Goal: Task Accomplishment & Management: Complete application form

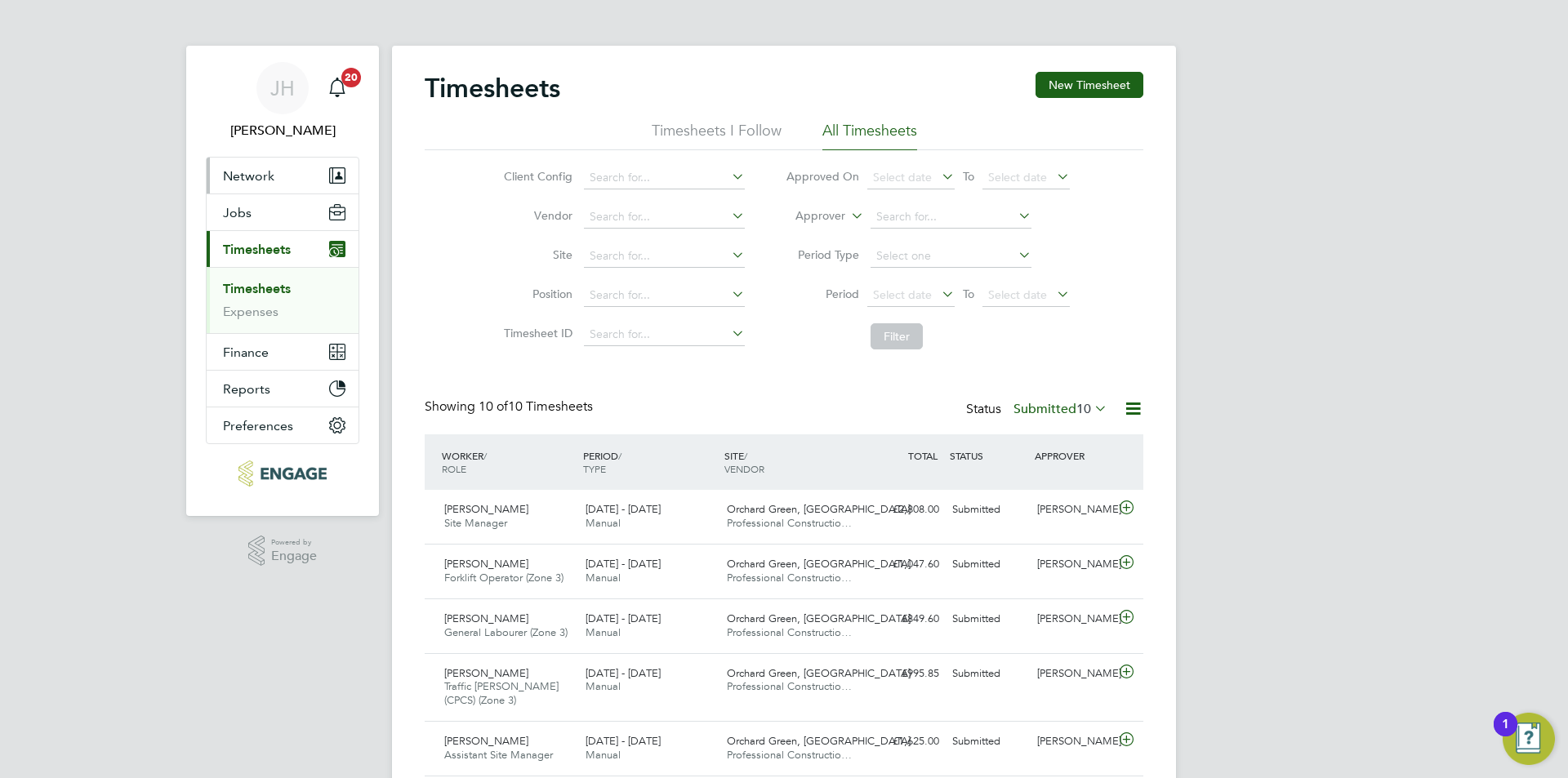
click at [310, 164] on button "Network" at bounding box center [282, 175] width 152 height 36
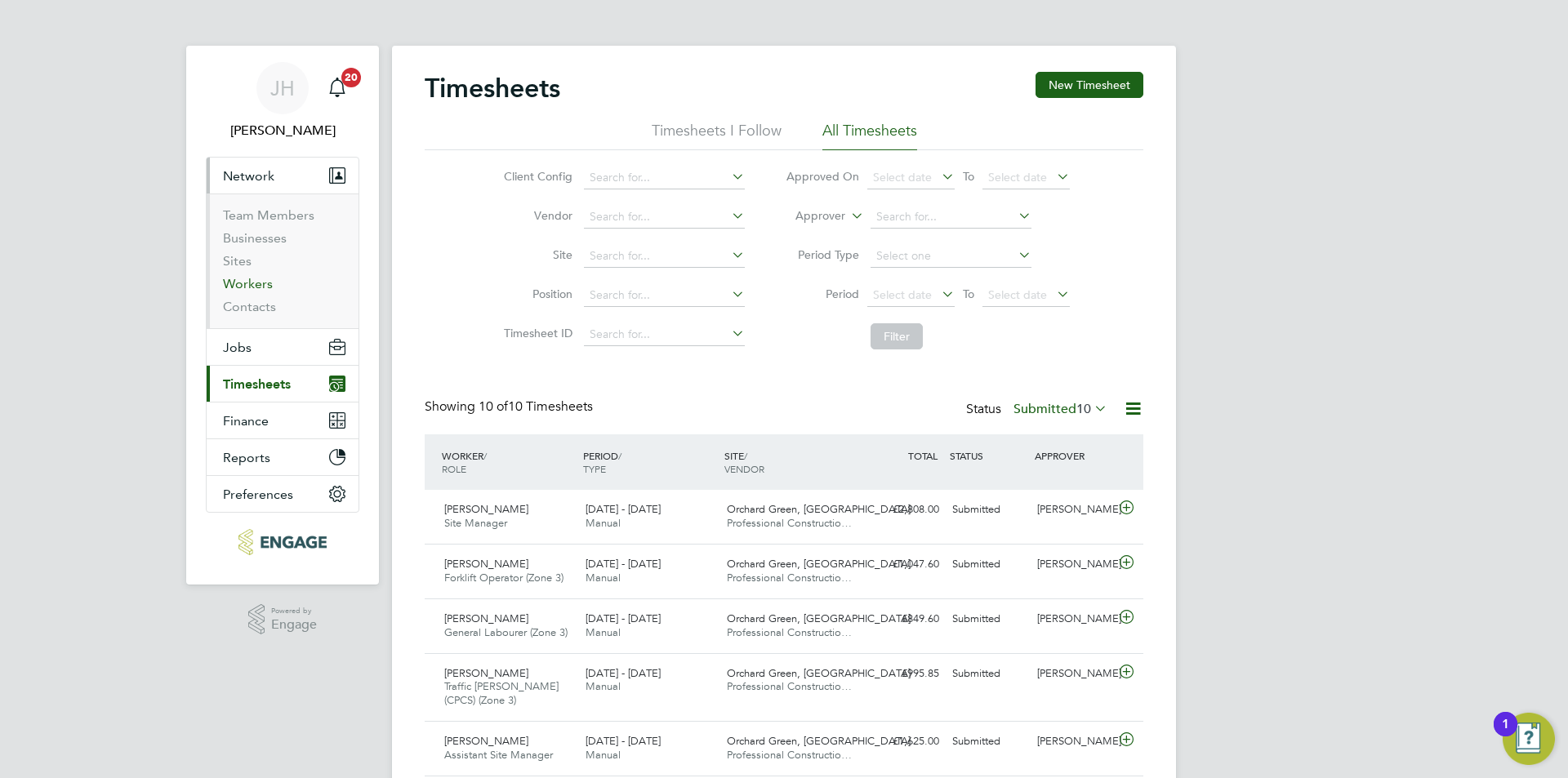
click at [268, 277] on link "Workers" at bounding box center [248, 284] width 50 height 16
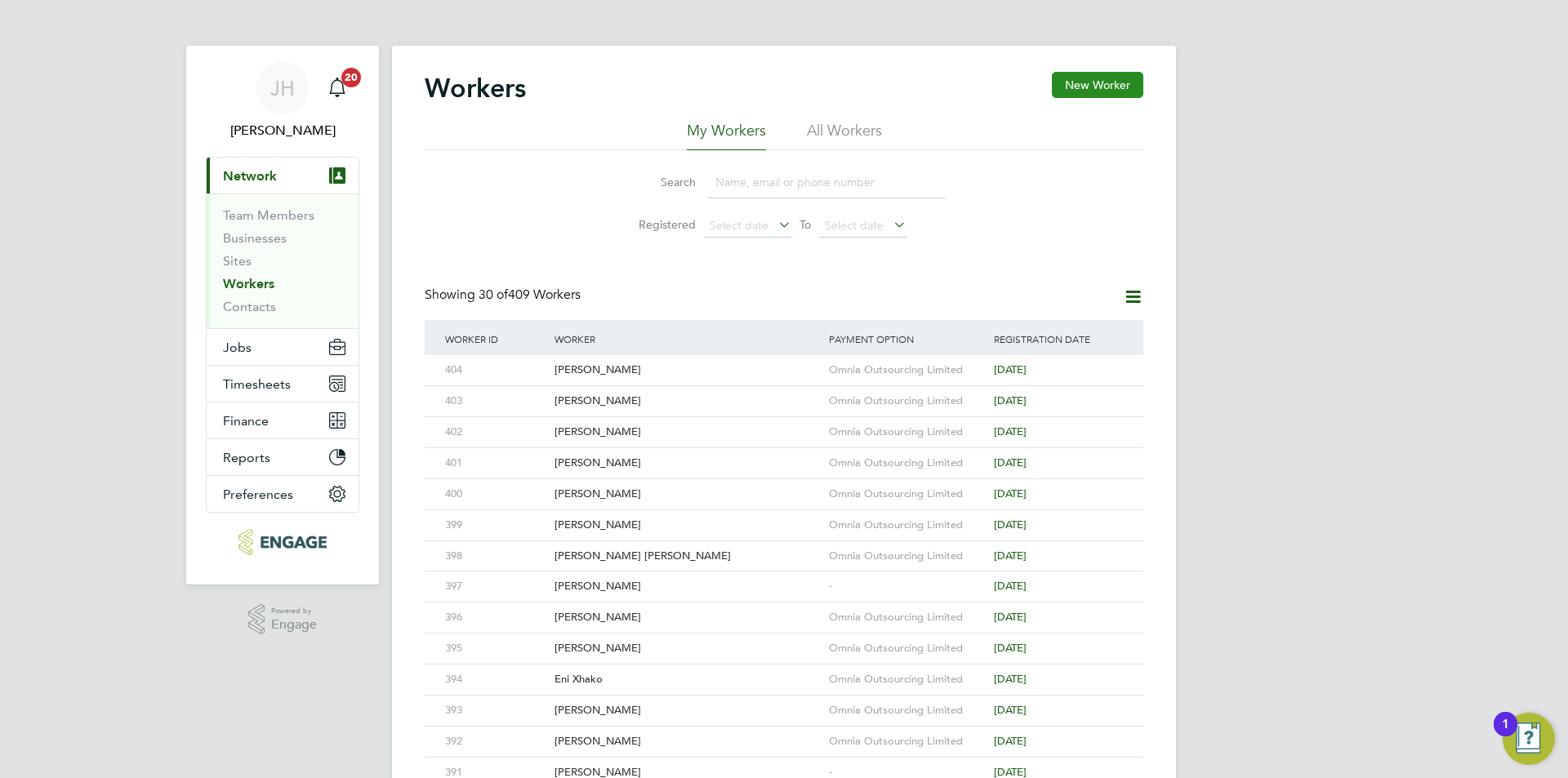
click at [1068, 97] on div "Workers New Worker" at bounding box center [784, 96] width 719 height 49
click at [1075, 92] on button "New Worker" at bounding box center [1098, 85] width 91 height 26
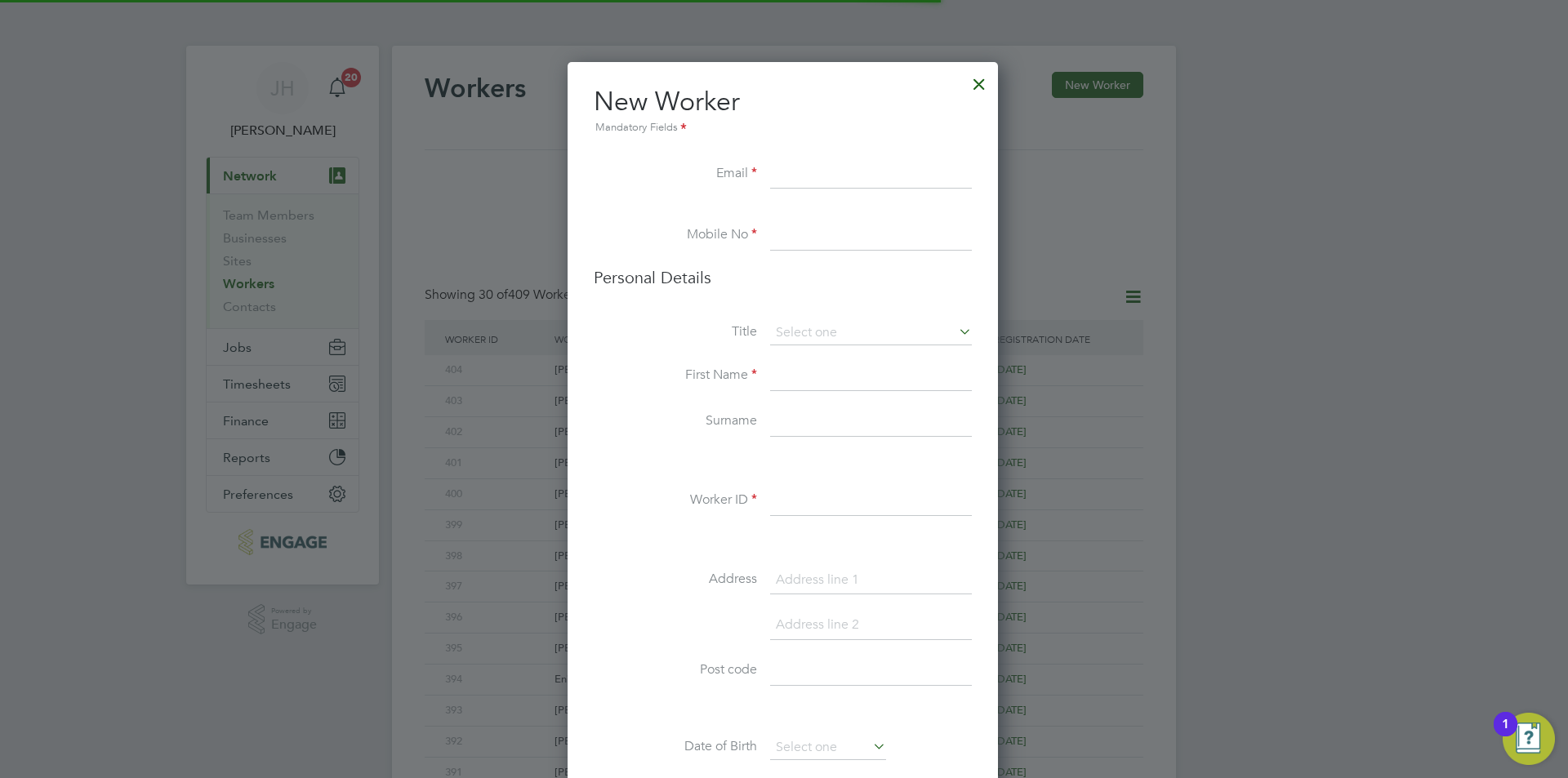
click at [802, 500] on input at bounding box center [871, 501] width 202 height 30
type input "405"
click at [873, 180] on input at bounding box center [871, 175] width 202 height 30
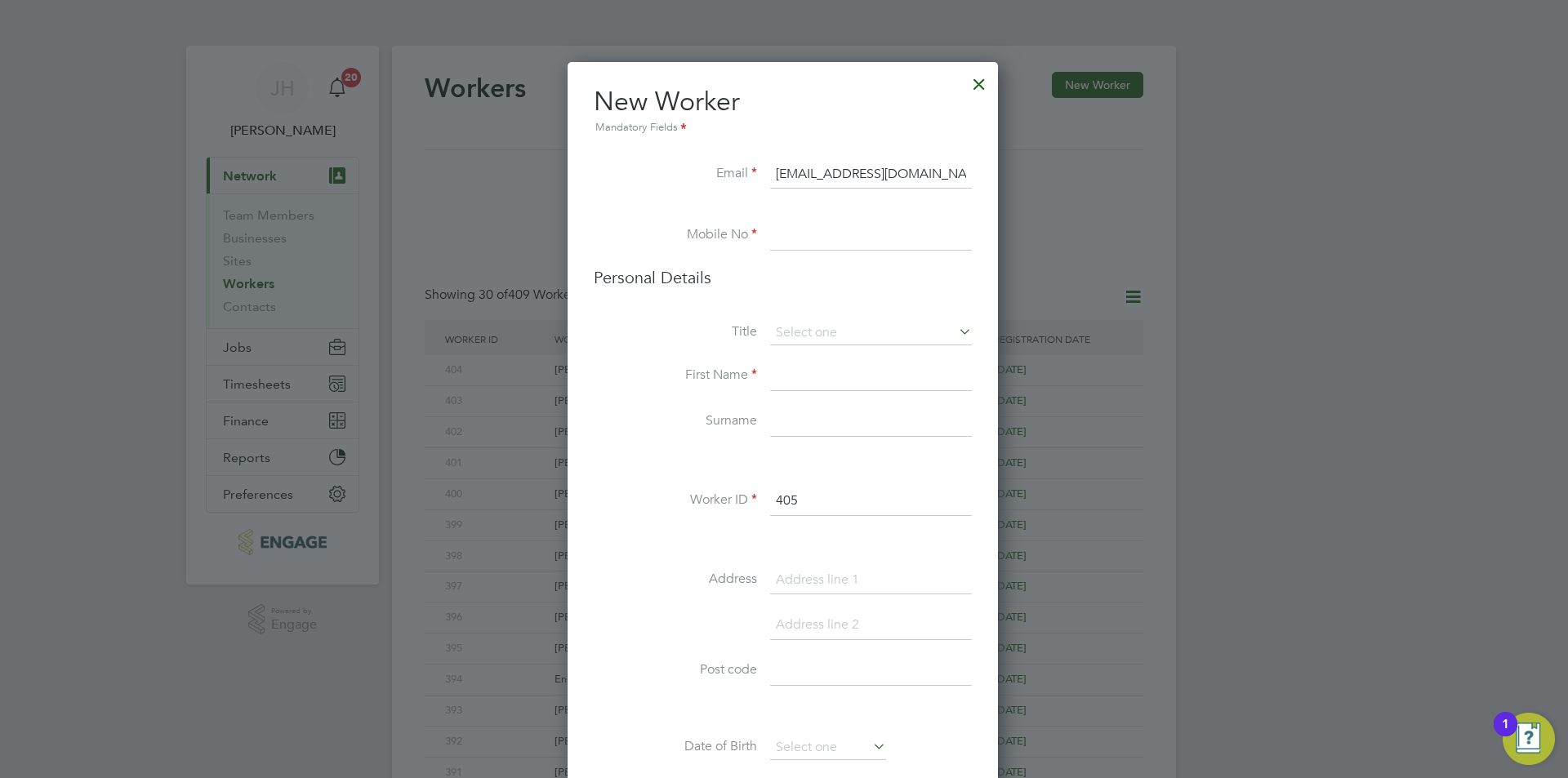
type input "[EMAIL_ADDRESS][DOMAIN_NAME]"
type input "02034342260"
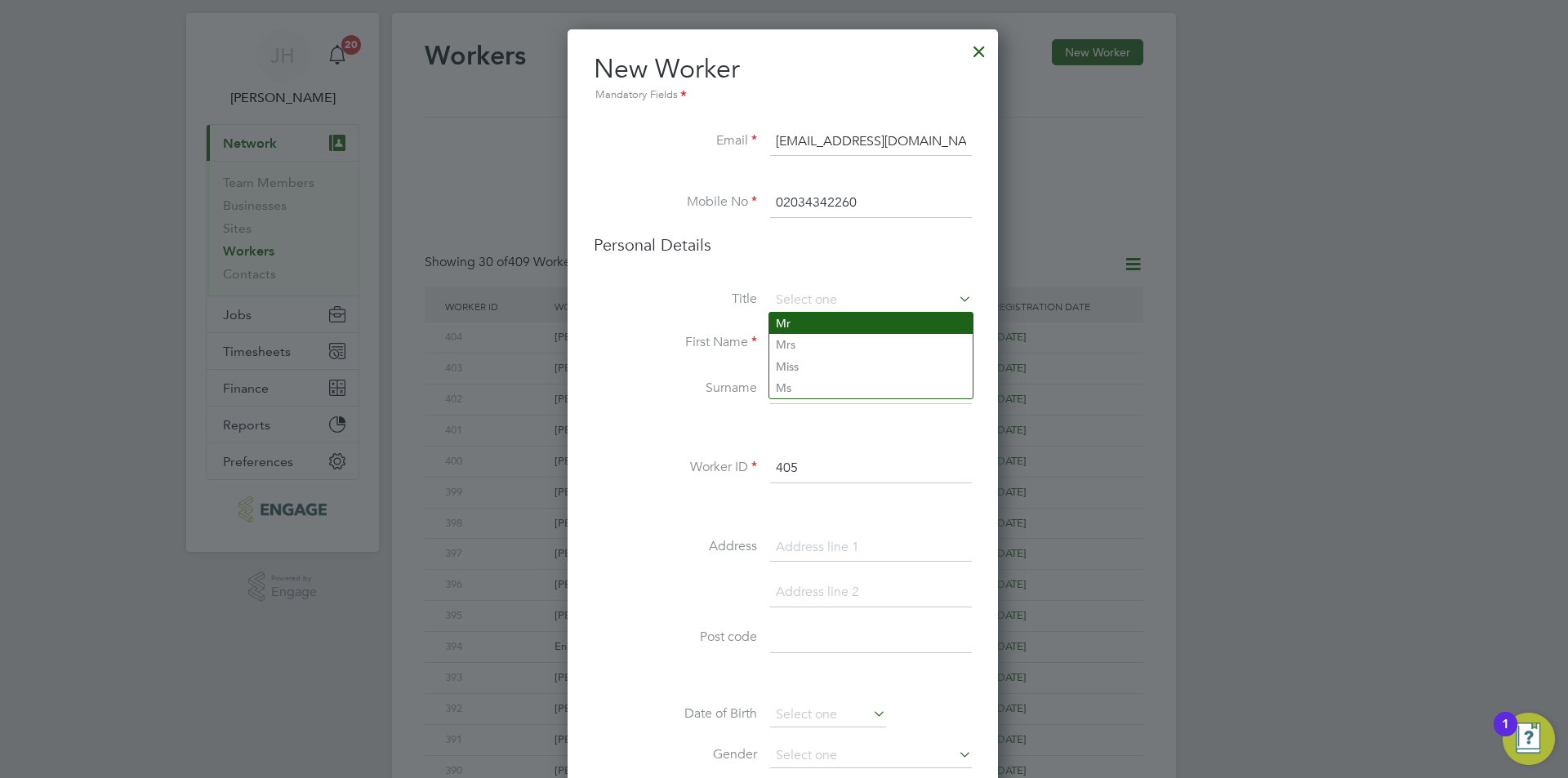
type input "Mr"
type input "d"
type input "Delroy"
type input "Salmon"
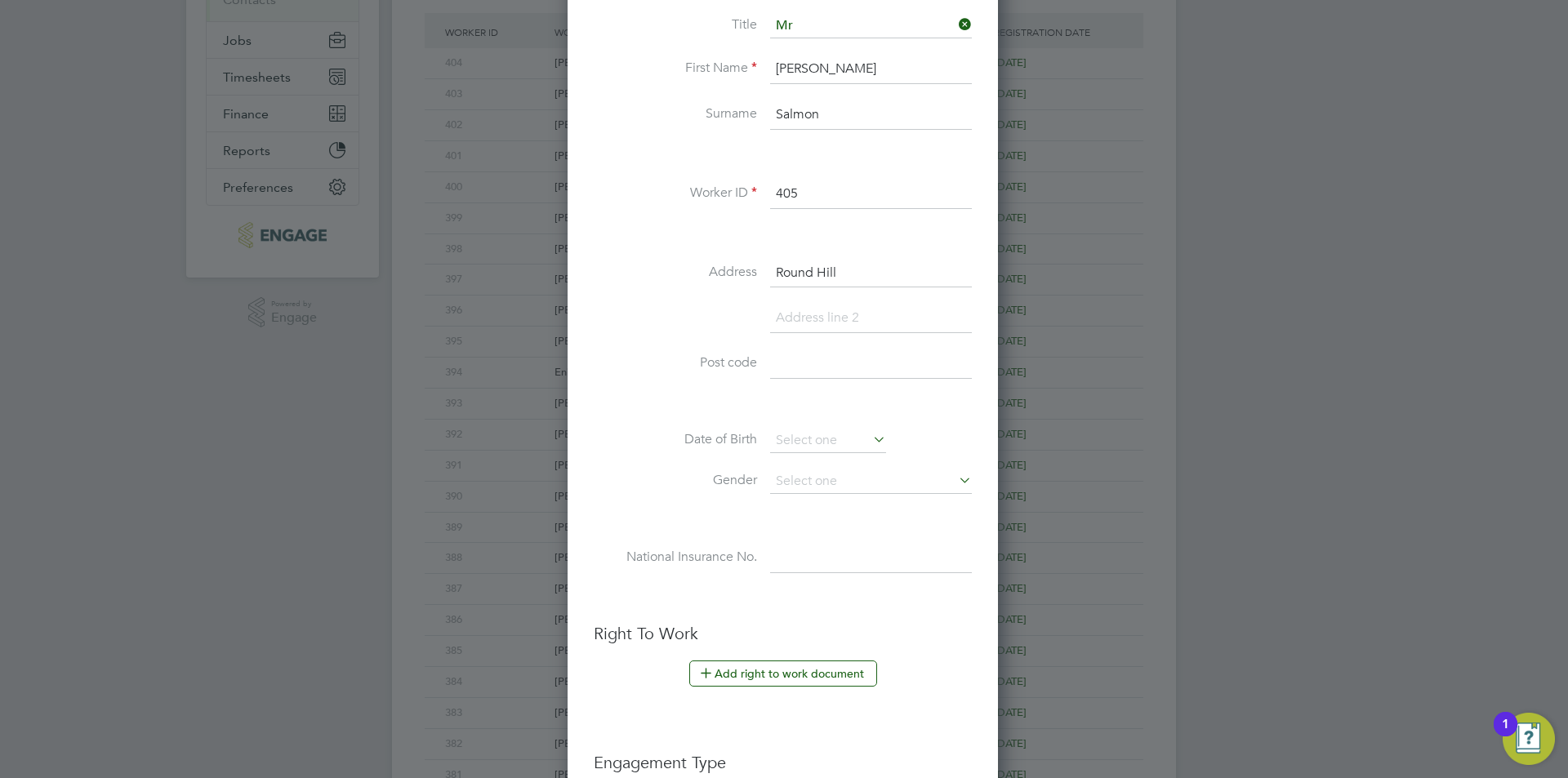
type input "Round Hill"
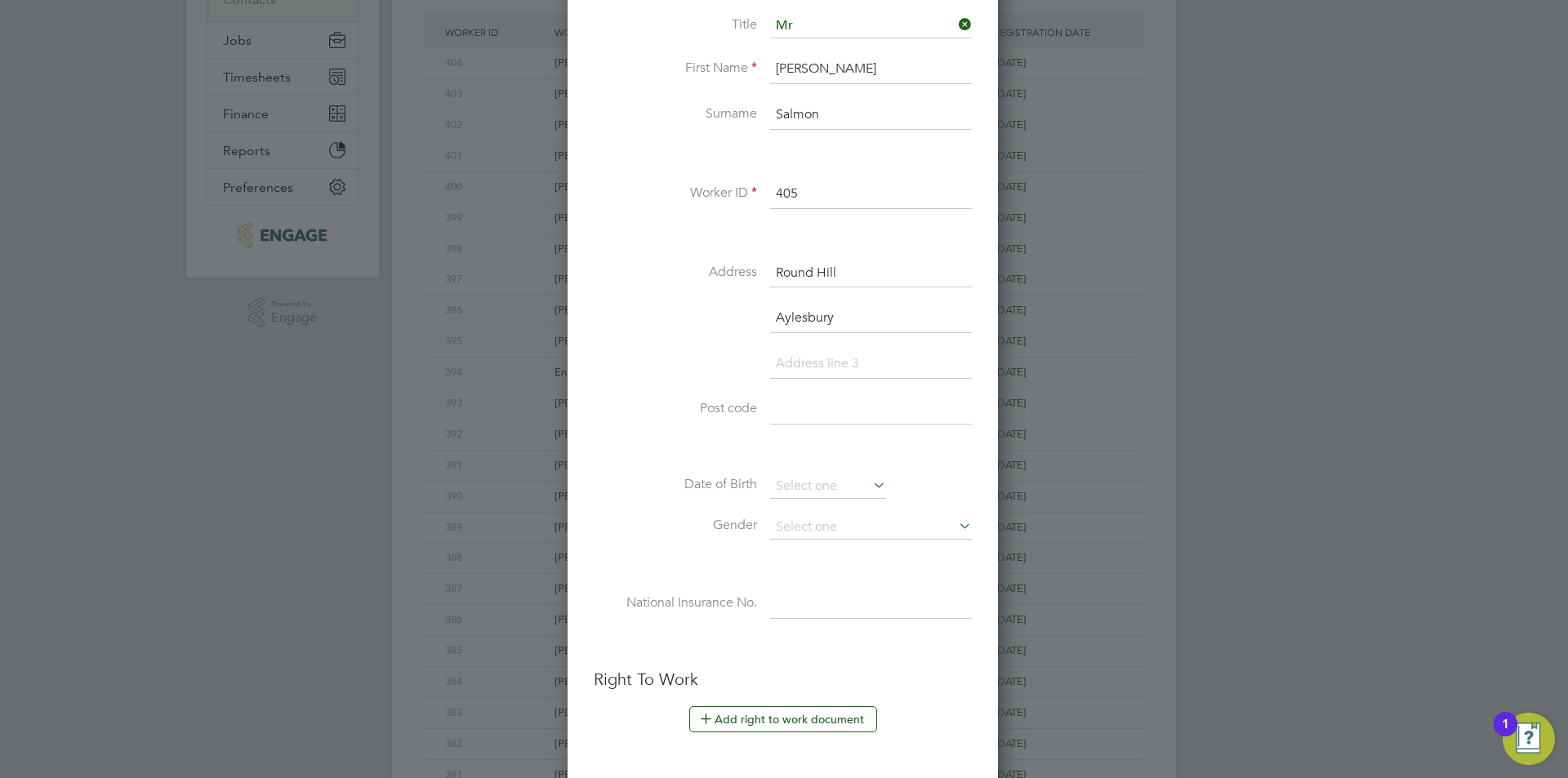
type input "Aylesbury"
type input "HP17 8RD"
click at [831, 477] on input at bounding box center [828, 487] width 116 height 25
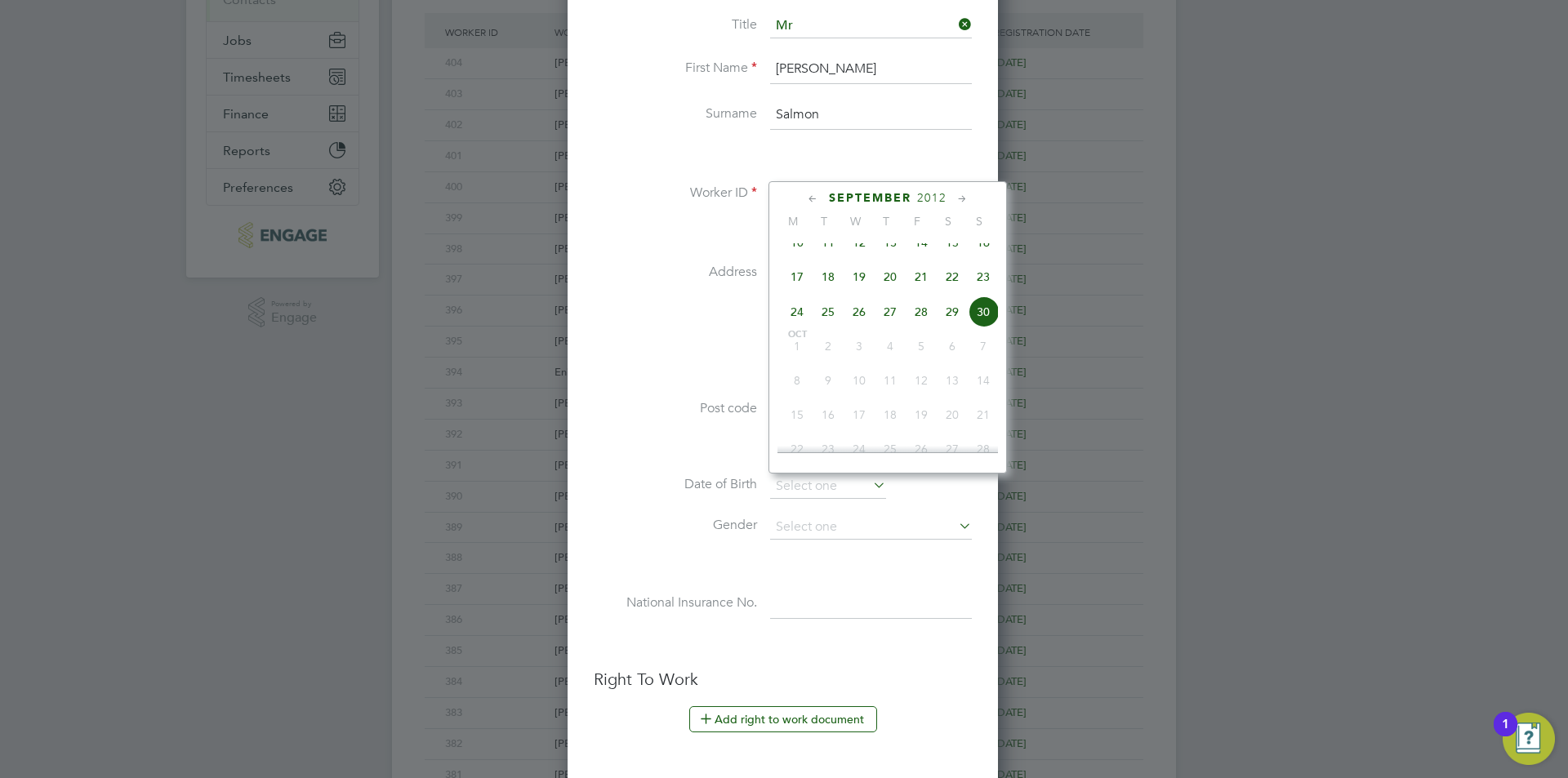
click at [919, 196] on span "2012" at bounding box center [933, 198] width 30 height 14
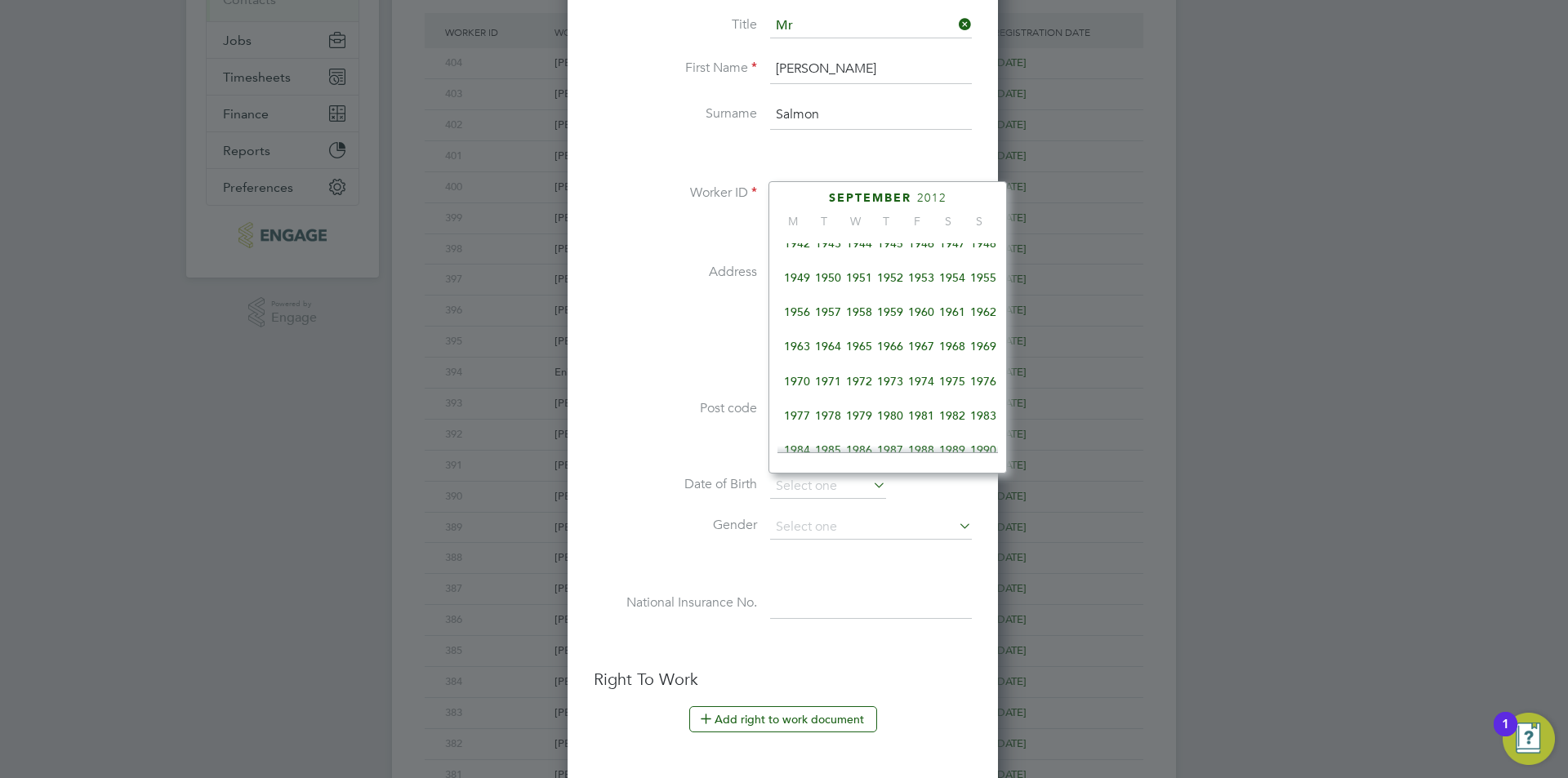
click at [888, 355] on span "1966" at bounding box center [890, 346] width 31 height 31
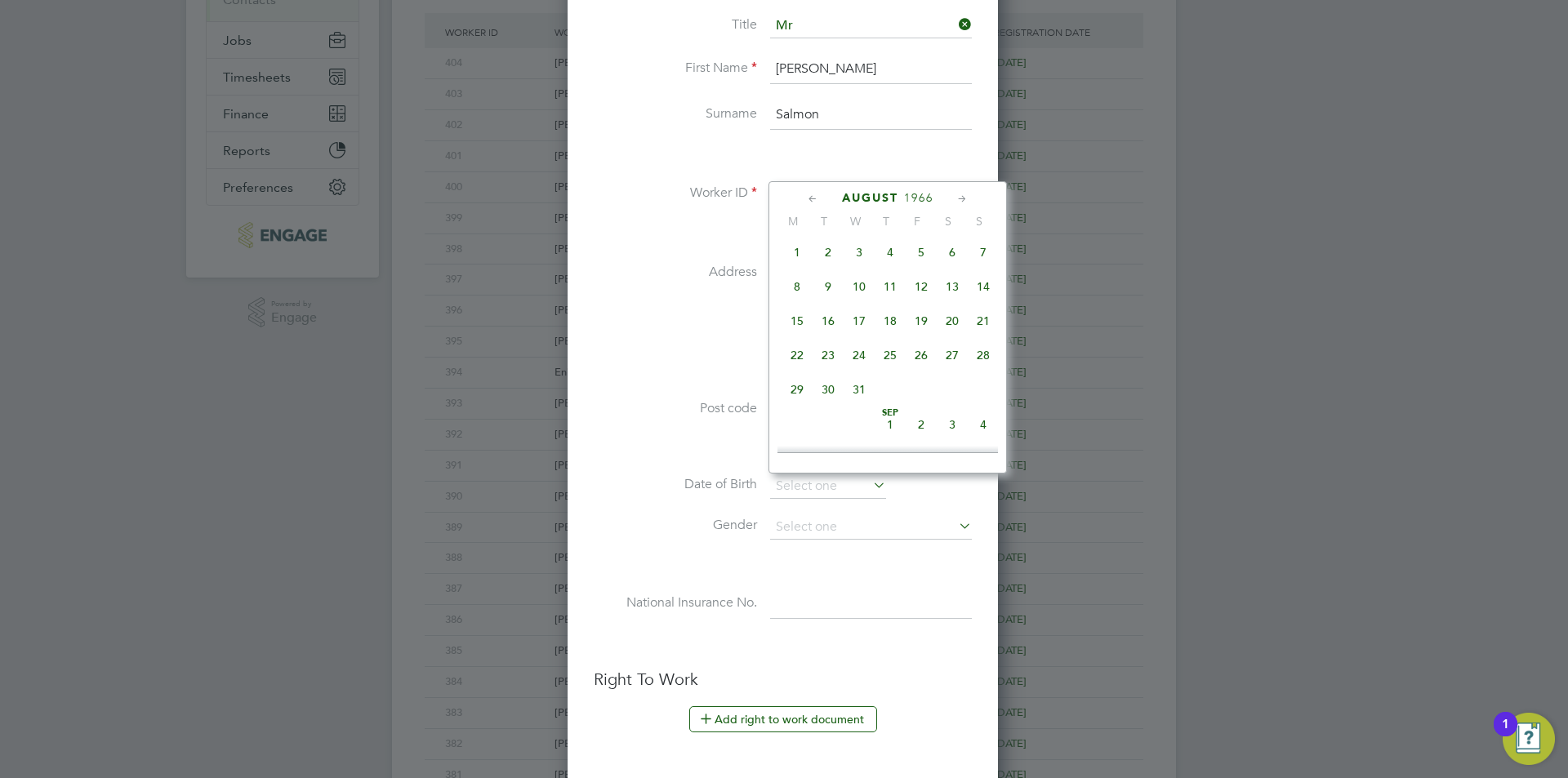
click at [856, 298] on span "10" at bounding box center [858, 286] width 31 height 31
type input "[DATE]"
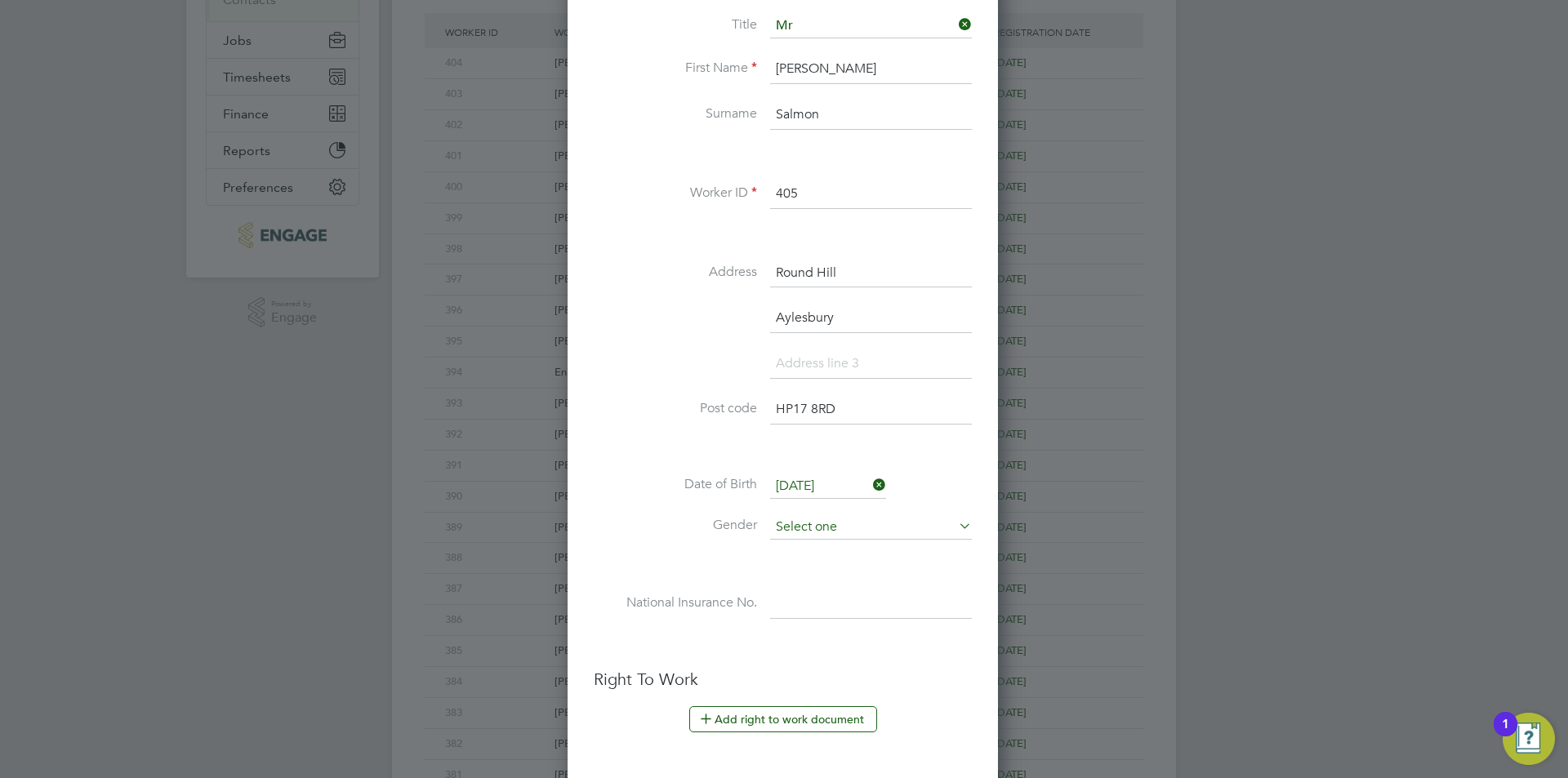
click at [816, 526] on input at bounding box center [871, 527] width 202 height 25
click at [815, 549] on li "[DEMOGRAPHIC_DATA]" at bounding box center [870, 550] width 203 height 21
type input "[DEMOGRAPHIC_DATA]"
click at [813, 602] on input at bounding box center [871, 605] width 202 height 30
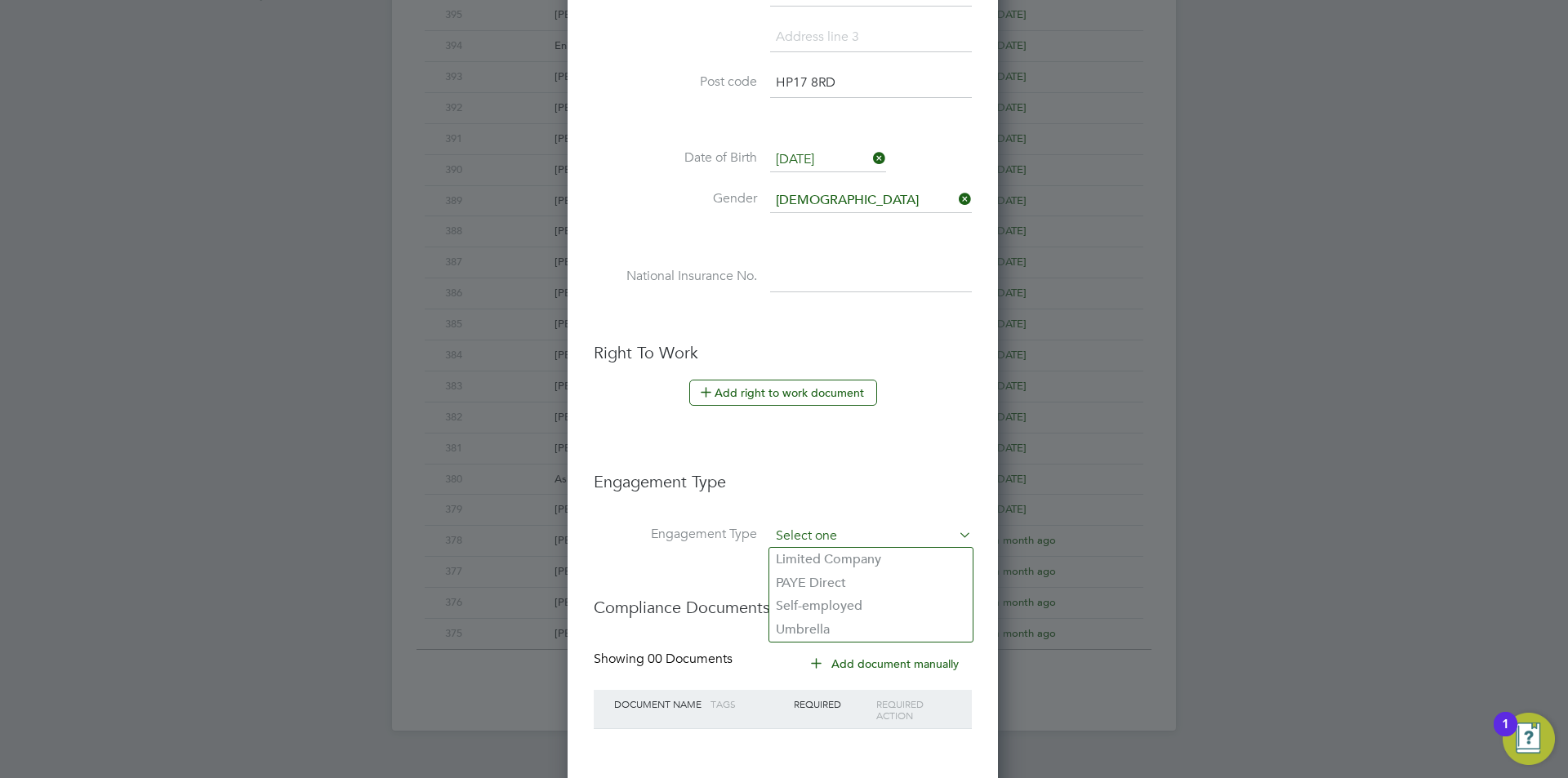
click at [828, 528] on input at bounding box center [871, 536] width 202 height 23
click at [828, 631] on li "Umbrella" at bounding box center [870, 630] width 203 height 24
type input "Umbrella"
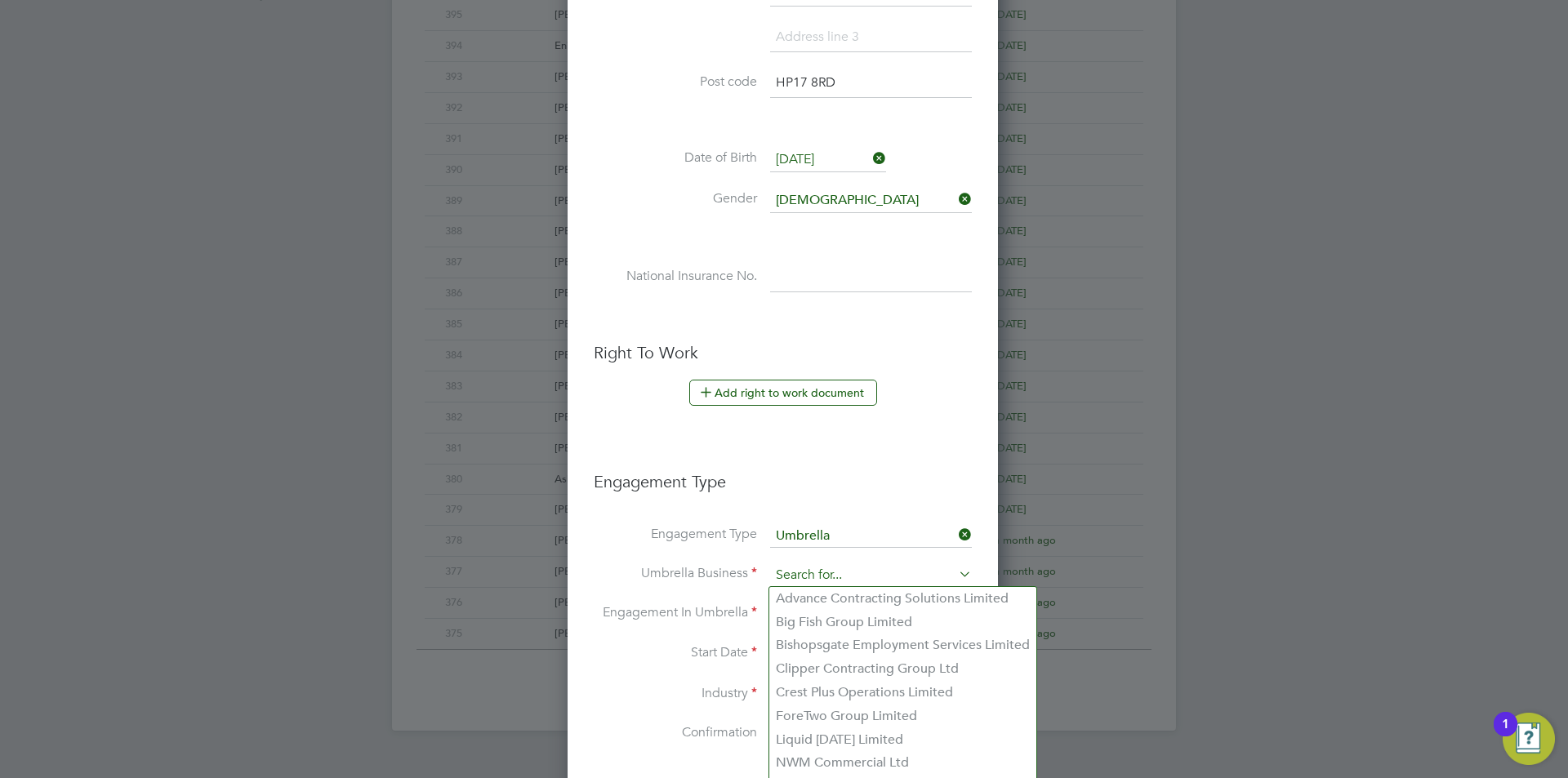
click at [845, 583] on input at bounding box center [871, 575] width 202 height 23
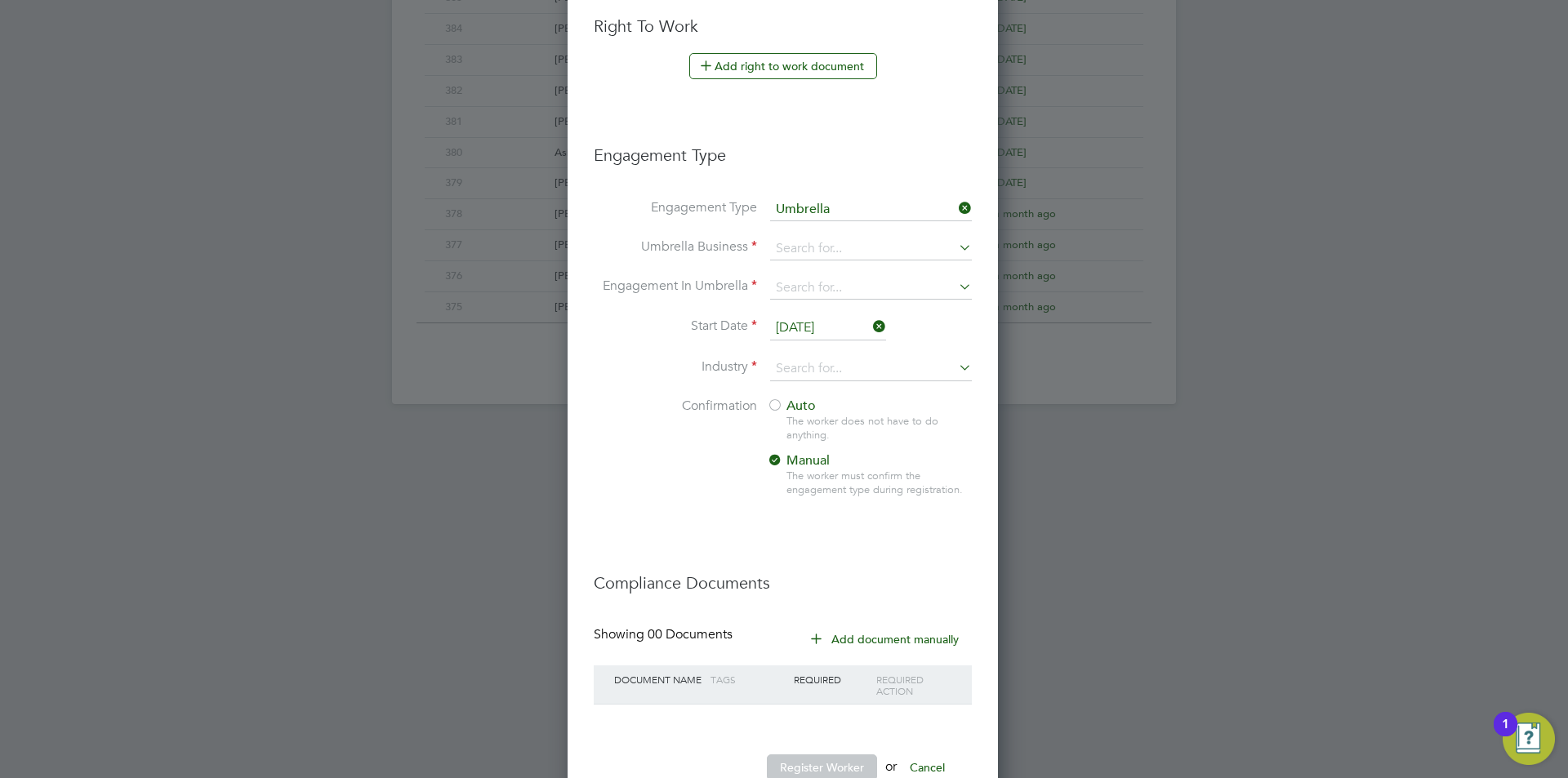
click at [851, 460] on li "Omnia Outsourcing Limited" at bounding box center [902, 460] width 267 height 24
type input "Omnia Outsourcing Limited"
click at [861, 292] on input at bounding box center [871, 287] width 202 height 23
click at [853, 401] on li "PAYE Umbrella" at bounding box center [870, 405] width 203 height 24
type input "PAYE Umbrella"
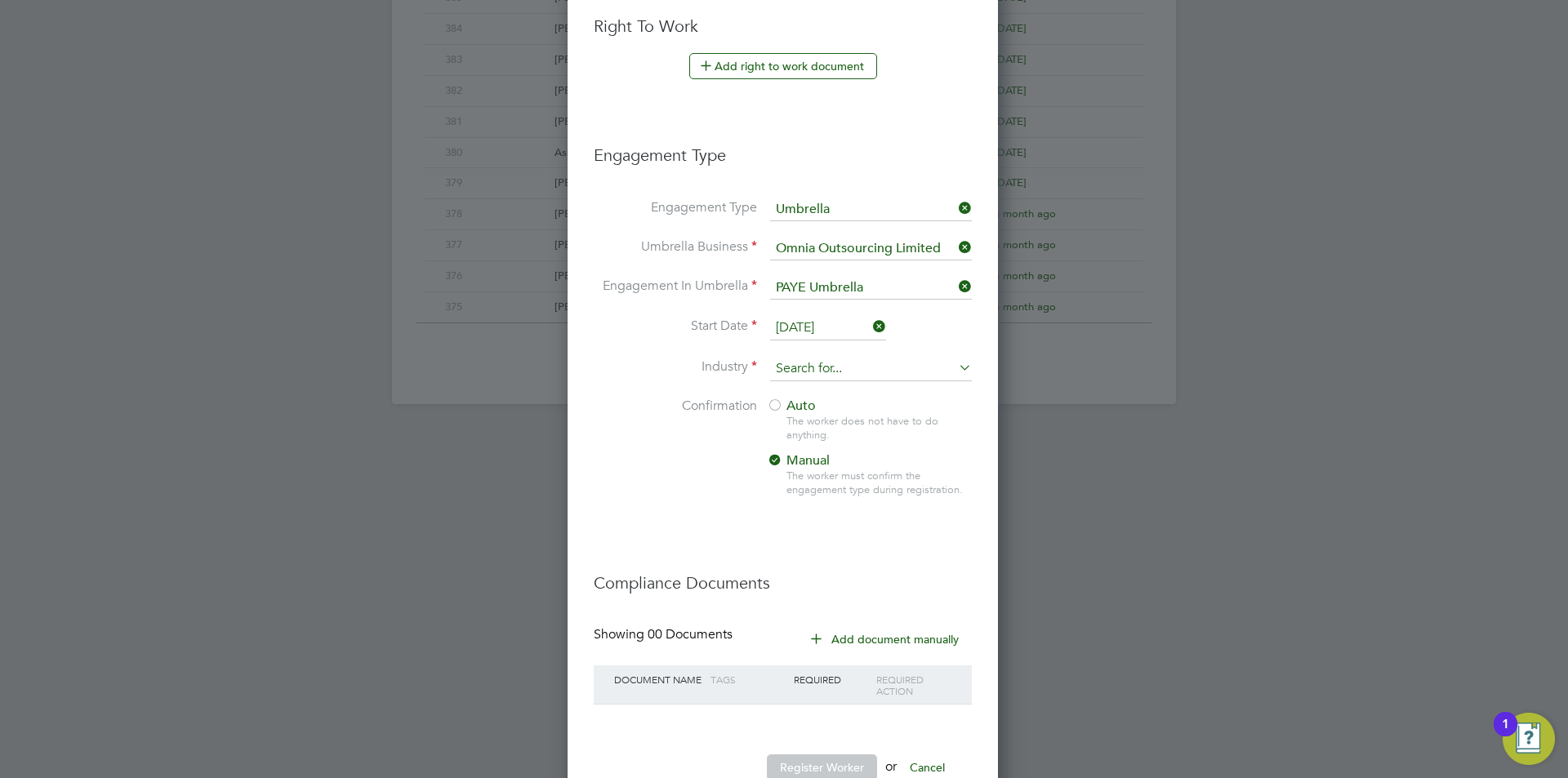
click at [809, 373] on input at bounding box center [871, 369] width 202 height 25
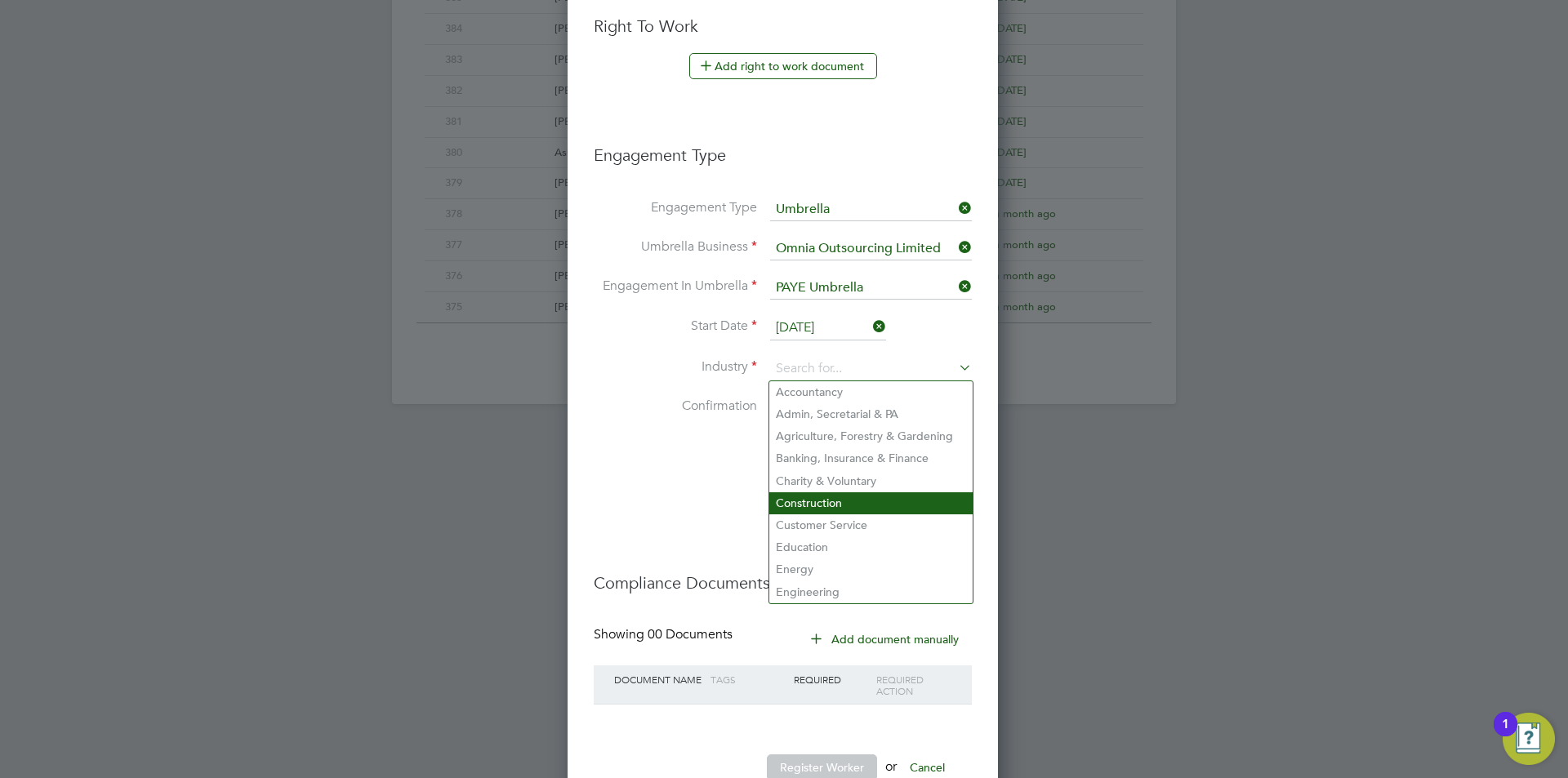
click at [813, 500] on li "Construction" at bounding box center [870, 503] width 203 height 22
type input "Construction"
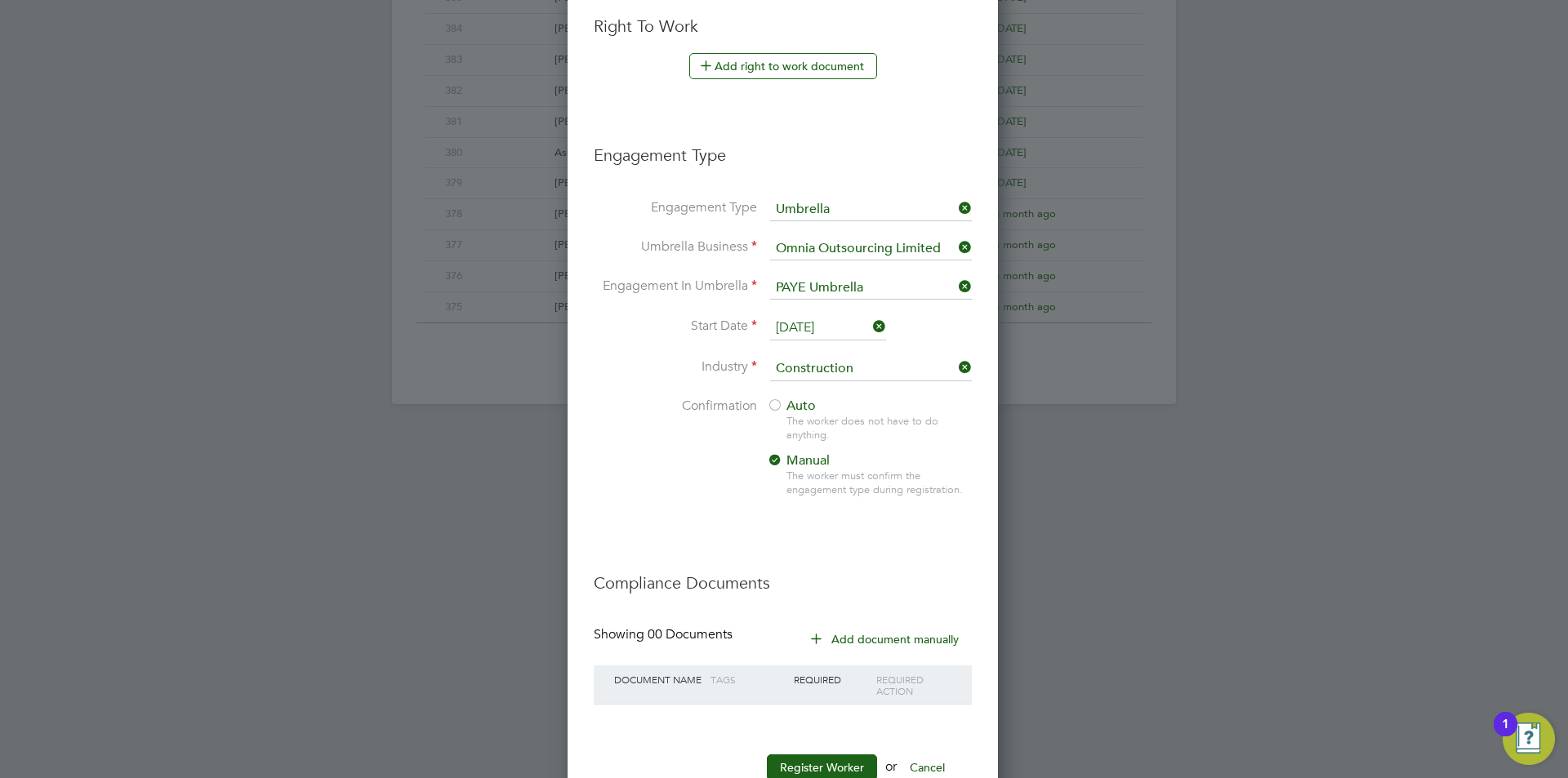
click at [777, 398] on div at bounding box center [775, 406] width 16 height 16
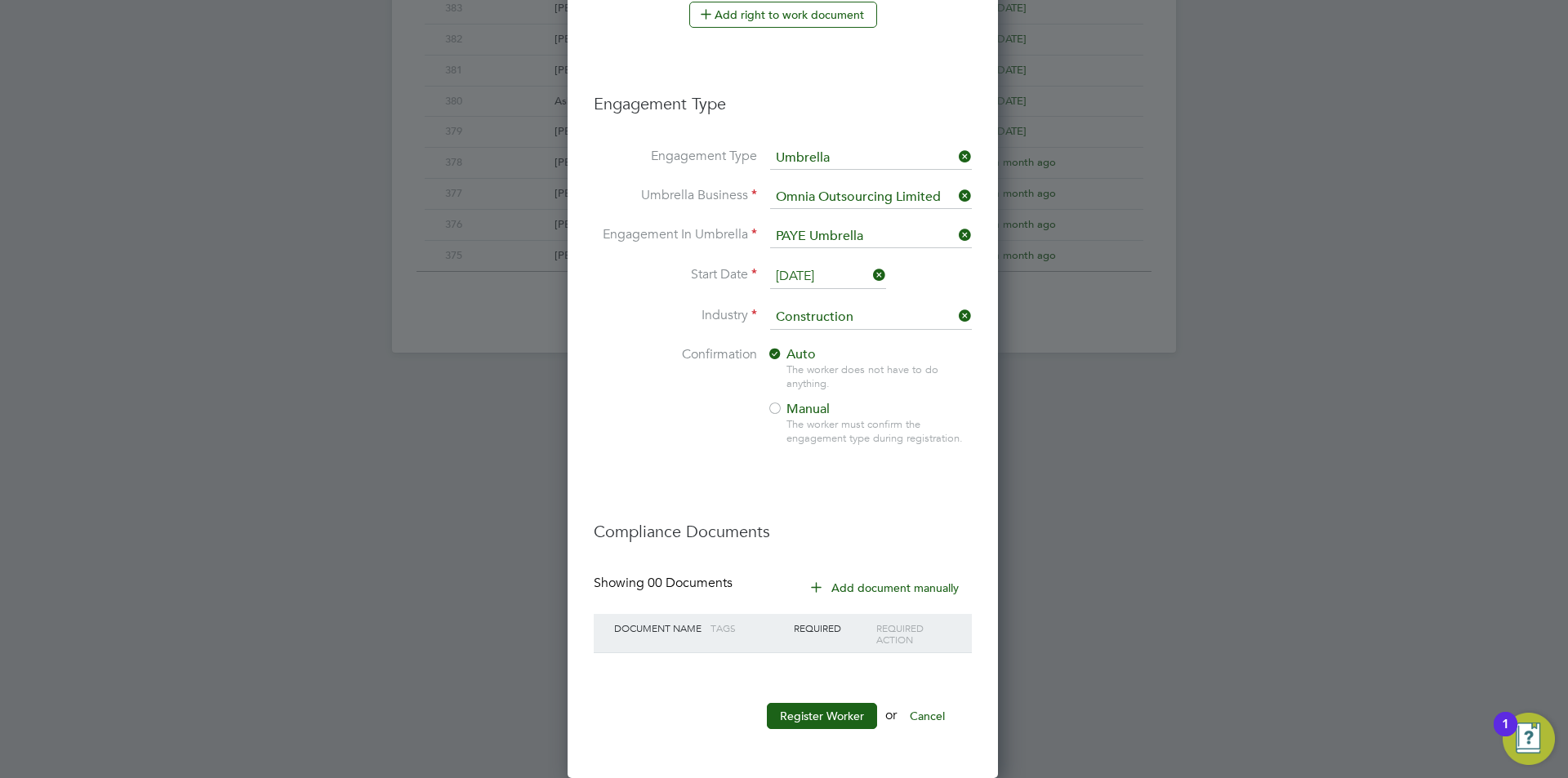
click at [817, 737] on li "Register Worker or Cancel" at bounding box center [783, 724] width 379 height 43
click at [817, 722] on button "Register Worker" at bounding box center [822, 717] width 110 height 26
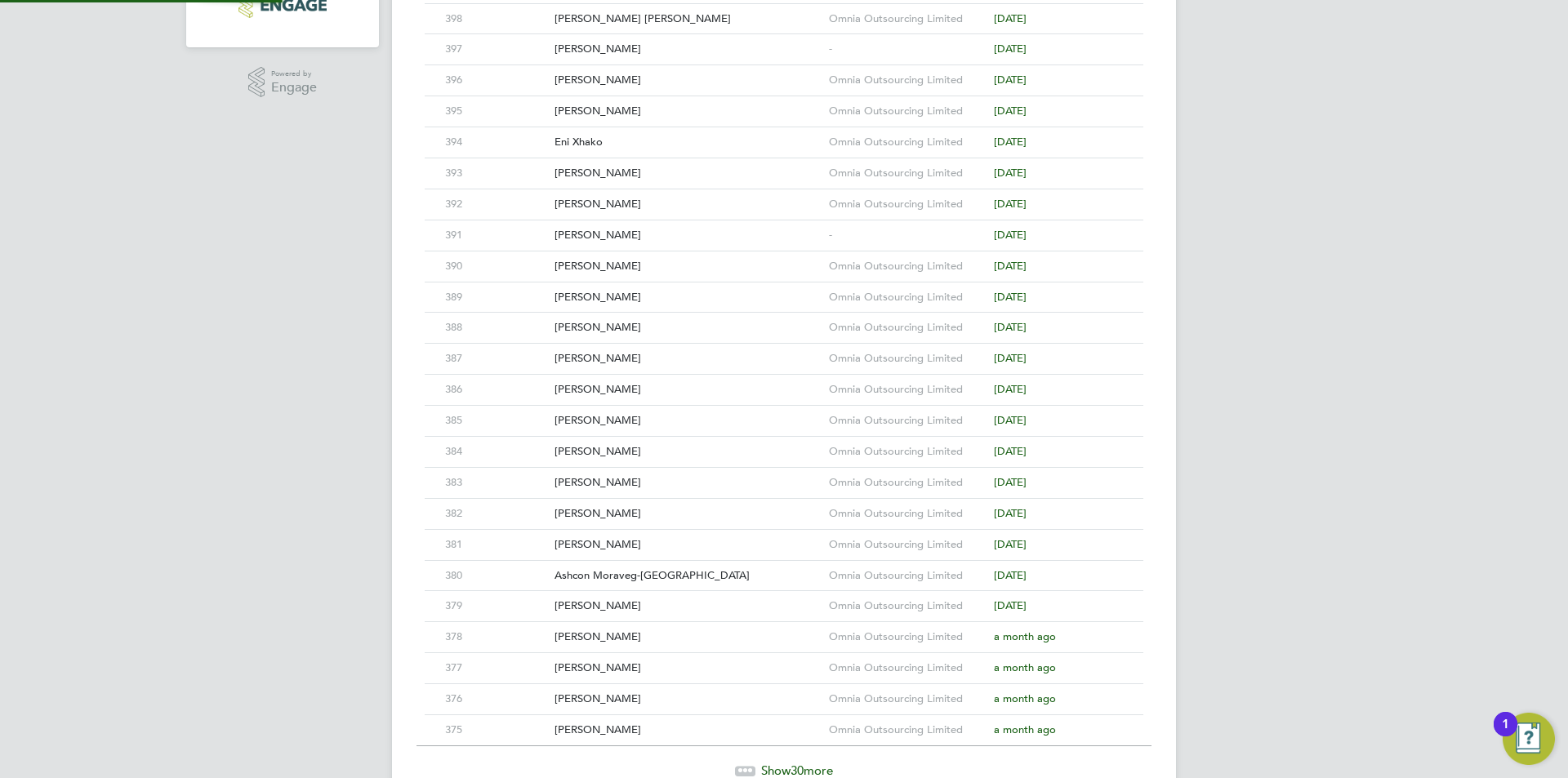
click at [1292, 522] on div "JH Jess Hogan Notifications 20 Applications: Current page: Network Team Members…" at bounding box center [784, 159] width 1568 height 1391
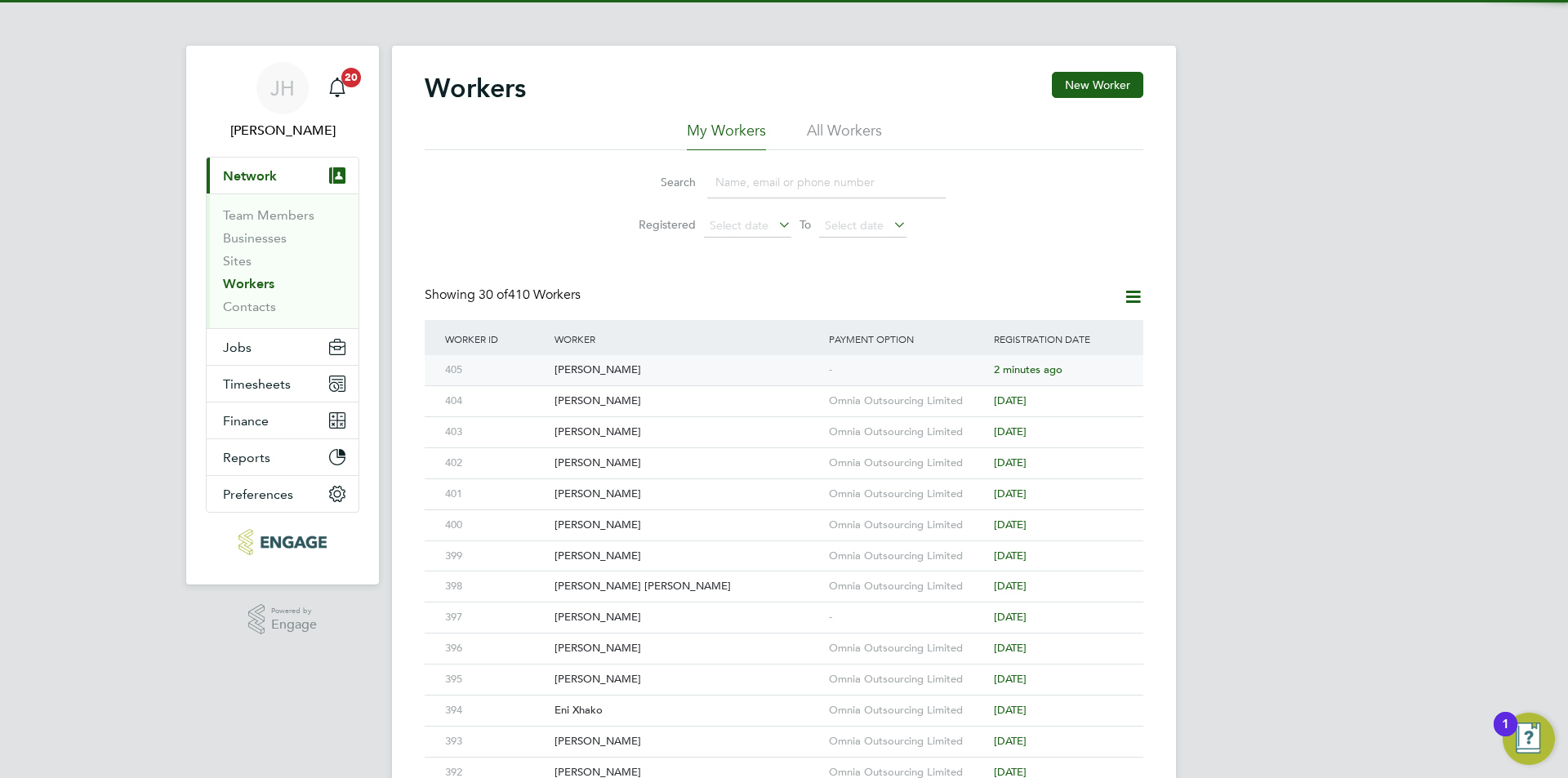
click at [931, 372] on div "-" at bounding box center [907, 371] width 165 height 30
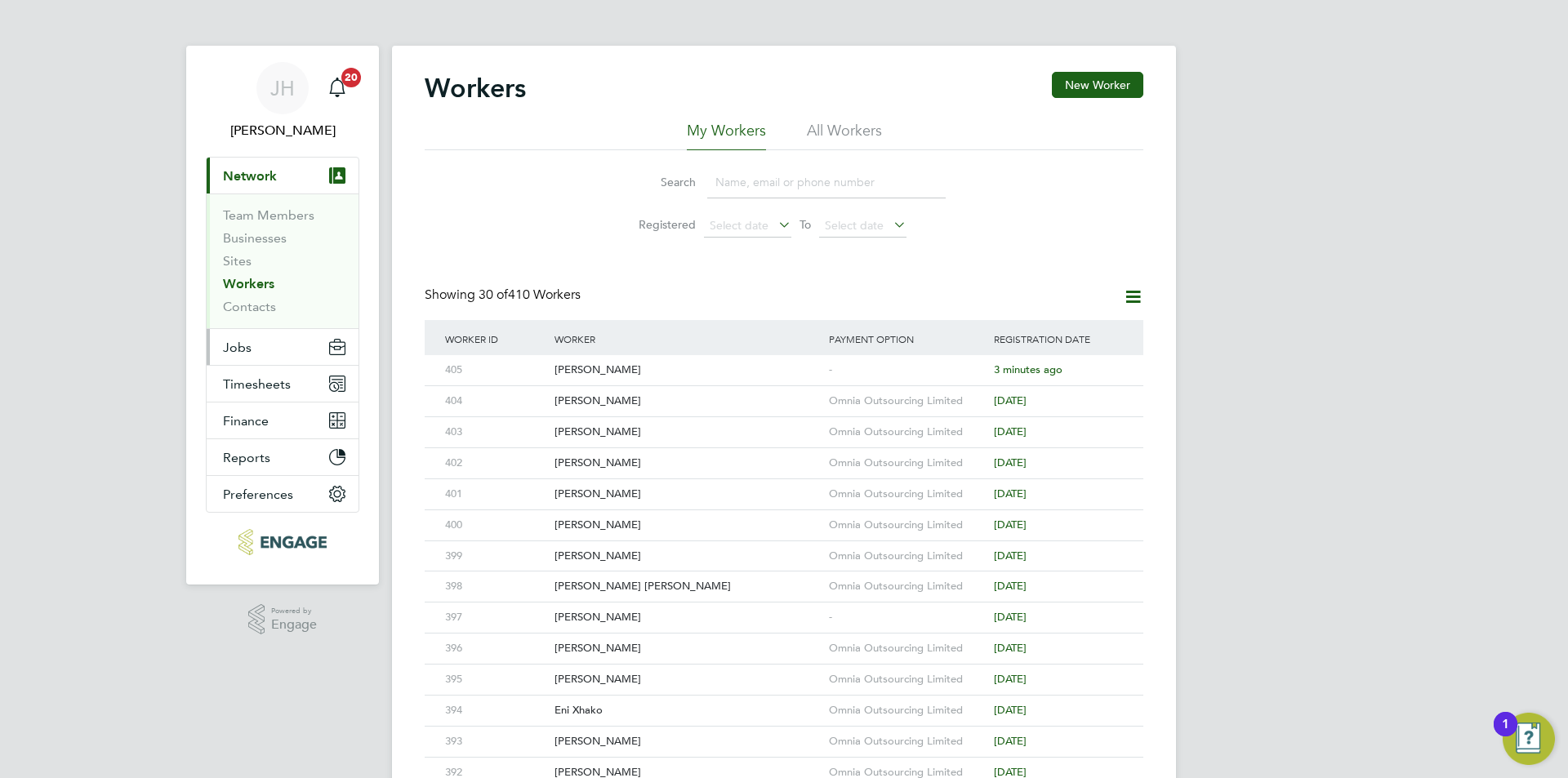
click at [267, 341] on button "Jobs" at bounding box center [282, 347] width 152 height 36
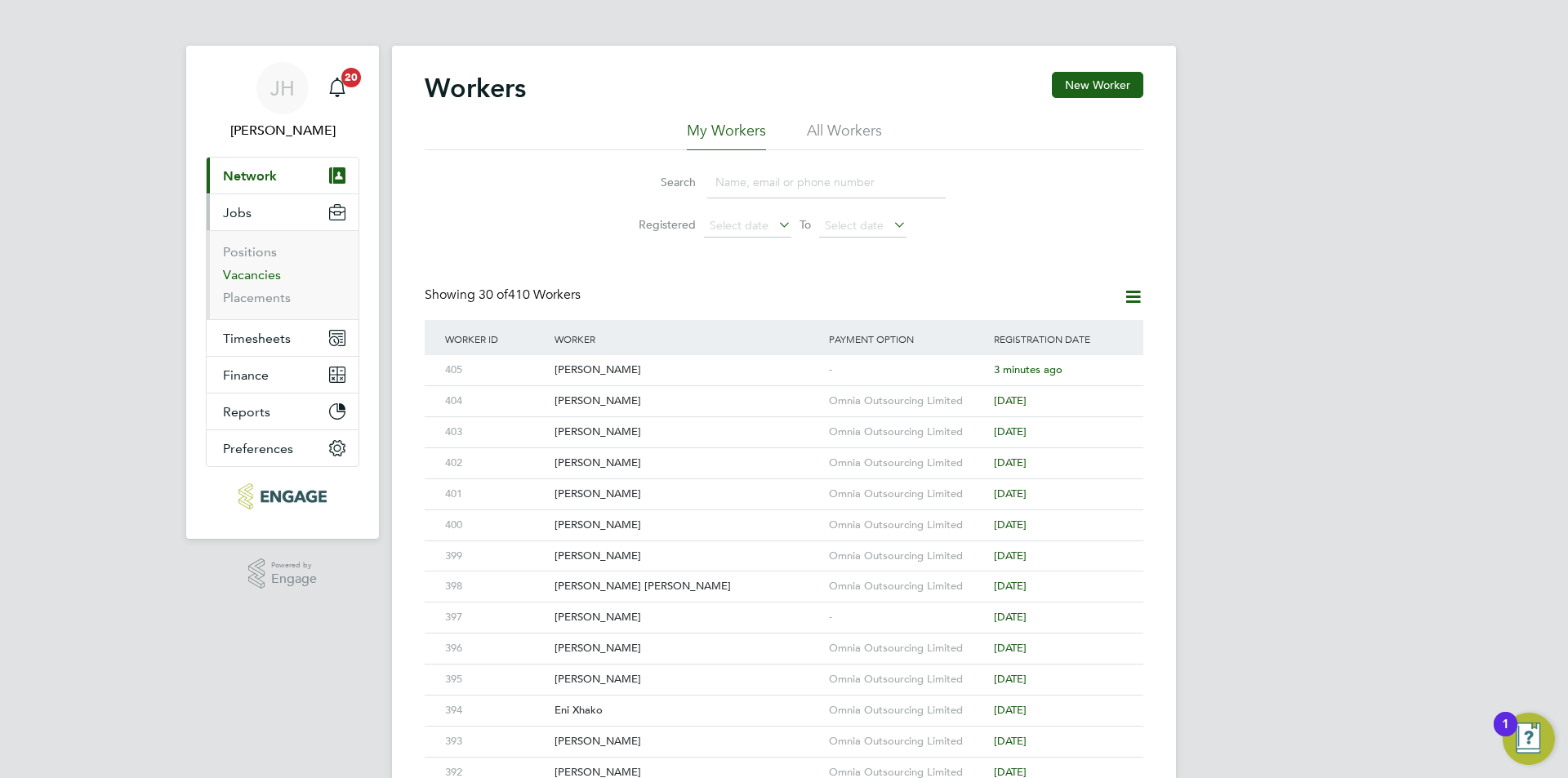
click at [254, 274] on link "Vacancies" at bounding box center [252, 275] width 58 height 16
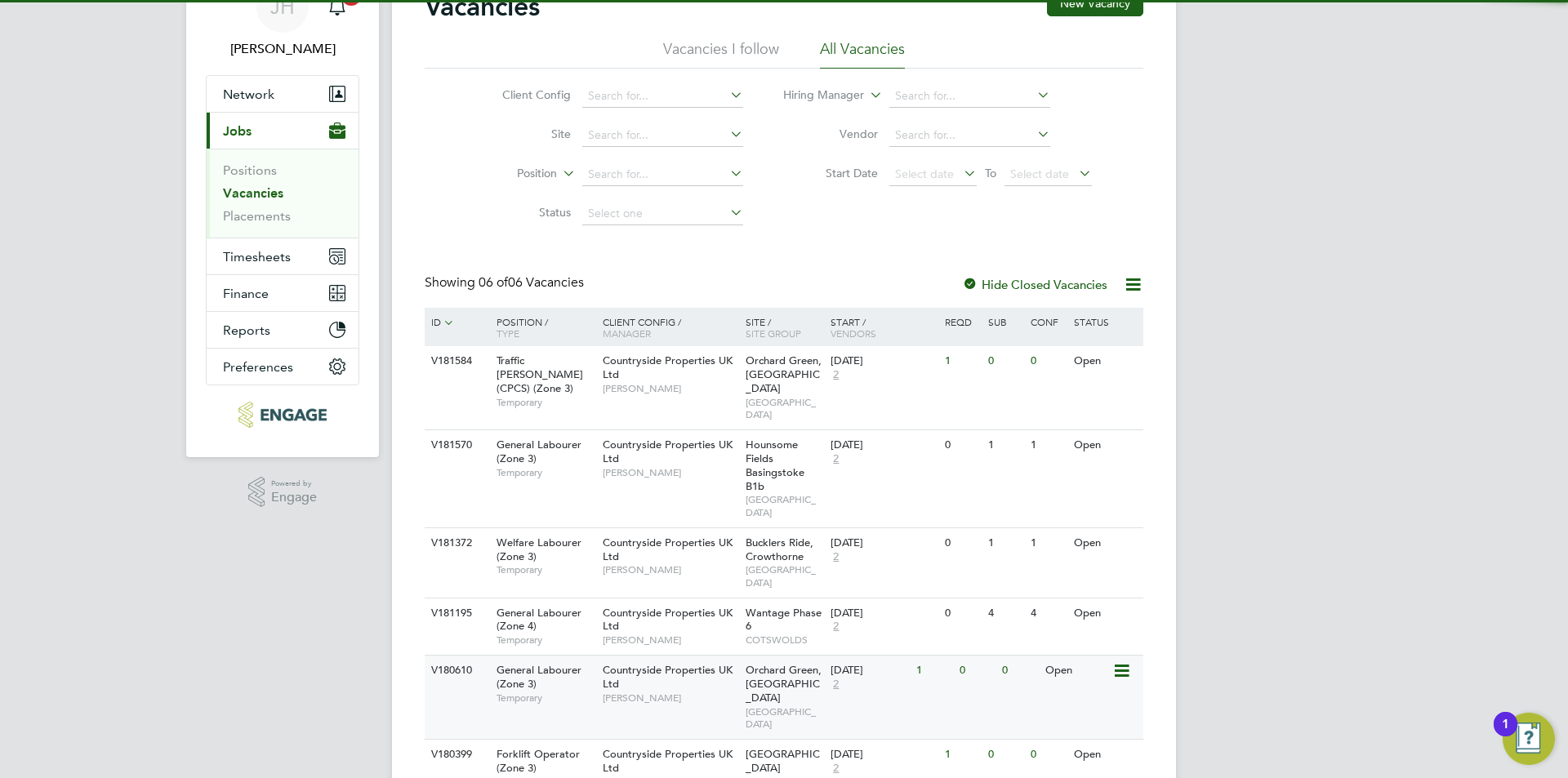
scroll to position [132, 0]
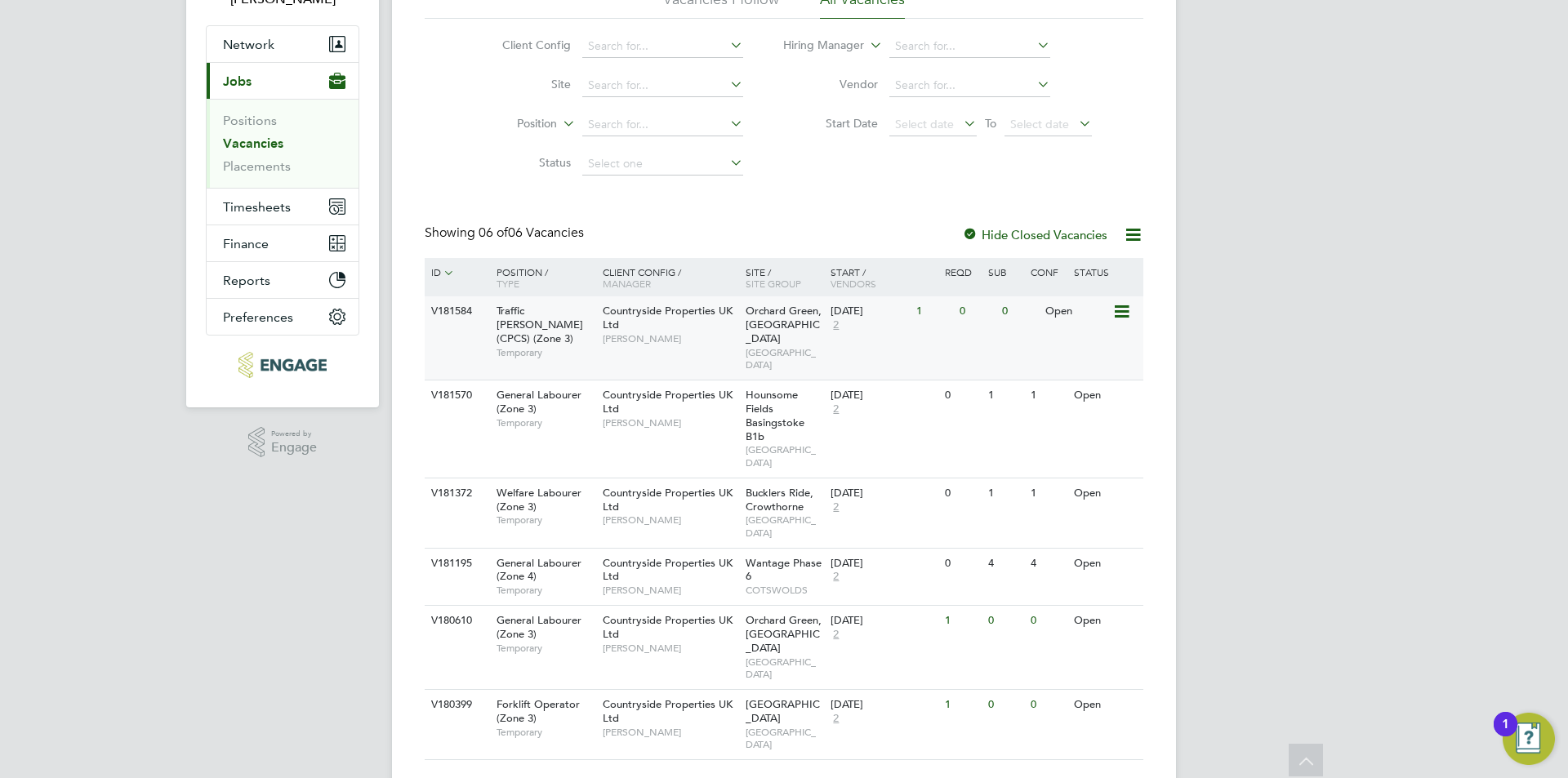
click at [950, 336] on div "V181584 Traffic Marshall (CPCS) (Zone 3) Temporary Countryside Properties UK Lt…" at bounding box center [784, 338] width 719 height 83
click at [1425, 393] on div "JH Jess Hogan Notifications 20 Applications: Network Team Members Businesses Si…" at bounding box center [784, 343] width 1568 height 950
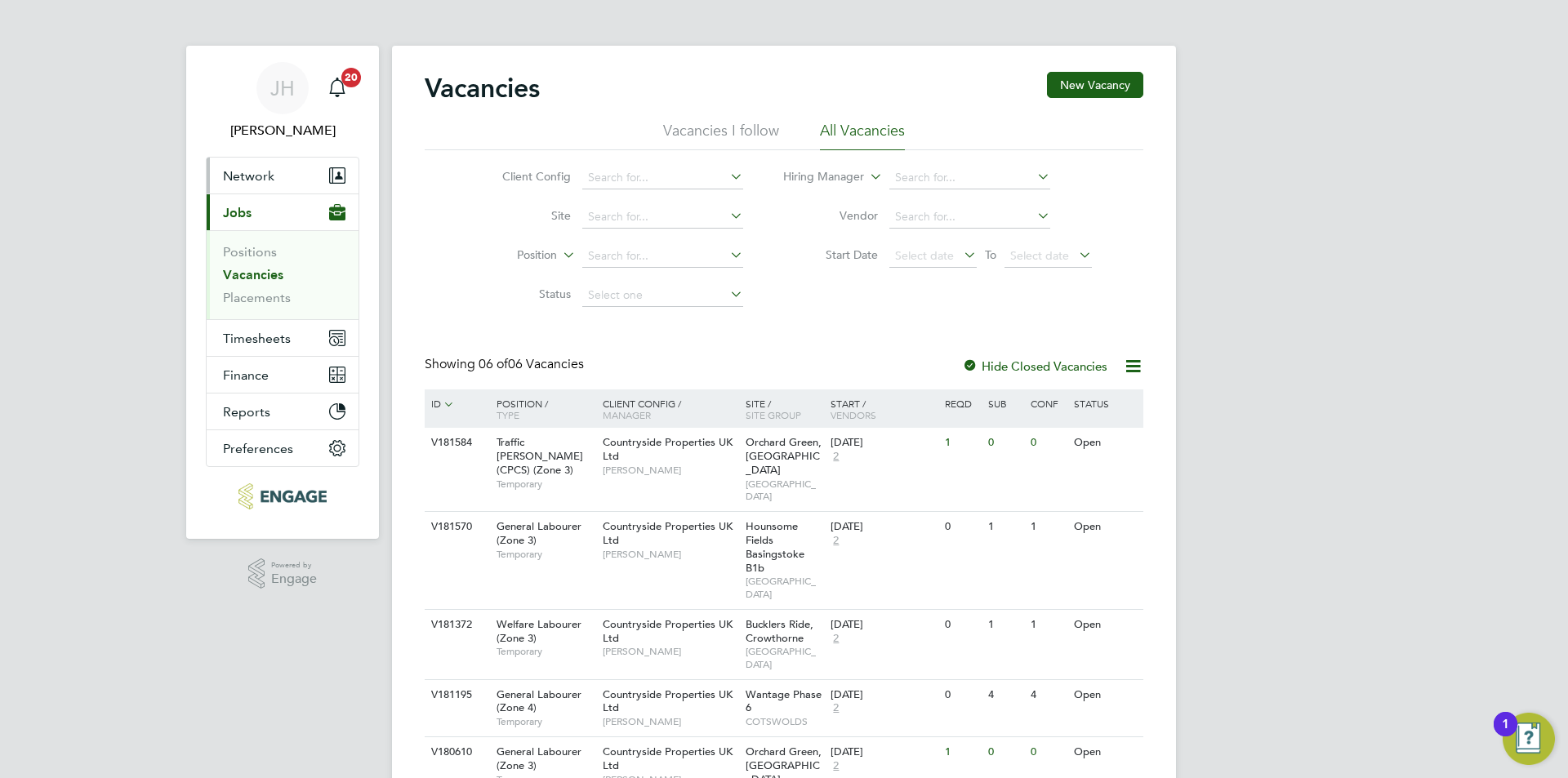
click at [263, 164] on button "Network" at bounding box center [282, 175] width 152 height 36
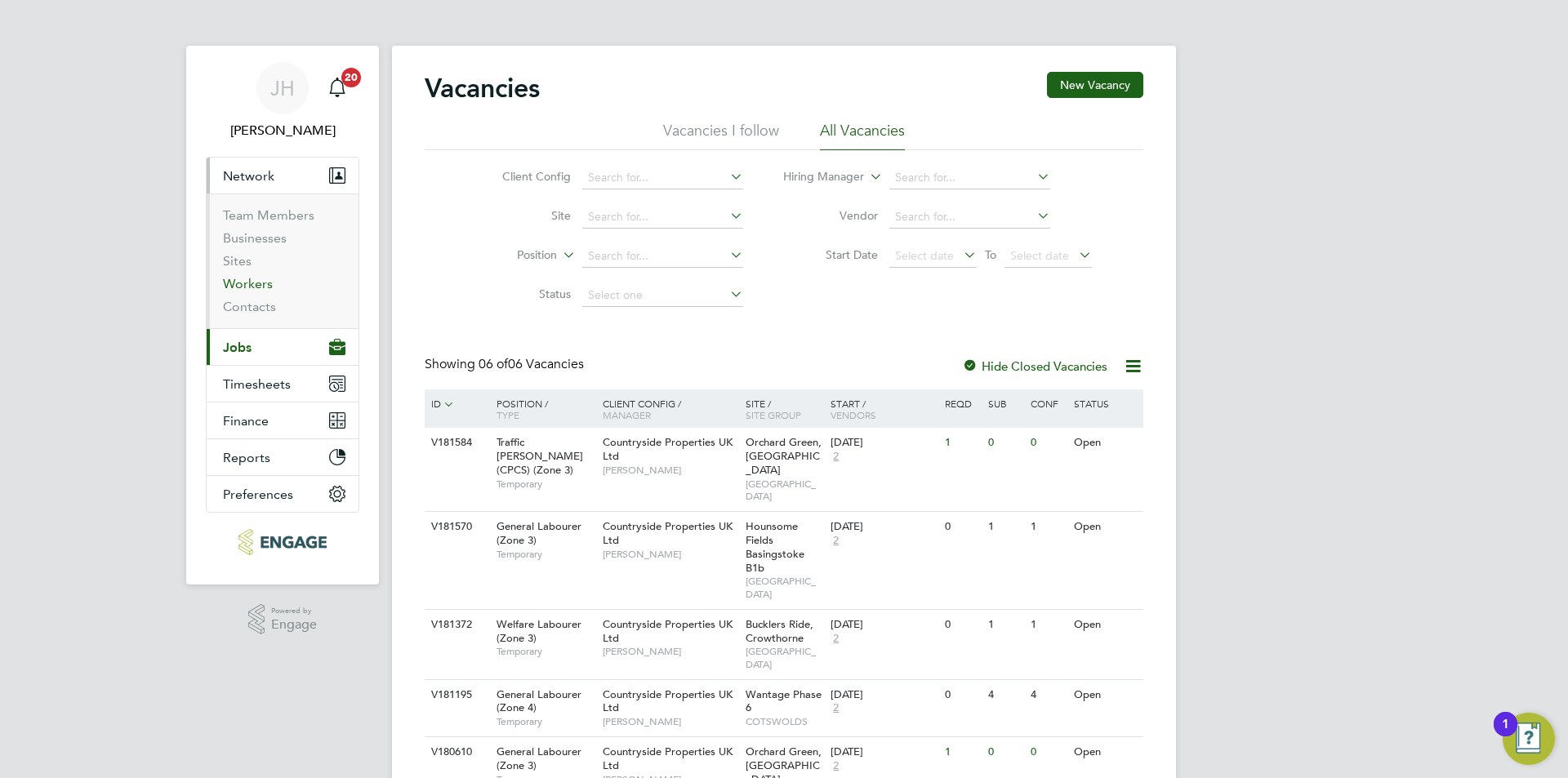
click at [252, 282] on link "Workers" at bounding box center [248, 284] width 50 height 16
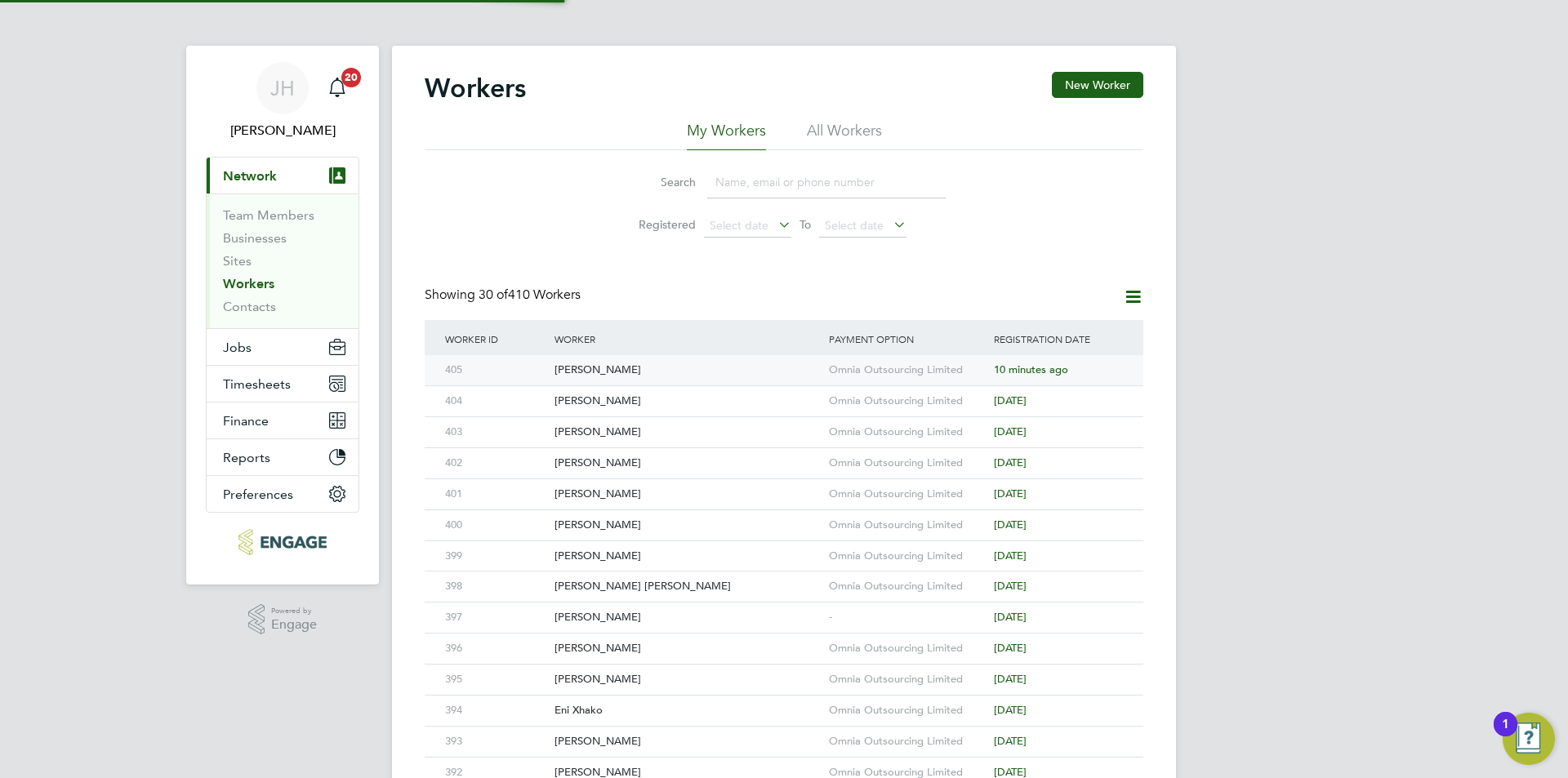
click at [899, 379] on div "Omnia Outsourcing Limited" at bounding box center [907, 371] width 165 height 30
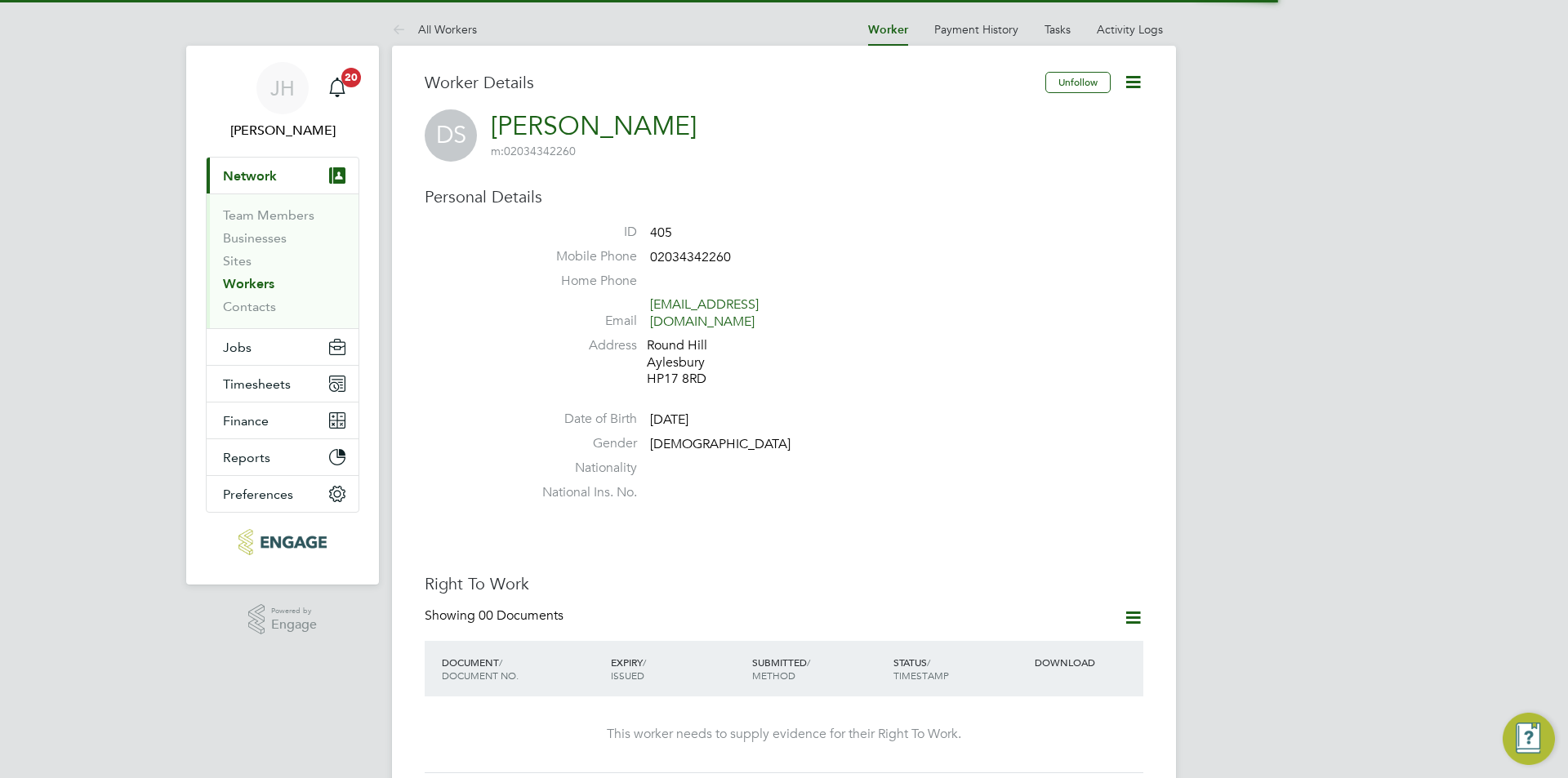
click at [1140, 608] on icon at bounding box center [1133, 617] width 21 height 21
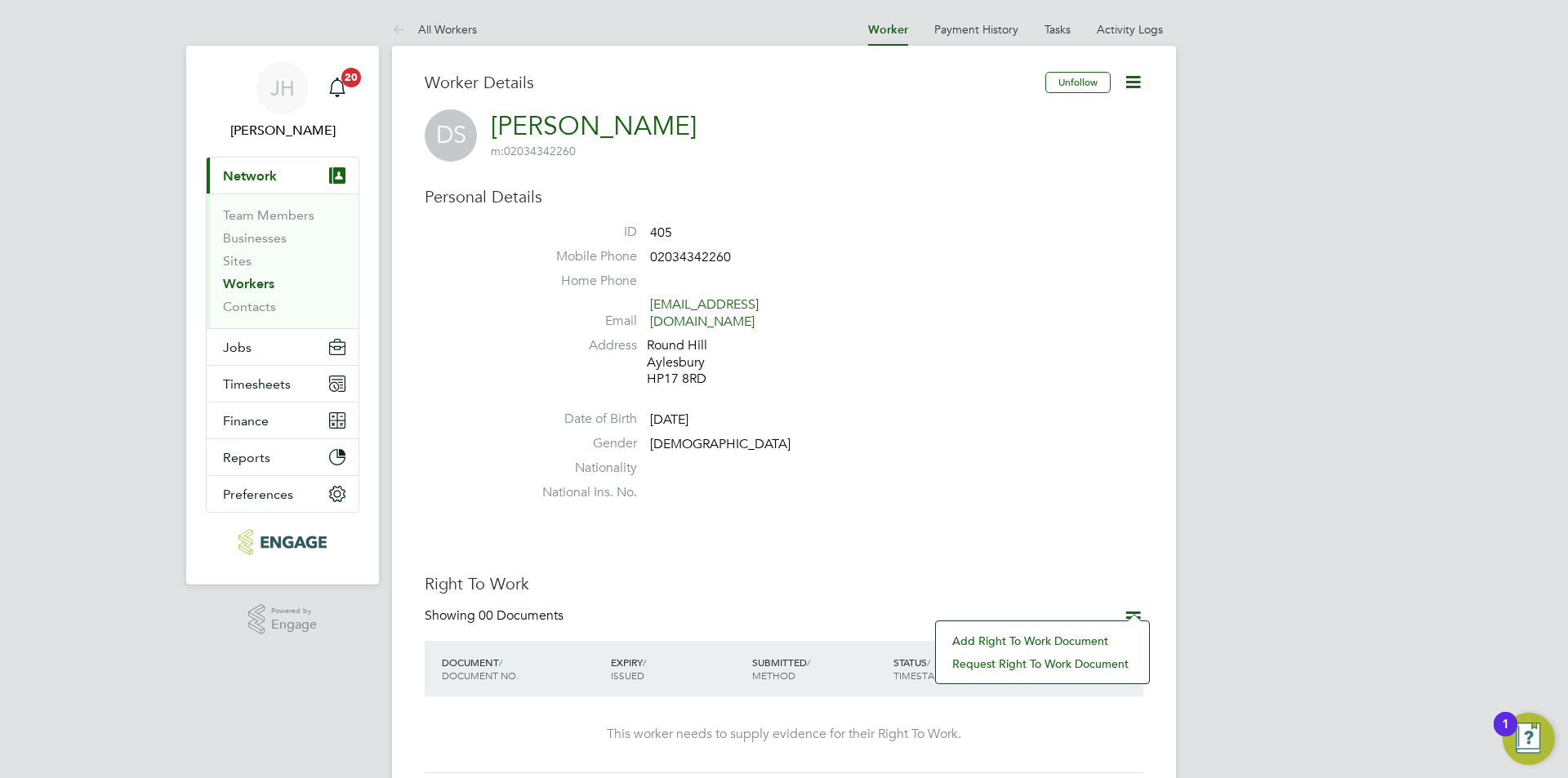
click at [1041, 643] on li "Add Right To Work Document" at bounding box center [1043, 640] width 197 height 23
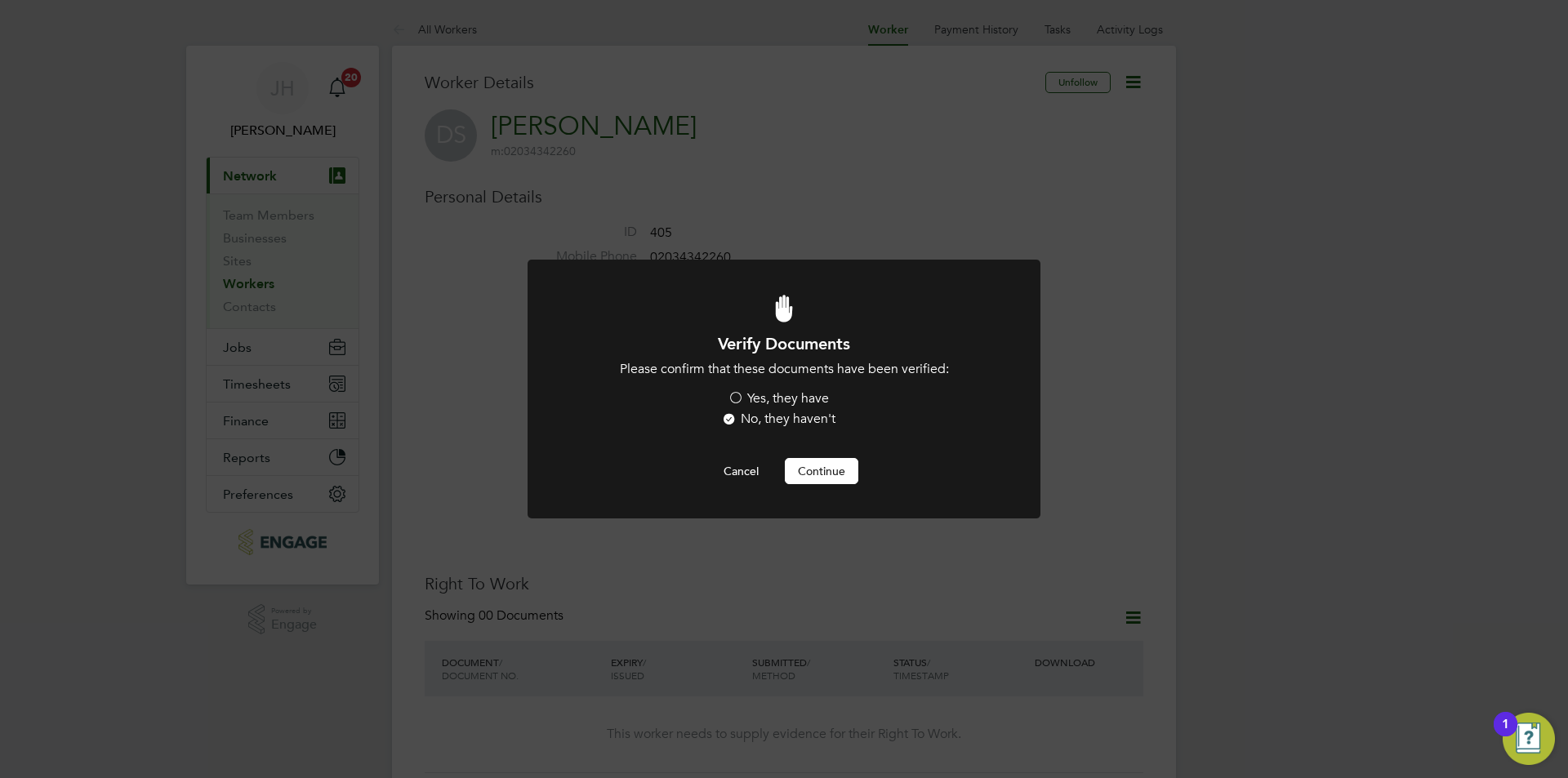
click at [777, 398] on label "Yes, they have" at bounding box center [778, 398] width 101 height 17
click at [0, 0] on input "Yes, they have" at bounding box center [0, 0] width 0 height 0
click at [814, 477] on button "Continue" at bounding box center [822, 471] width 73 height 26
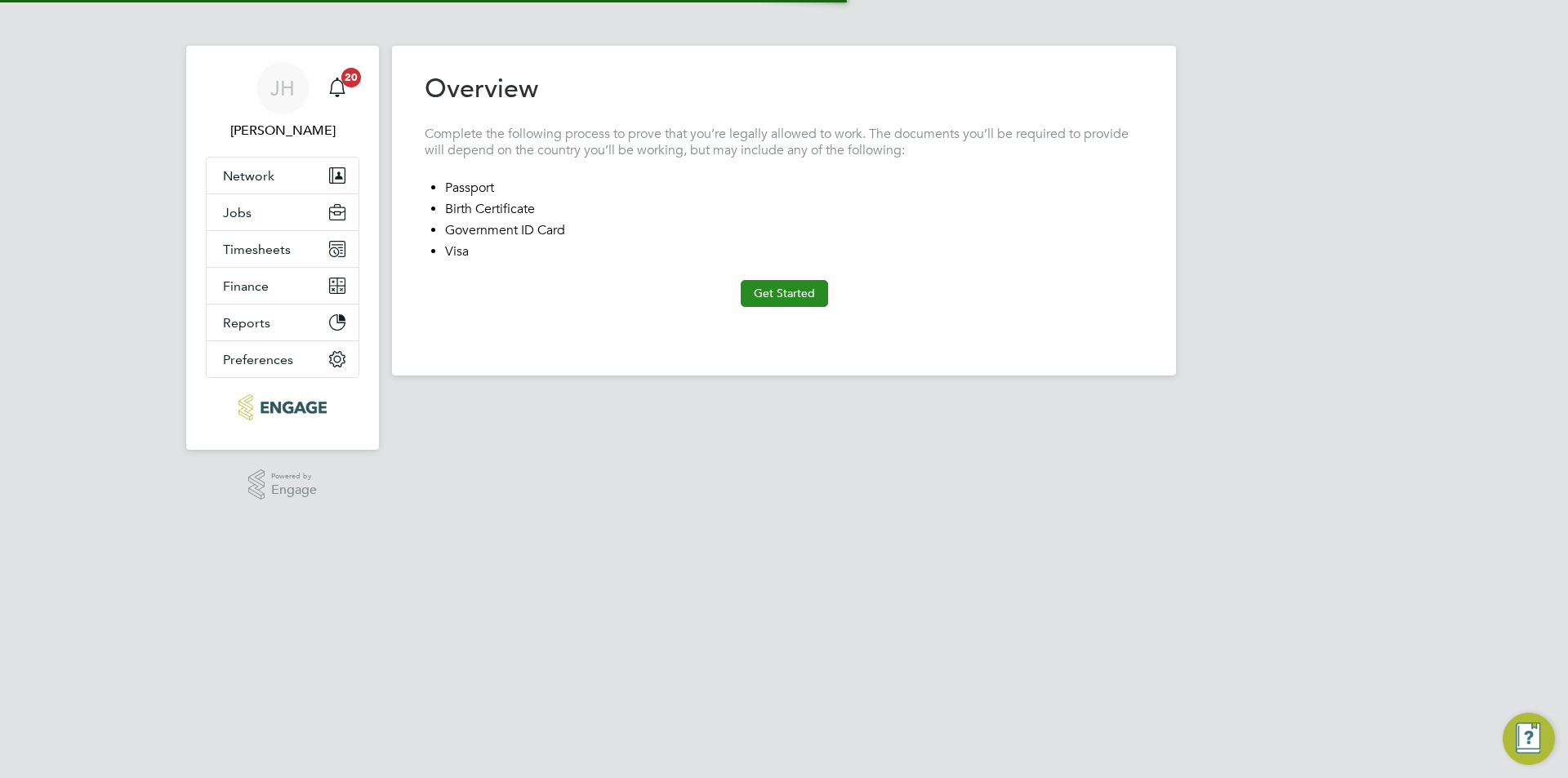
click at [797, 292] on button "Get Started" at bounding box center [785, 293] width 87 height 26
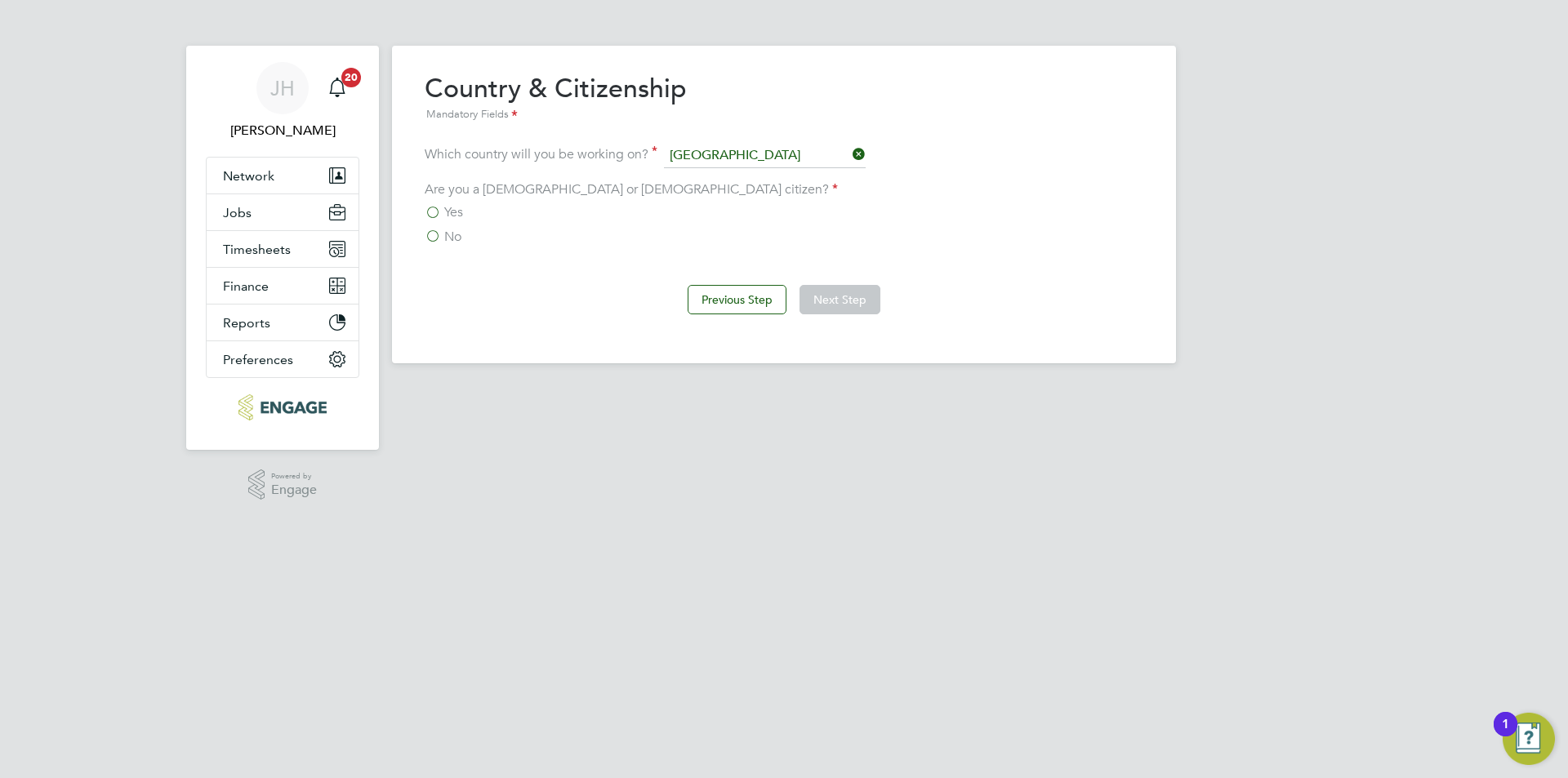
click at [456, 213] on span "Yes" at bounding box center [453, 212] width 19 height 16
click at [0, 0] on input "Yes" at bounding box center [0, 0] width 0 height 0
click at [446, 232] on span "No" at bounding box center [452, 237] width 17 height 16
click at [0, 0] on input "No" at bounding box center [0, 0] width 0 height 0
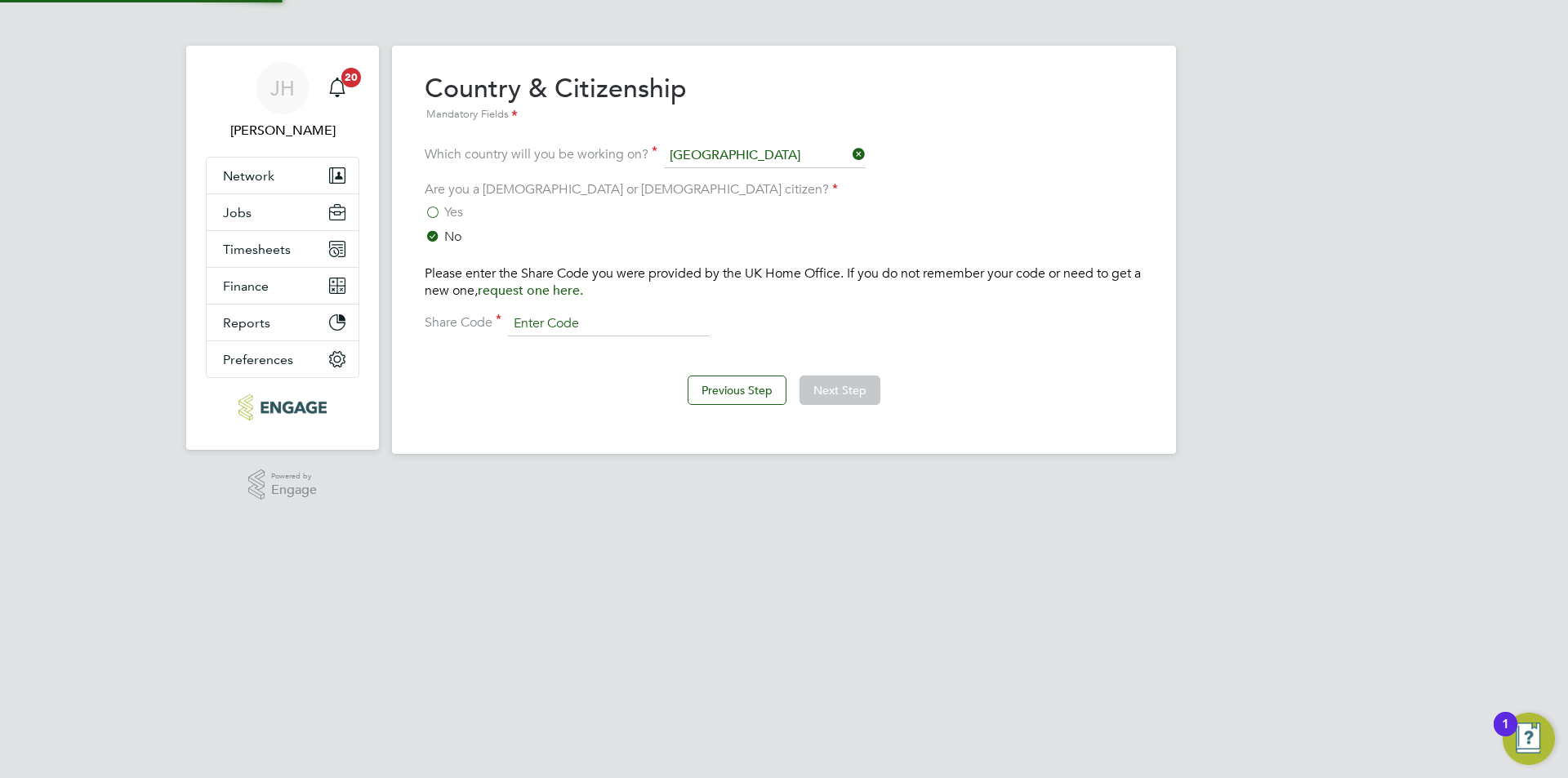
click at [627, 323] on input at bounding box center [610, 324] width 202 height 25
type input "WC87HD629"
click at [825, 387] on button "Next Step" at bounding box center [840, 390] width 81 height 30
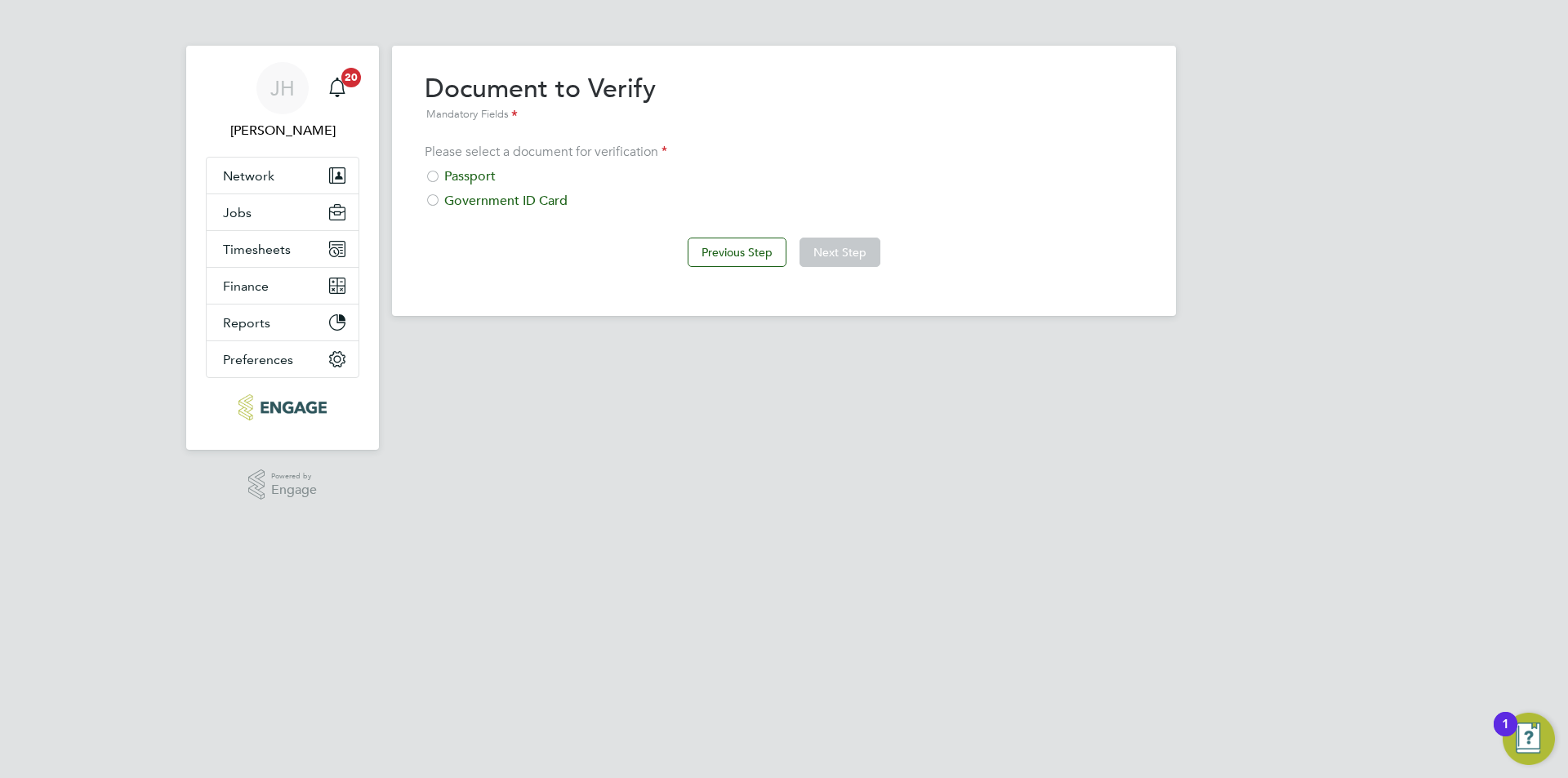
click at [490, 168] on div "Passport" at bounding box center [784, 176] width 719 height 17
click at [826, 253] on button "Next Step" at bounding box center [840, 253] width 81 height 30
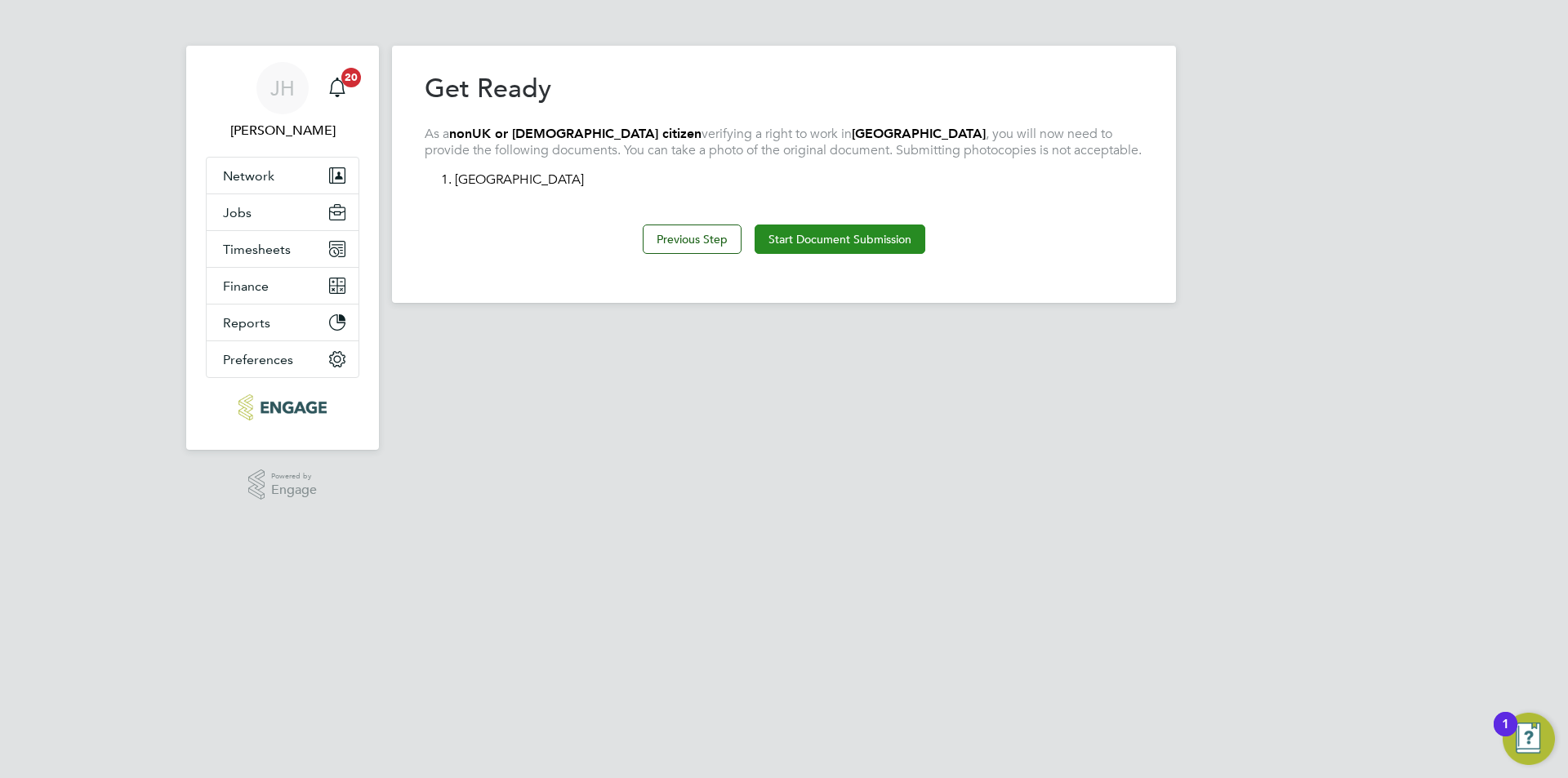
click at [831, 244] on button "Start Document Submission" at bounding box center [840, 240] width 170 height 30
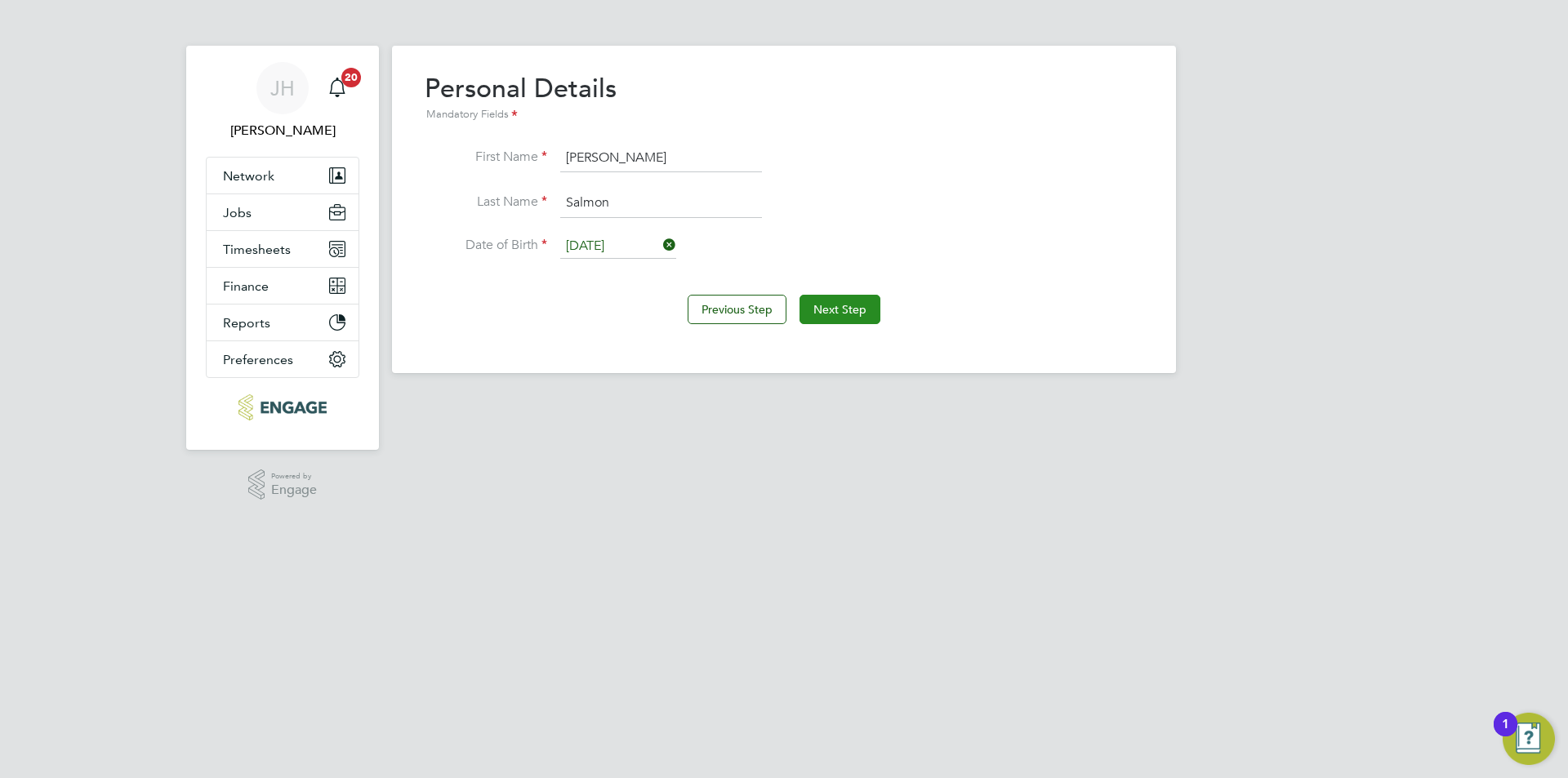
click at [832, 317] on button "Next Step" at bounding box center [840, 310] width 81 height 30
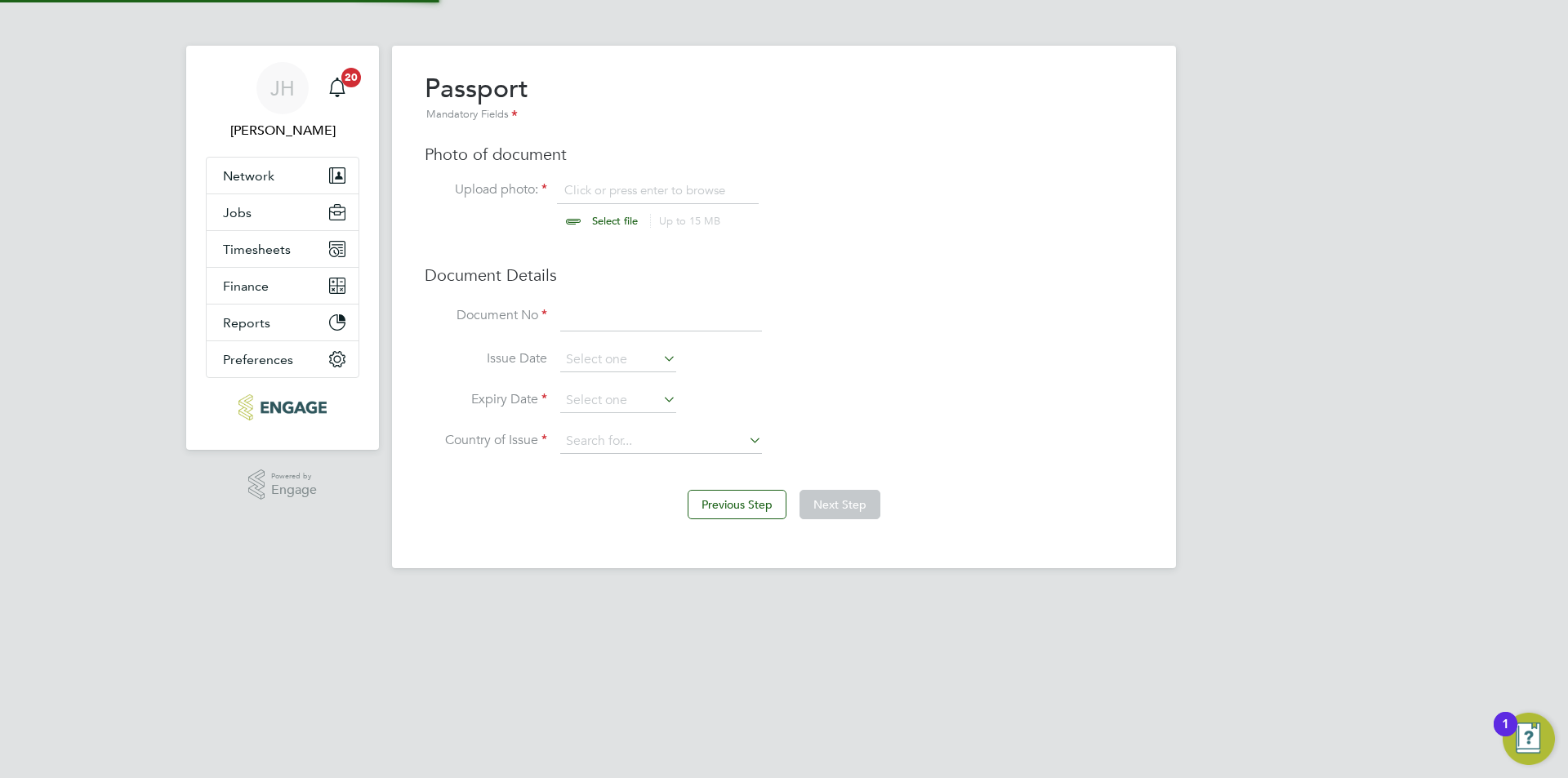
scroll to position [22, 202]
click at [643, 173] on div "Passport Mandatory Fields Photo of document Upload photo: Click or press enter …" at bounding box center [784, 272] width 719 height 398
click at [644, 189] on input "file" at bounding box center [630, 206] width 257 height 49
type input "C:\fakepath\PassportJamaica.jpg"
click at [616, 318] on input at bounding box center [661, 317] width 202 height 30
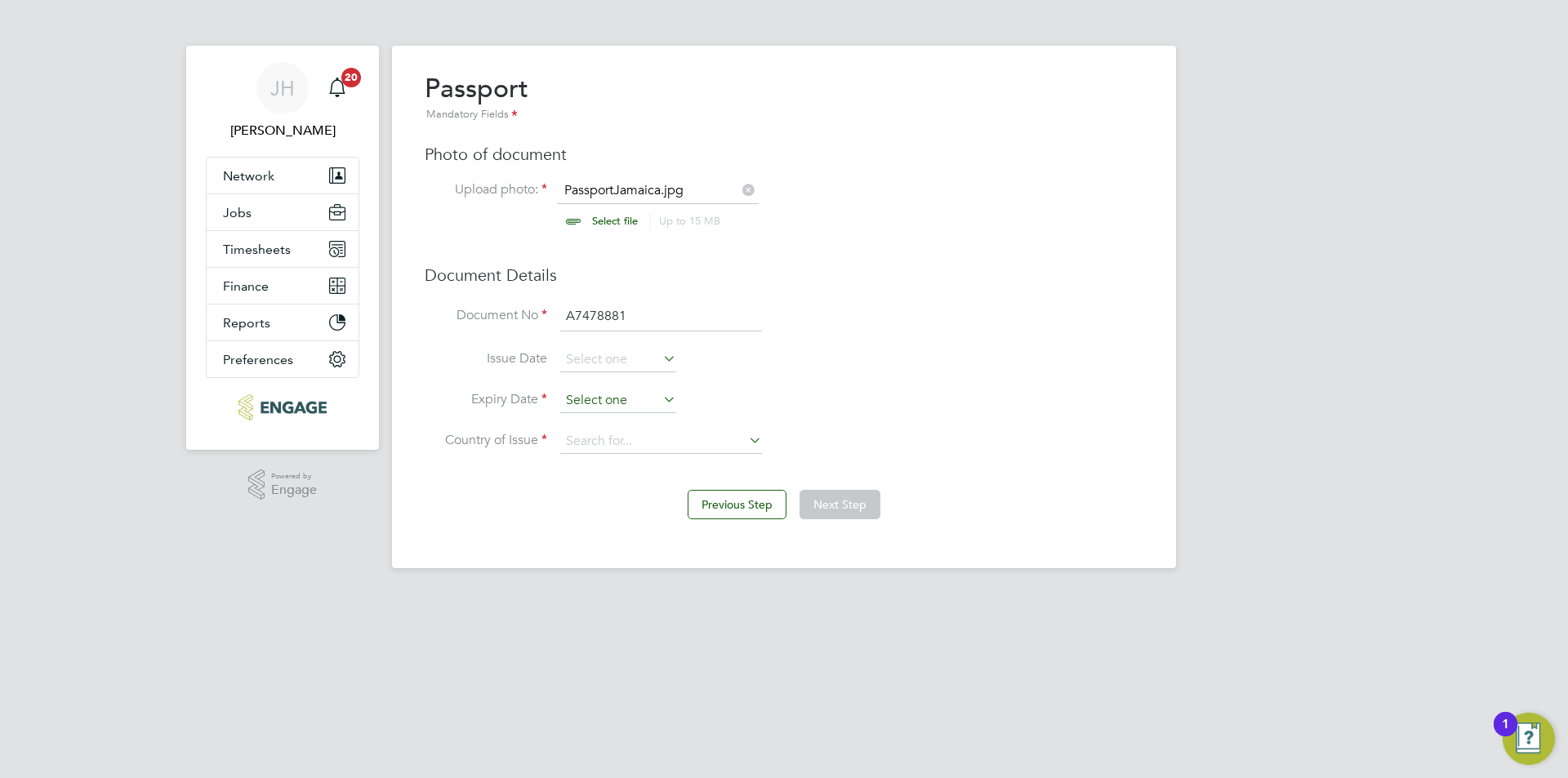
type input "A7478881"
click at [626, 391] on input at bounding box center [617, 400] width 116 height 25
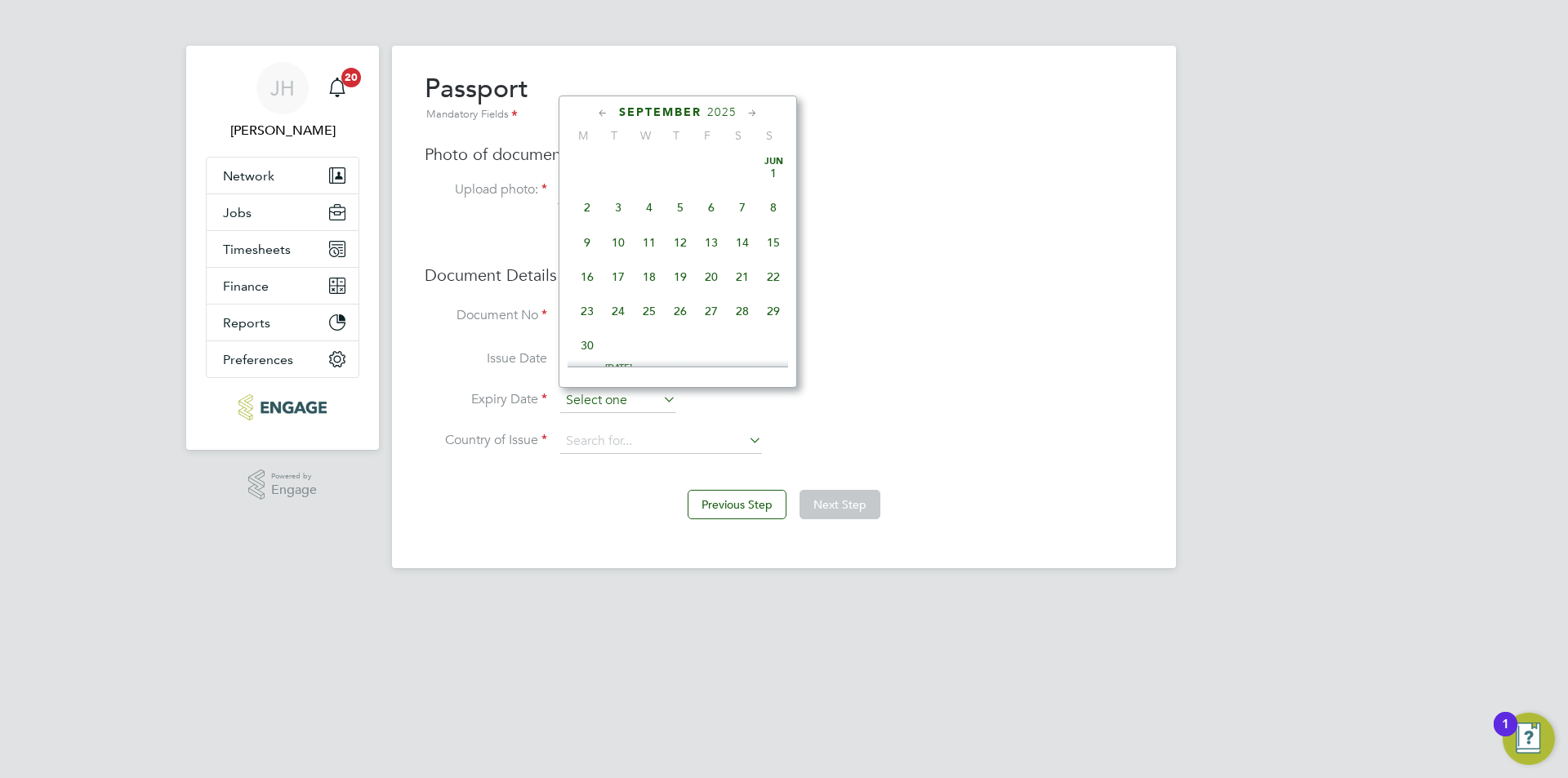
scroll to position [636, 0]
click at [731, 112] on span "2025" at bounding box center [723, 112] width 30 height 14
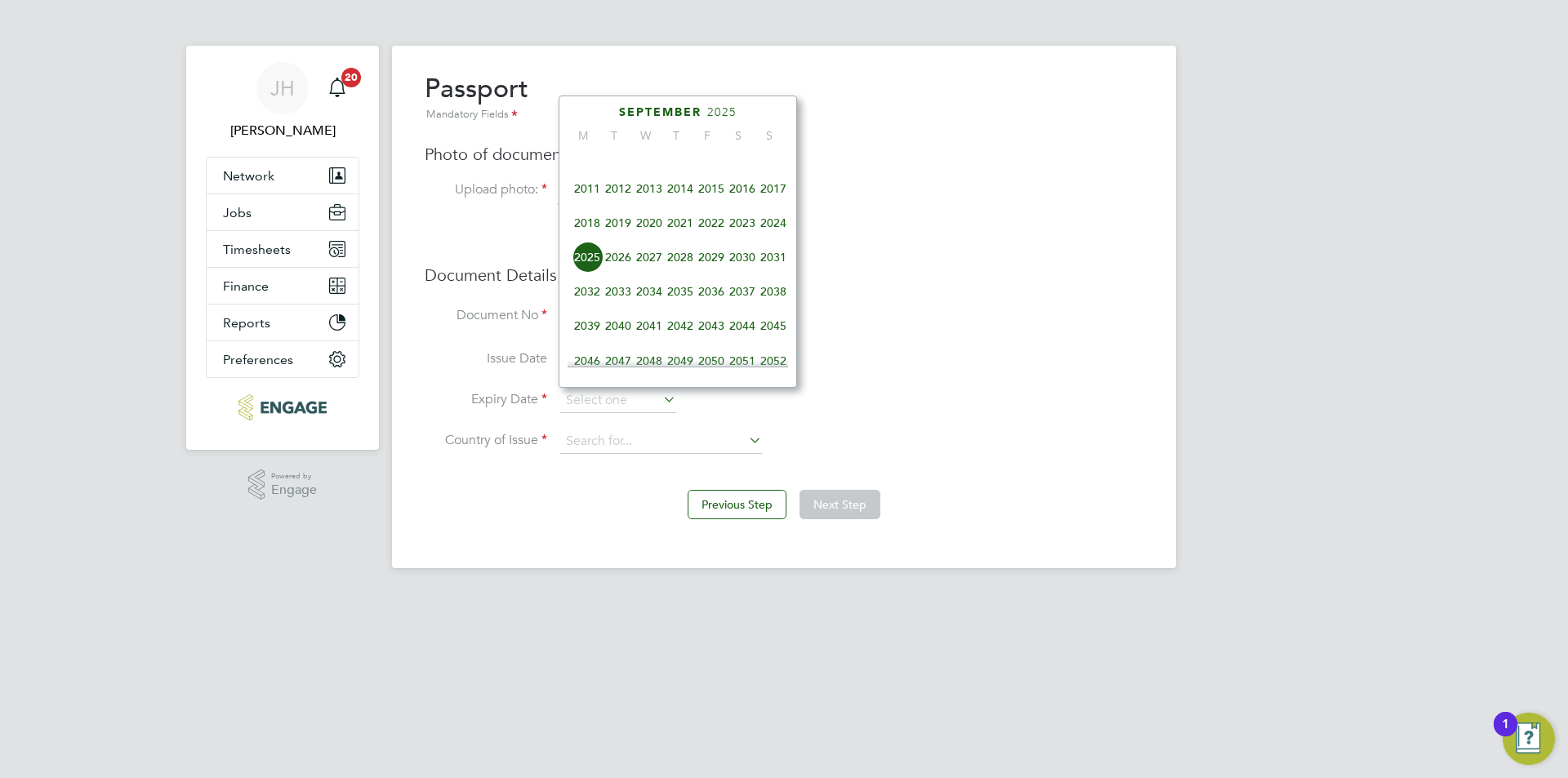
click at [622, 301] on span "2033" at bounding box center [617, 291] width 31 height 31
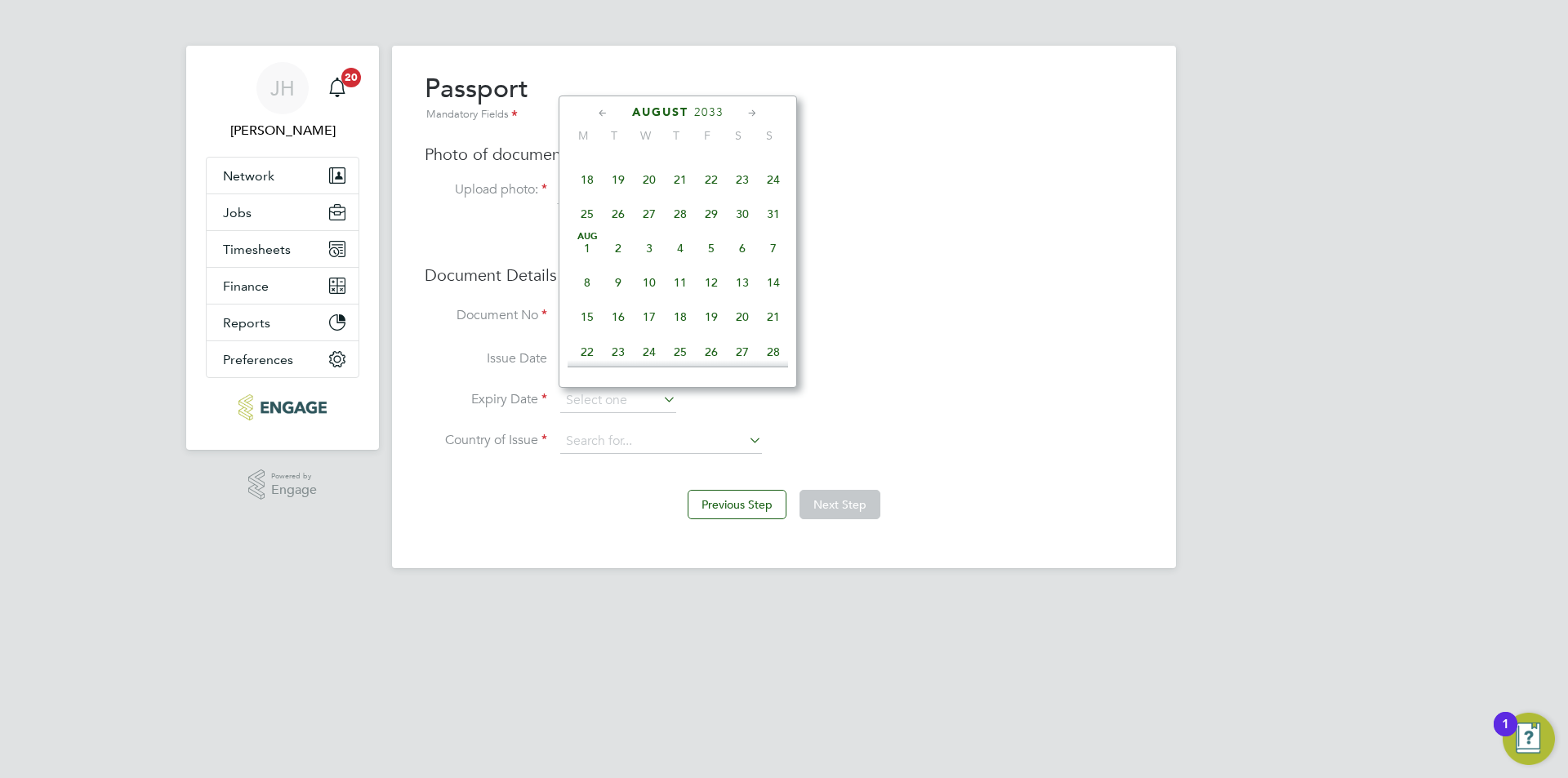
scroll to position [188, 0]
click at [591, 265] on span "18" at bounding box center [587, 261] width 31 height 31
type input "[DATE]"
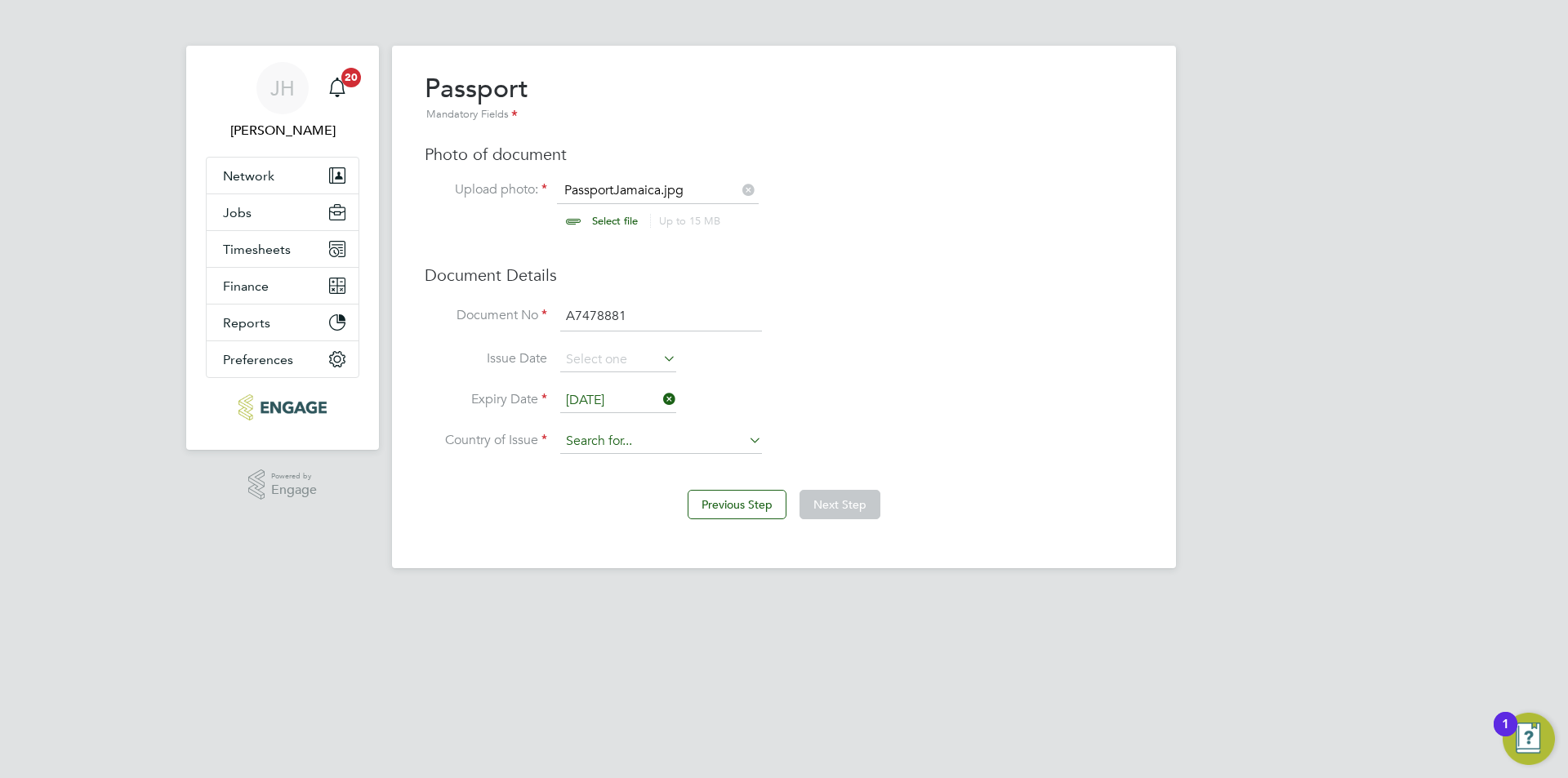
click at [661, 445] on input at bounding box center [661, 442] width 202 height 25
click at [652, 459] on li "Jam aica" at bounding box center [661, 465] width 203 height 22
type input "Jamaica"
click at [829, 500] on button "Next Step" at bounding box center [840, 504] width 81 height 30
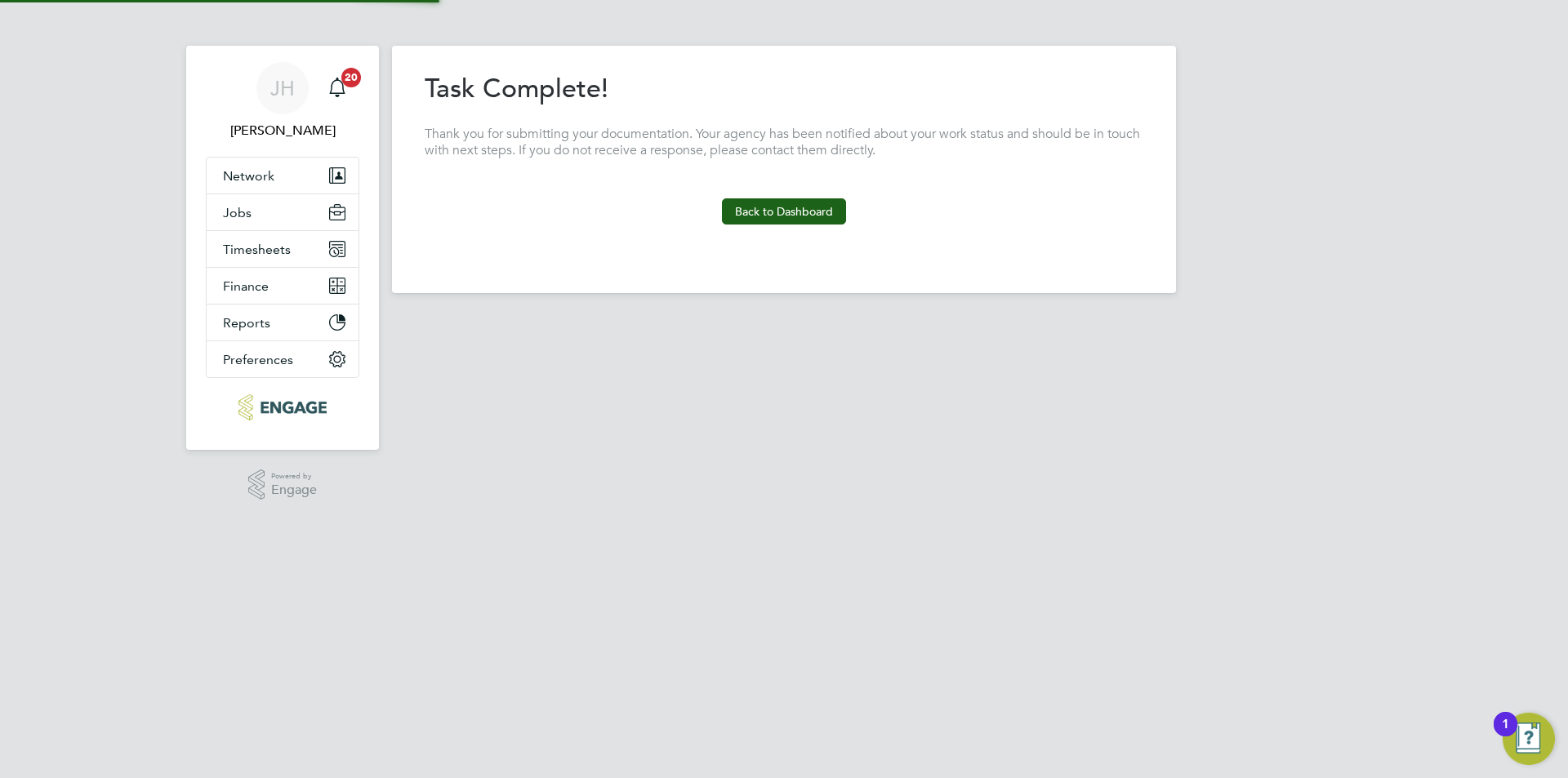
click at [785, 225] on div "Previous Step Next Step" at bounding box center [784, 243] width 719 height 36
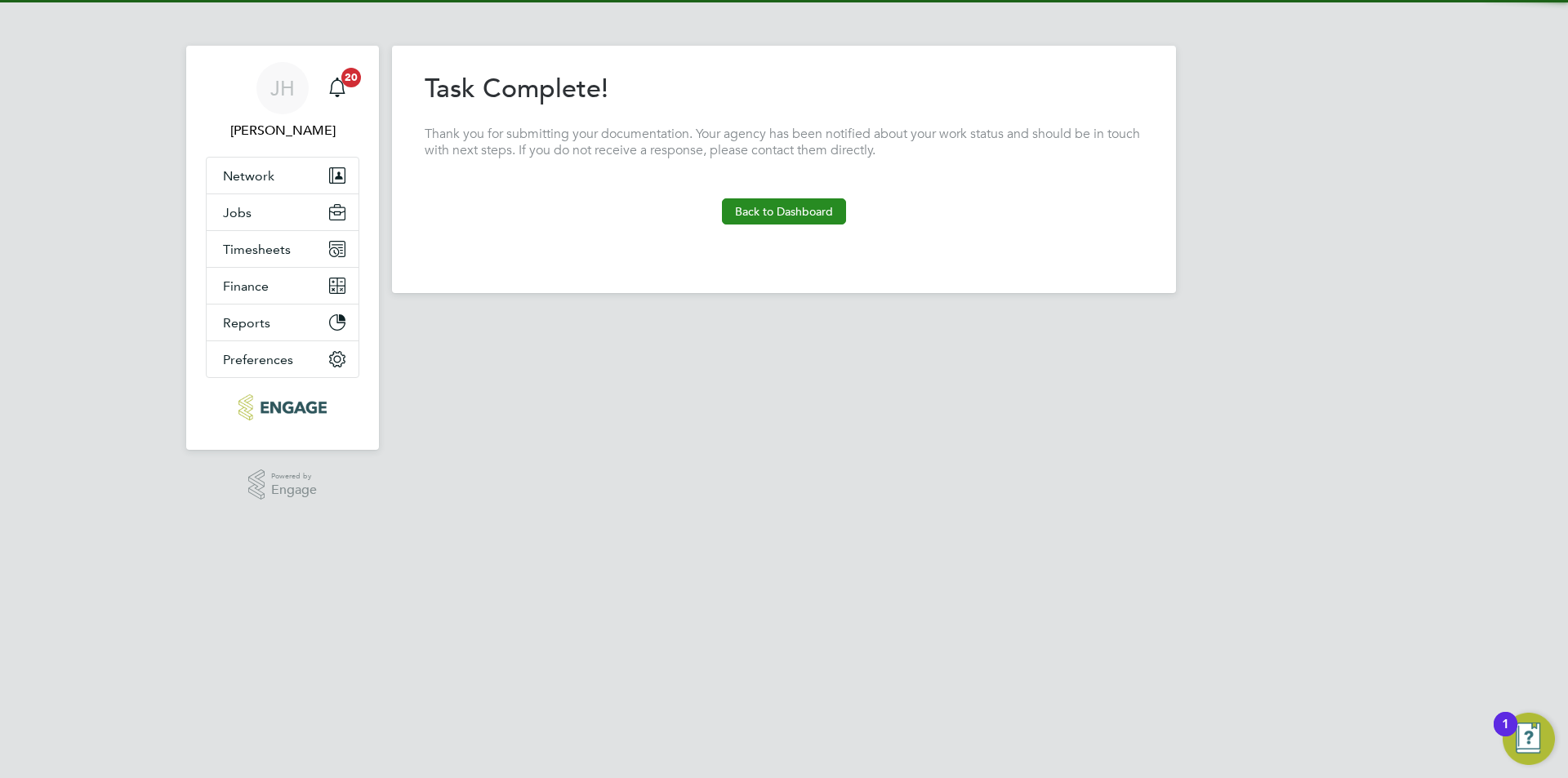
click at [784, 216] on button "Back to Dashboard" at bounding box center [784, 211] width 124 height 26
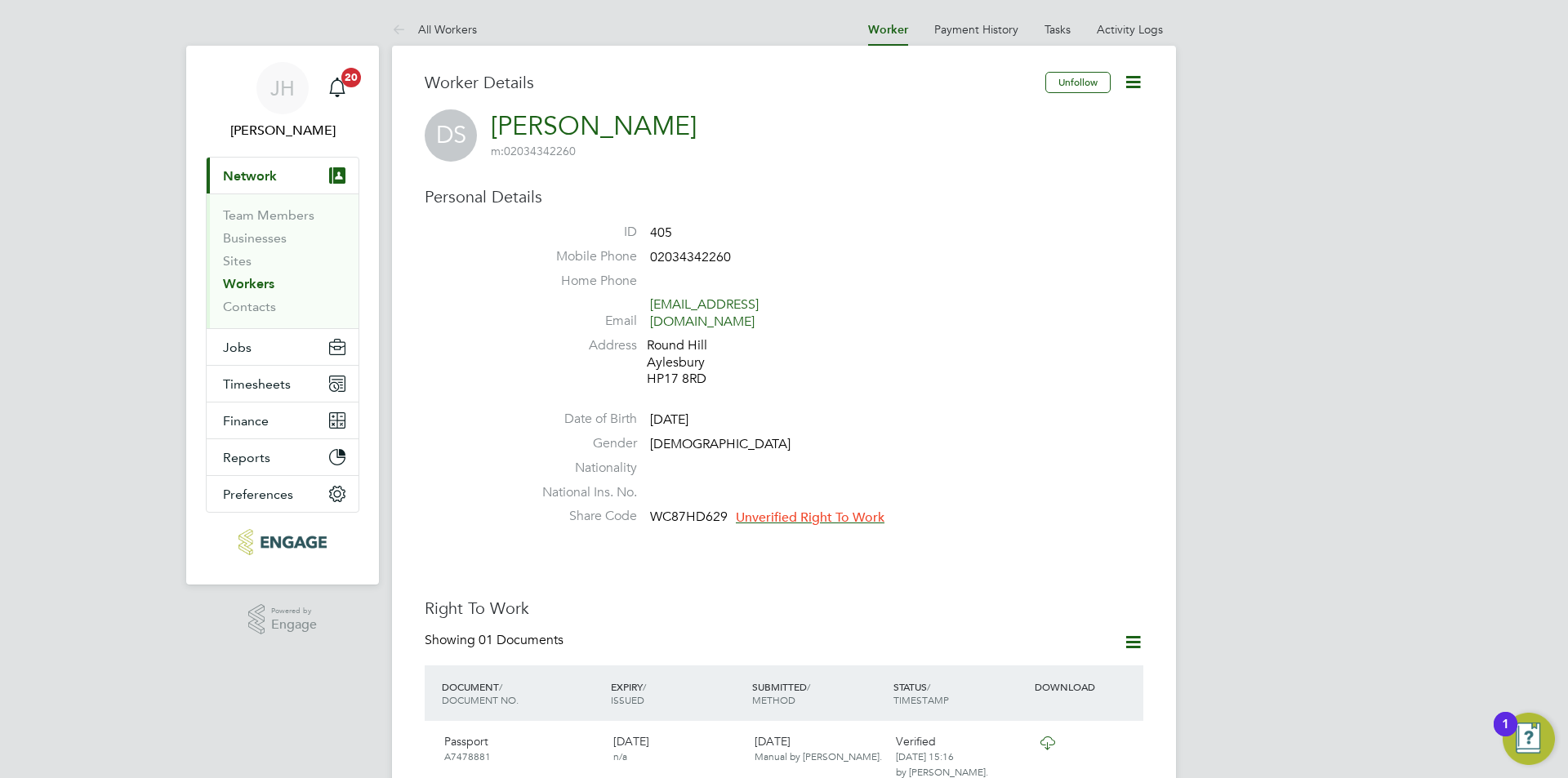
click at [837, 509] on span "Unverified Right To Work" at bounding box center [811, 517] width 149 height 16
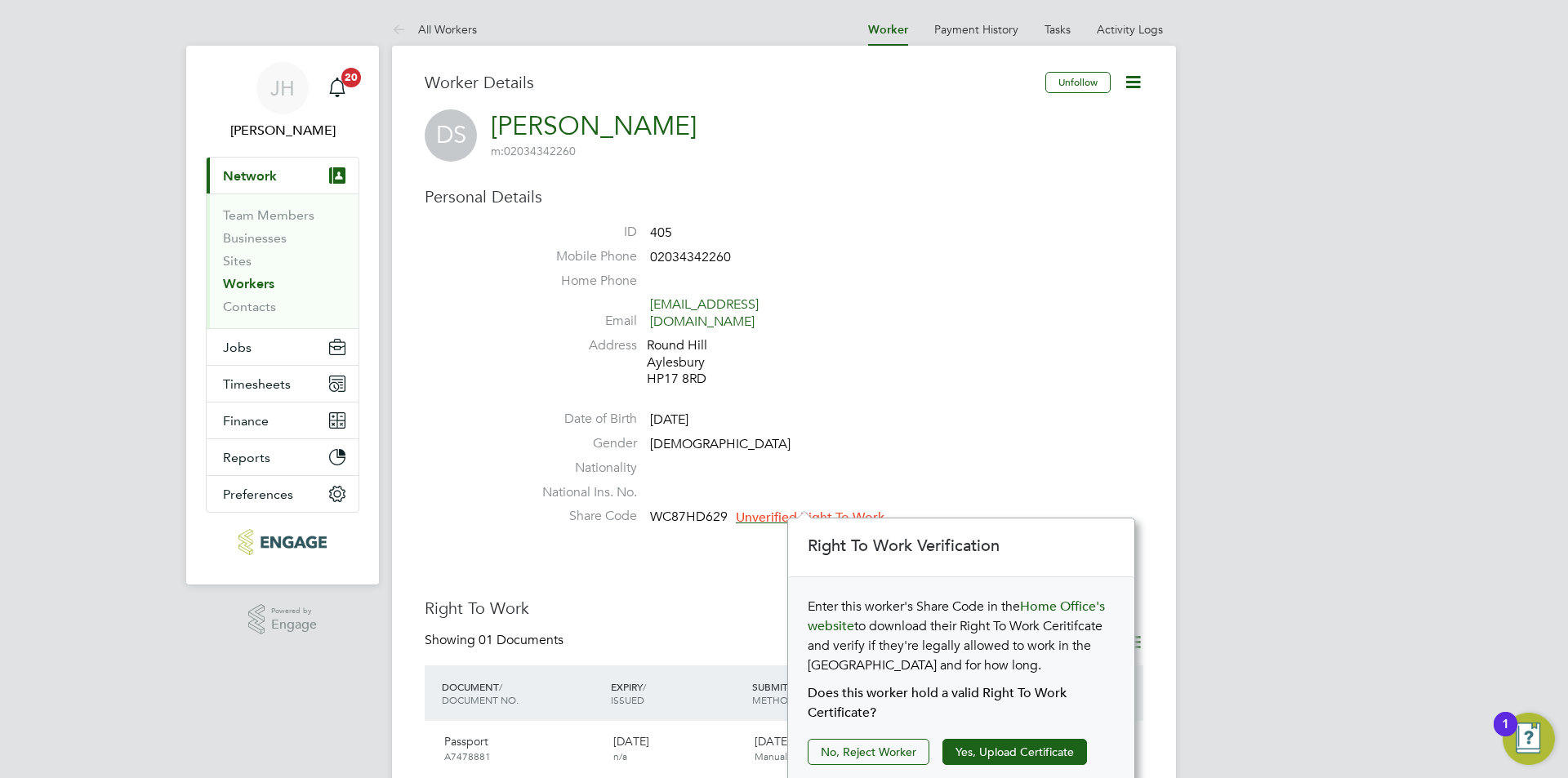
scroll to position [17, 149]
click at [978, 746] on button "Yes, Upload Certificate" at bounding box center [1015, 752] width 145 height 26
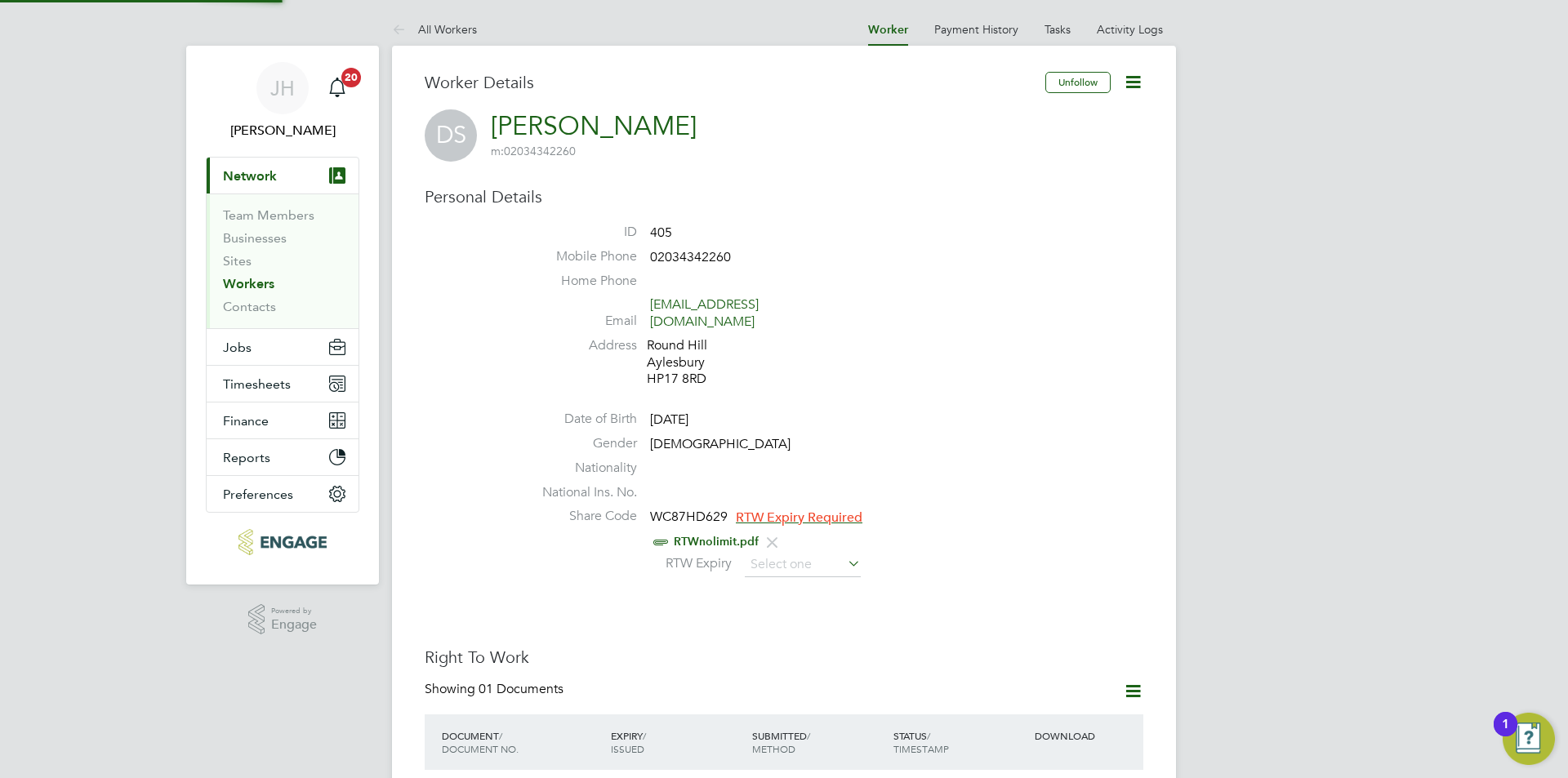
scroll to position [58, 347]
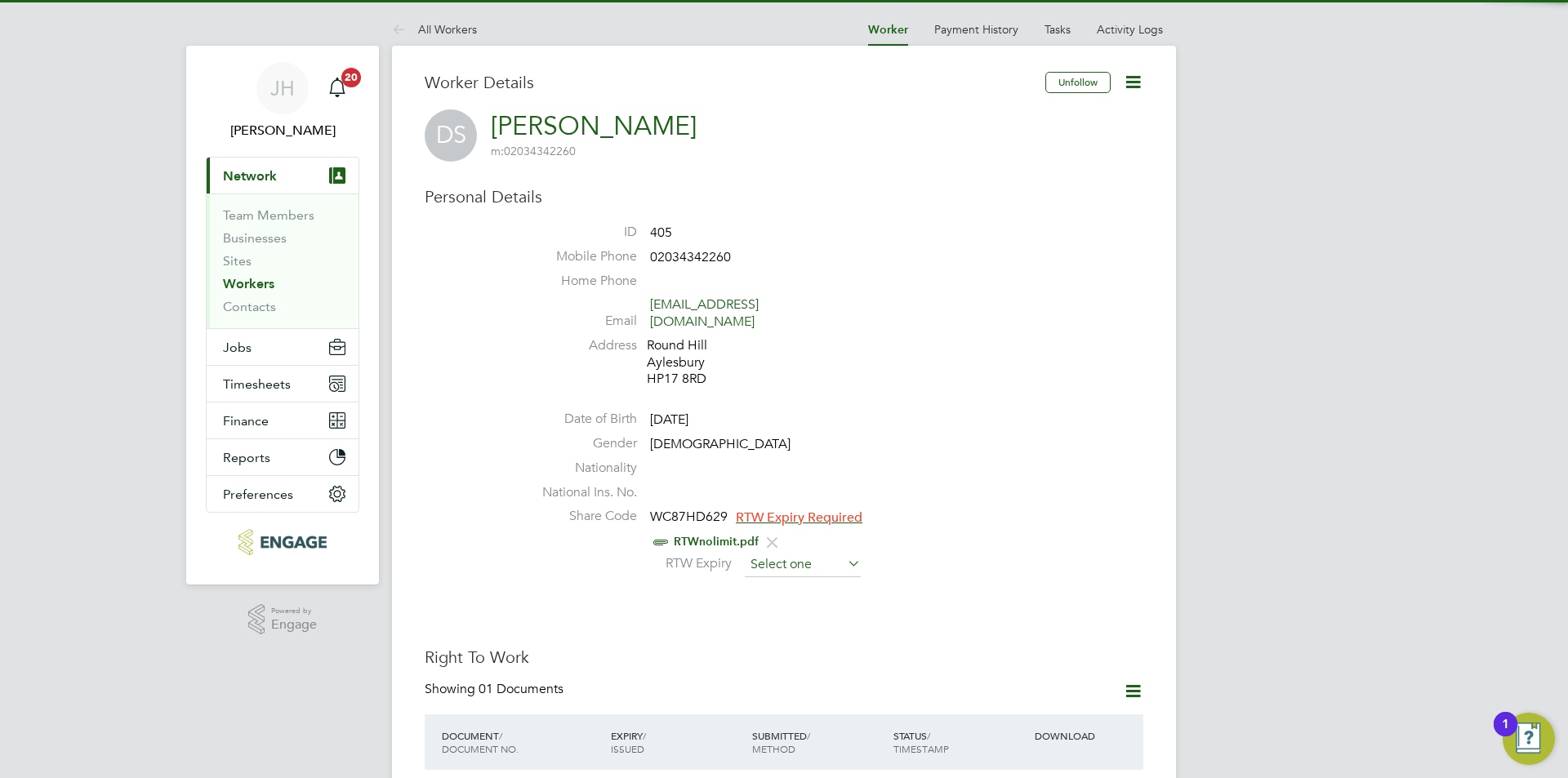
click at [825, 553] on input at bounding box center [803, 565] width 116 height 25
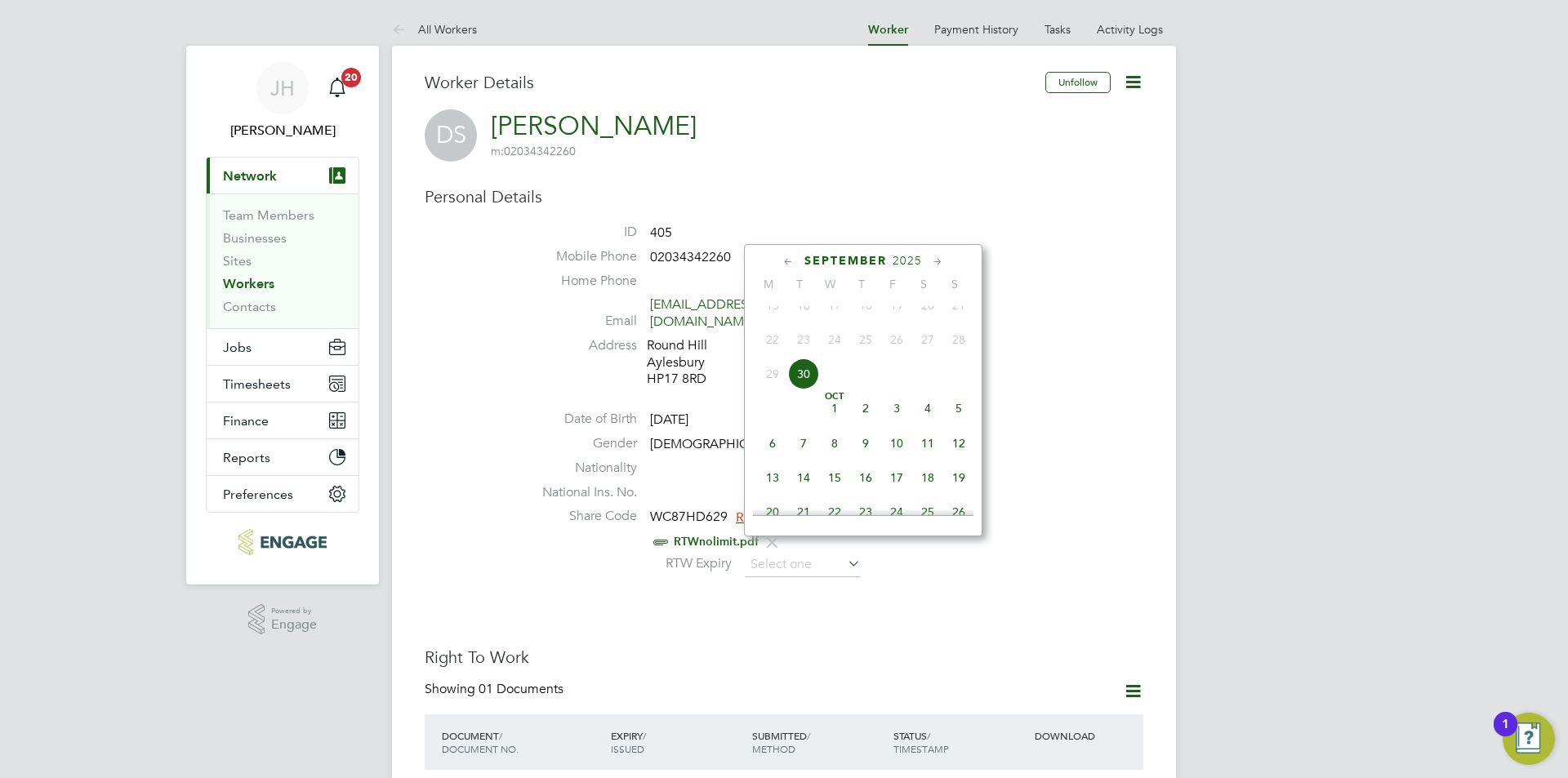
click at [910, 262] on span "2025" at bounding box center [908, 261] width 30 height 14
click at [904, 456] on span "2036" at bounding box center [896, 440] width 31 height 31
click at [904, 456] on span "5" at bounding box center [896, 440] width 31 height 31
type input "[DATE]"
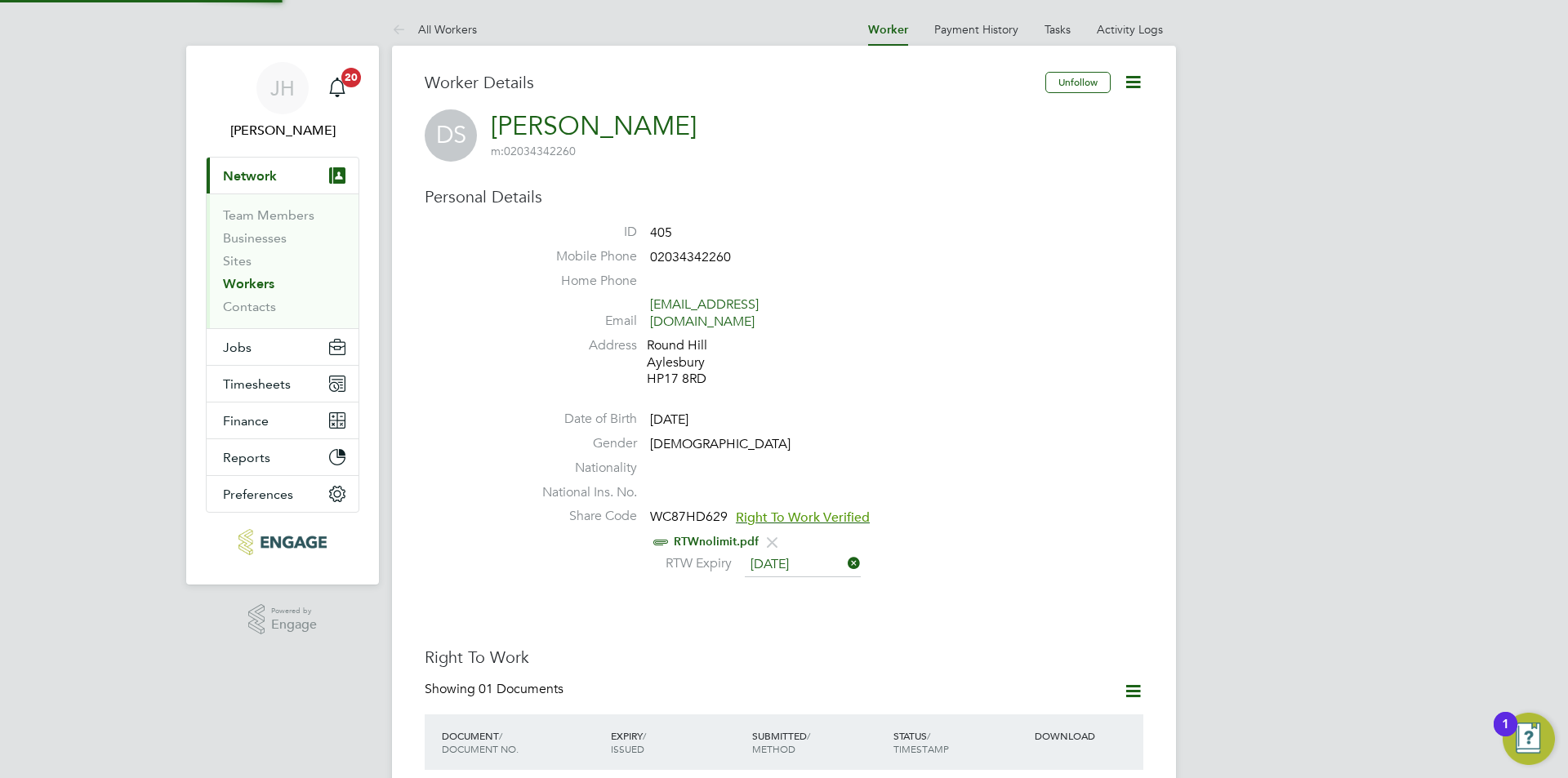
scroll to position [17, 133]
click at [1094, 508] on li "Share Code WC87HD629 Right To Work Verified RTWnolimit.pdf RTW Expiry 05 Sep 20…" at bounding box center [833, 545] width 620 height 73
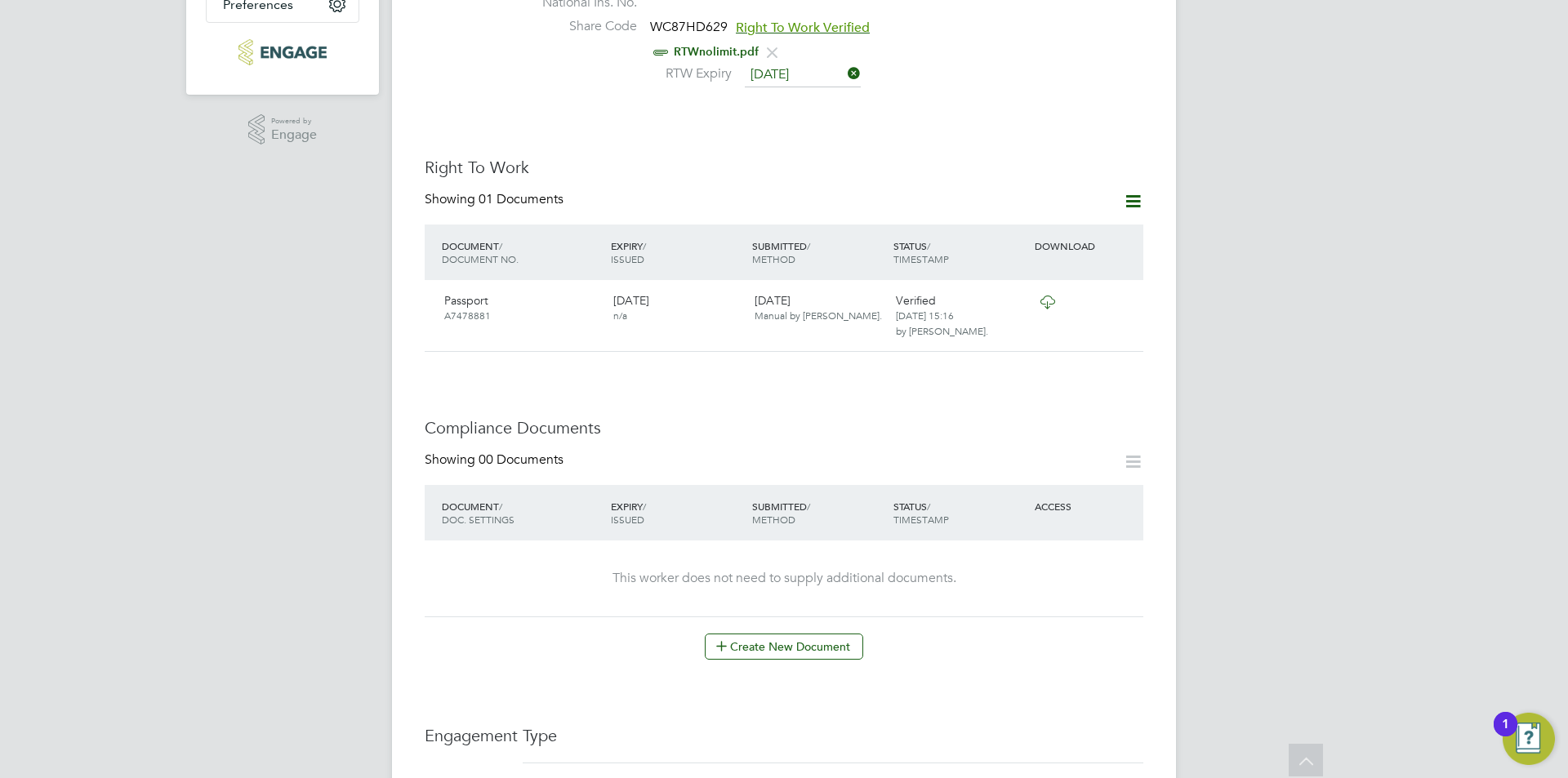
scroll to position [980, 0]
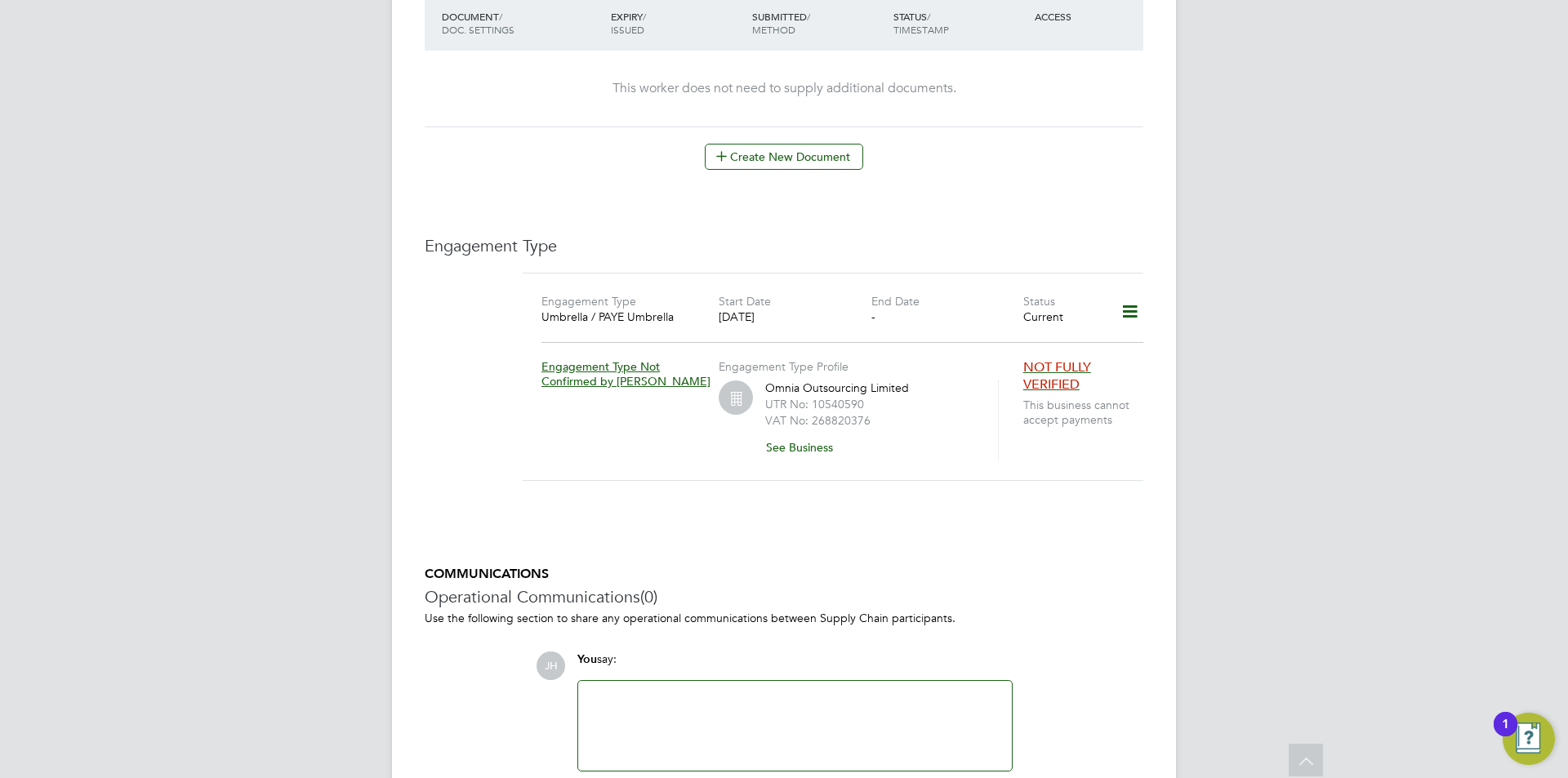
click at [852, 691] on div at bounding box center [795, 725] width 414 height 70
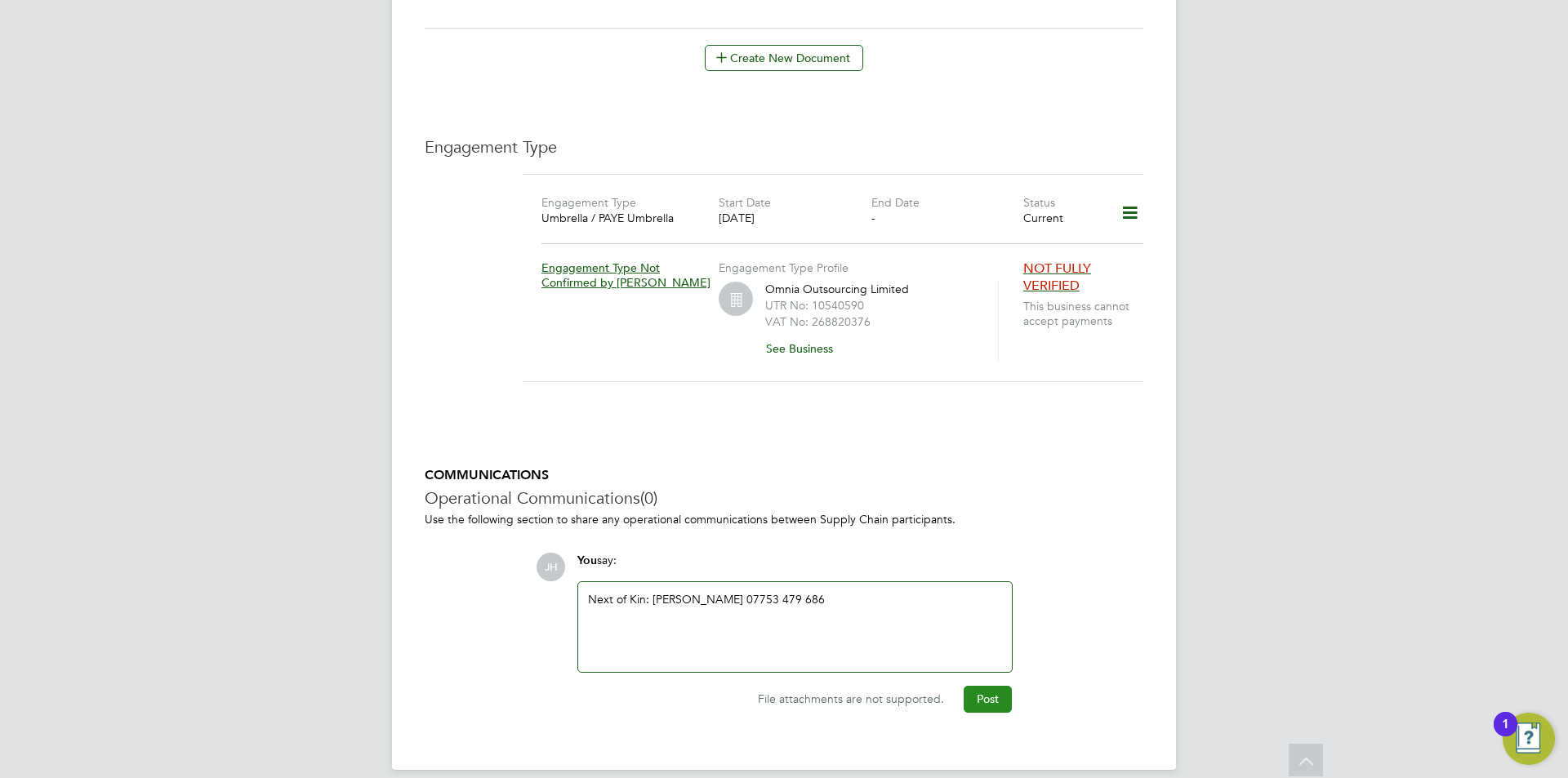
click at [964, 686] on button "Post" at bounding box center [987, 699] width 49 height 26
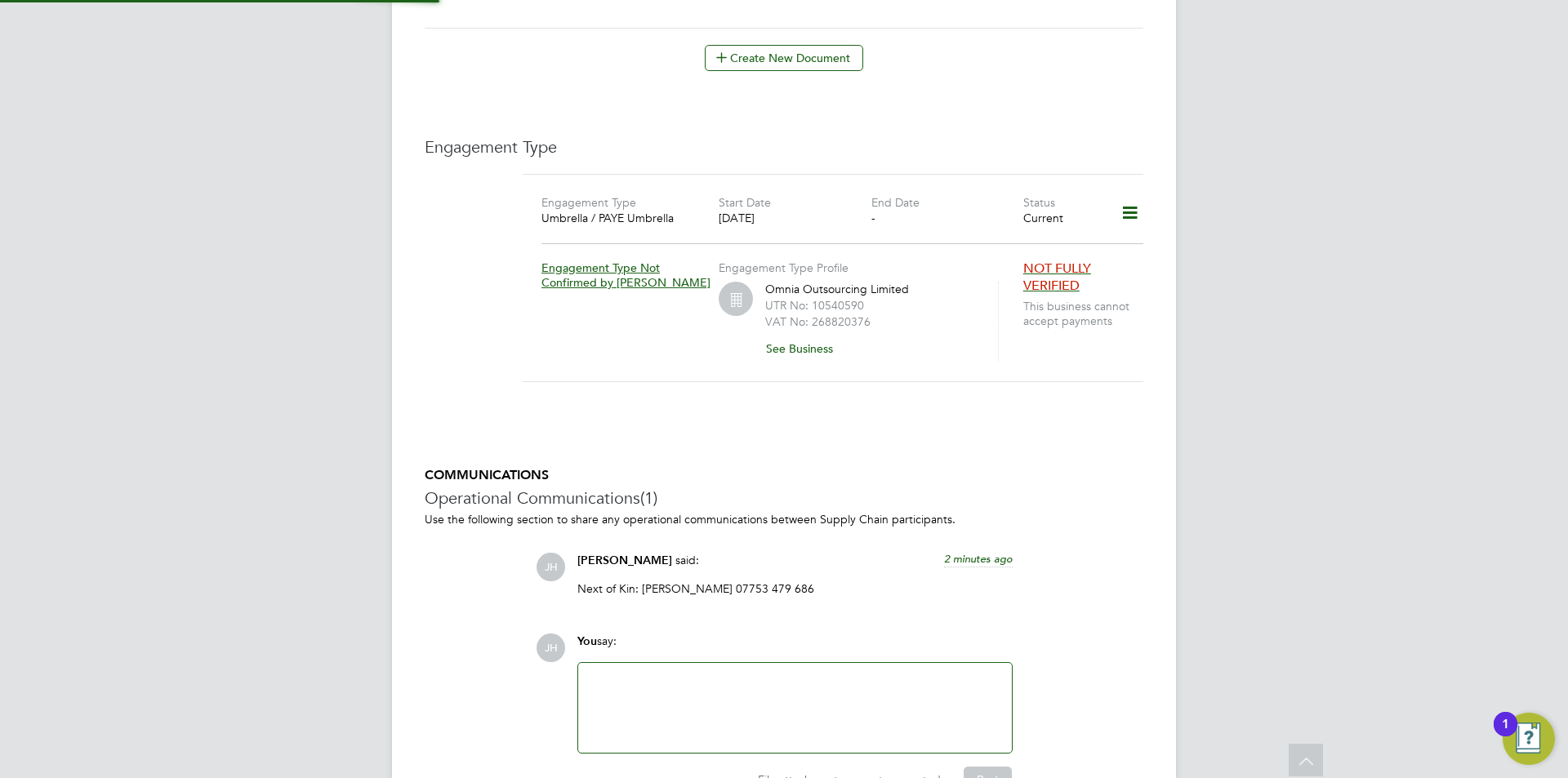
scroll to position [834, 0]
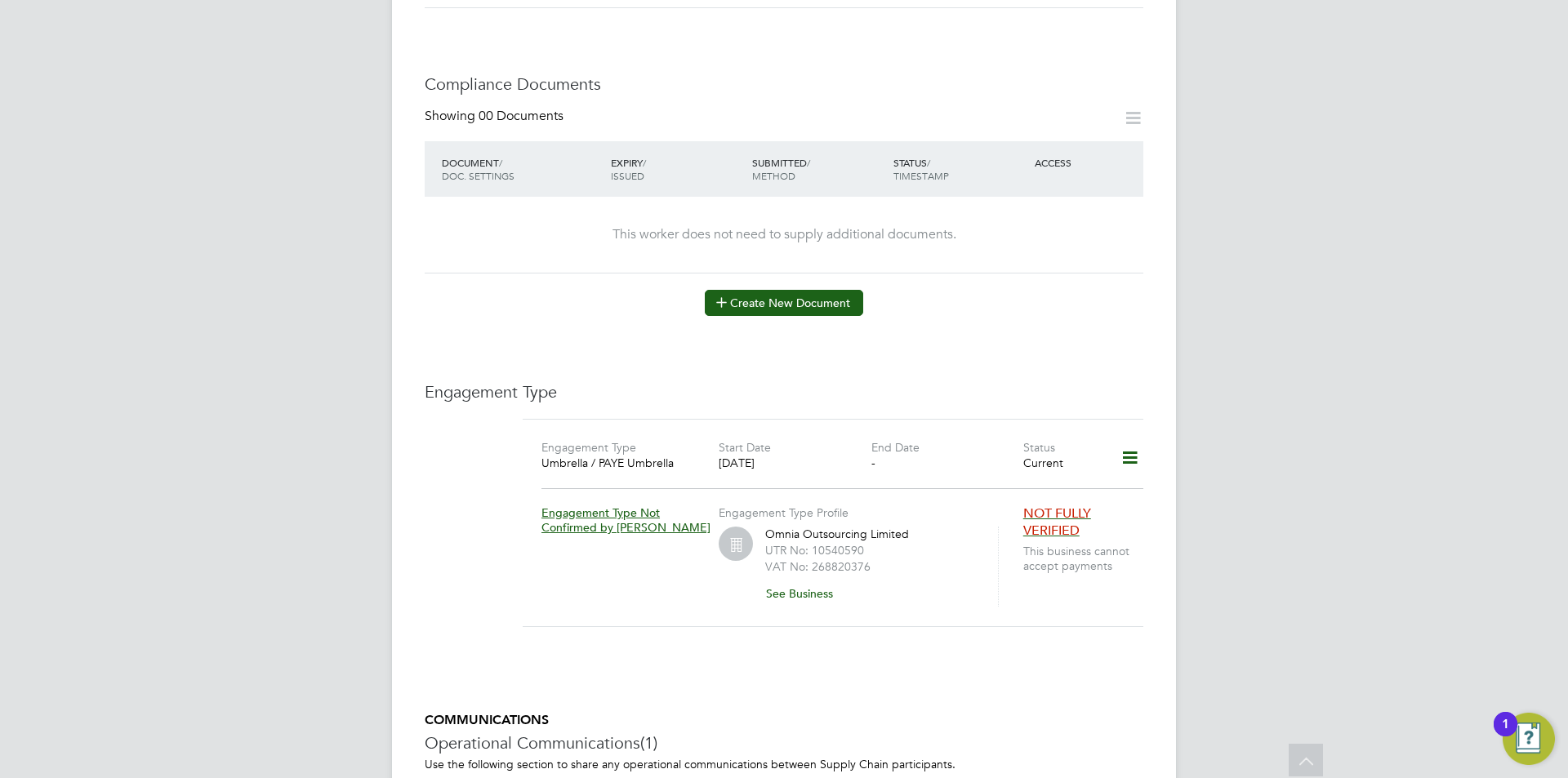
click at [780, 290] on button "Create New Document" at bounding box center [784, 303] width 159 height 26
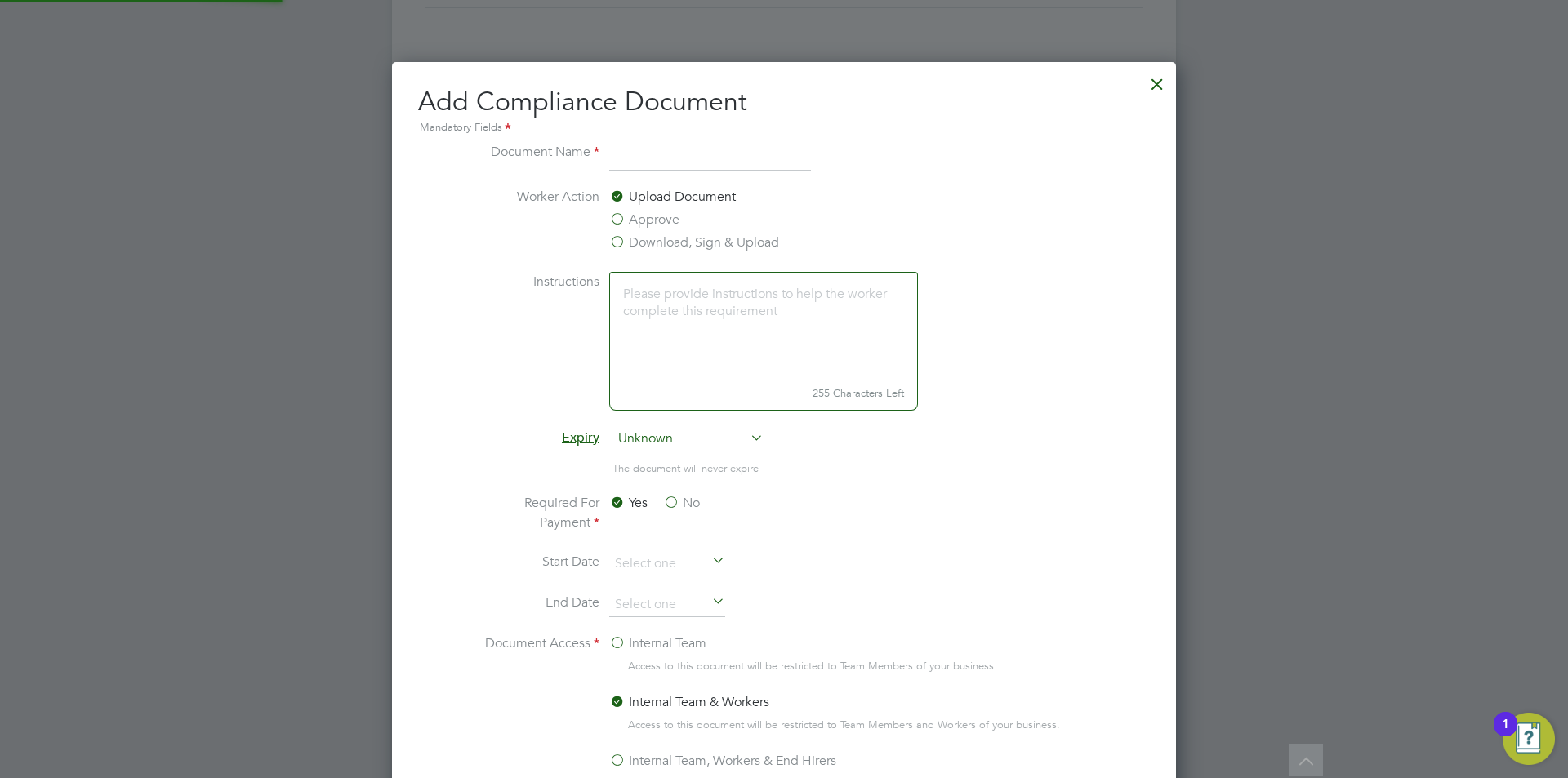
scroll to position [857, 785]
type input "CSCS"
click at [657, 225] on label "Approve" at bounding box center [644, 220] width 70 height 20
click at [0, 0] on input "Approve" at bounding box center [0, 0] width 0 height 0
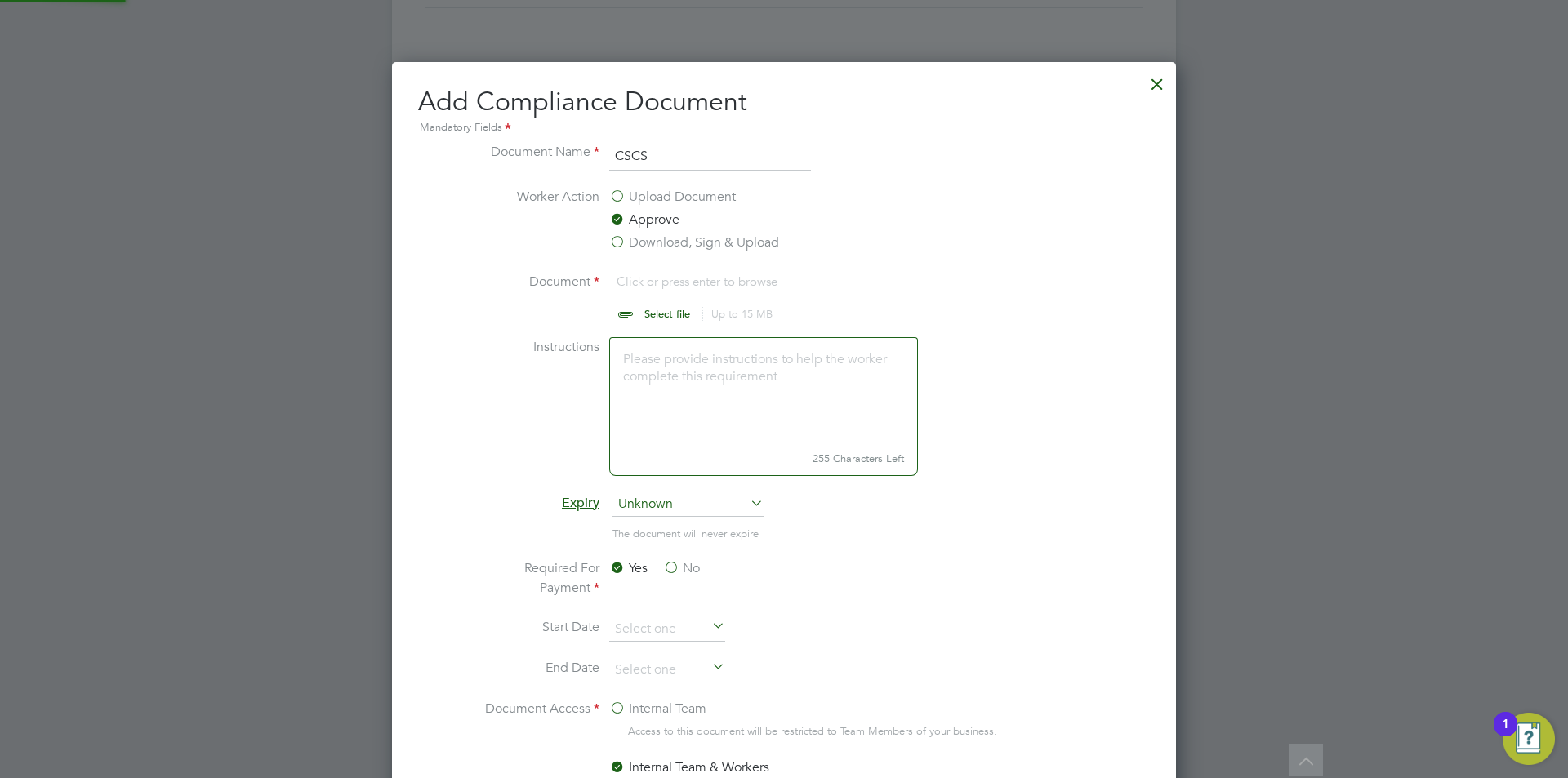
scroll to position [25, 202]
click at [657, 275] on input "file" at bounding box center [683, 295] width 257 height 49
type input "C:\fakepath\CSCS.jpg"
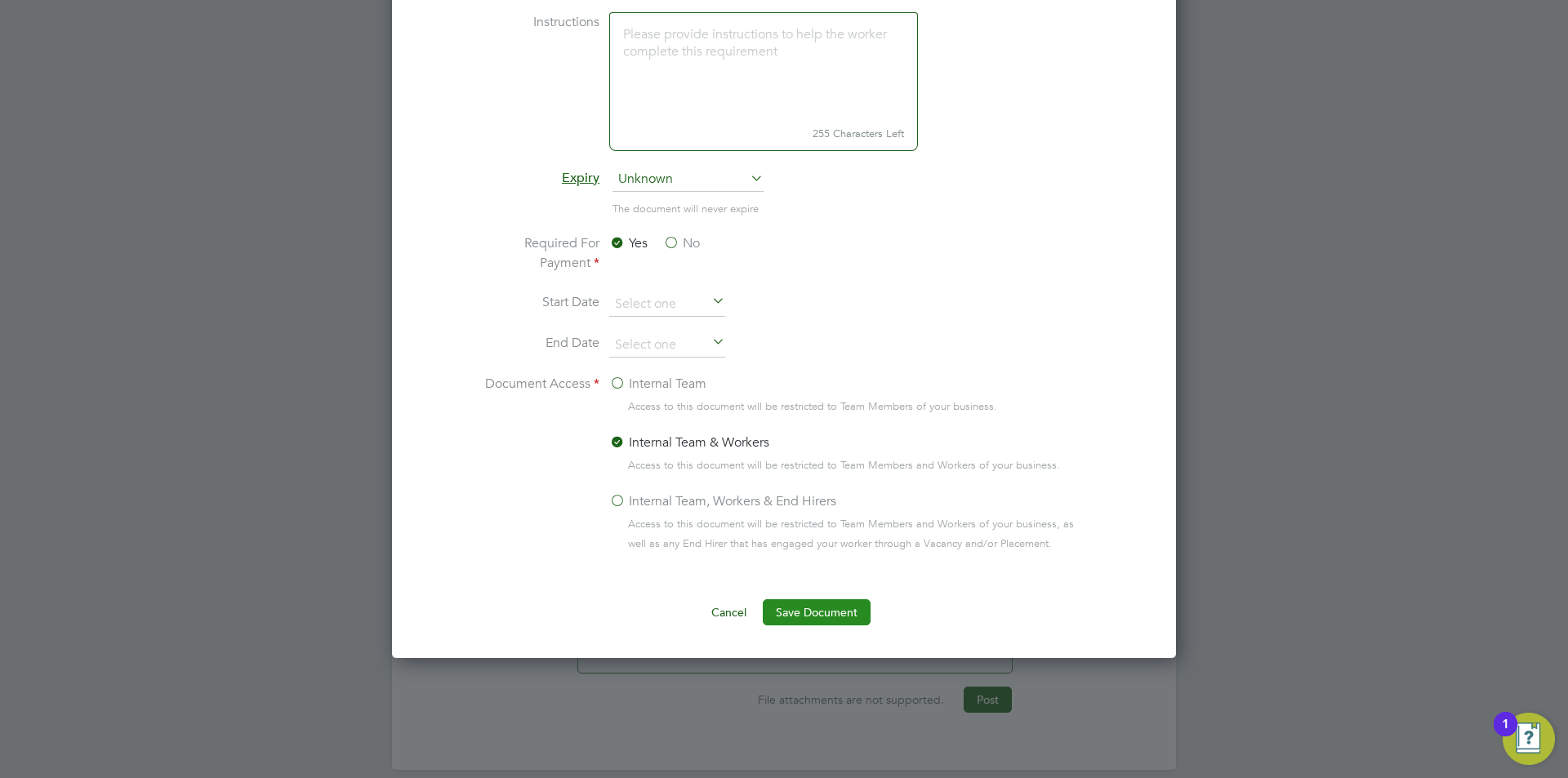
click at [846, 617] on button "Save Document" at bounding box center [817, 612] width 108 height 26
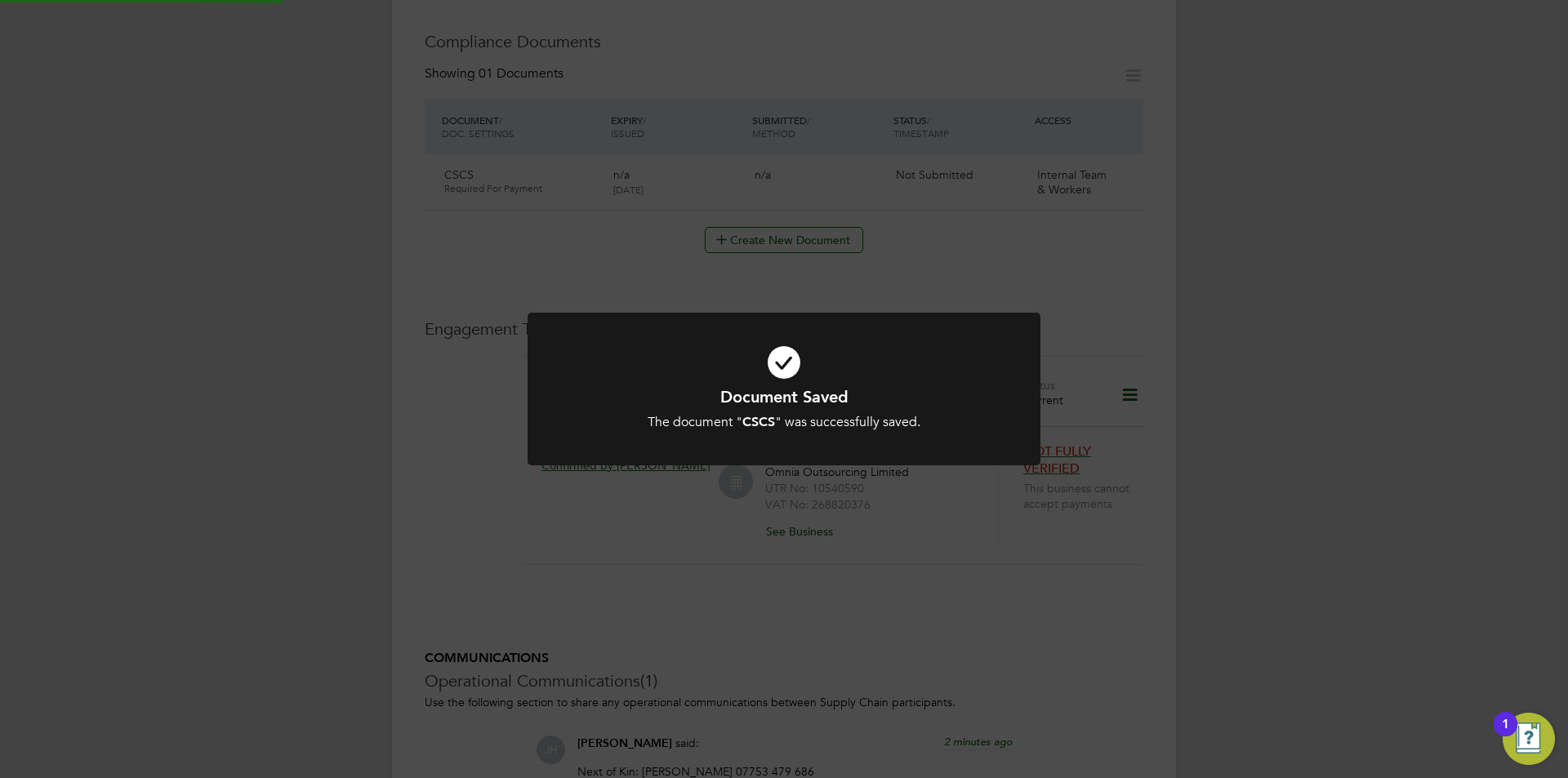
scroll to position [834, 0]
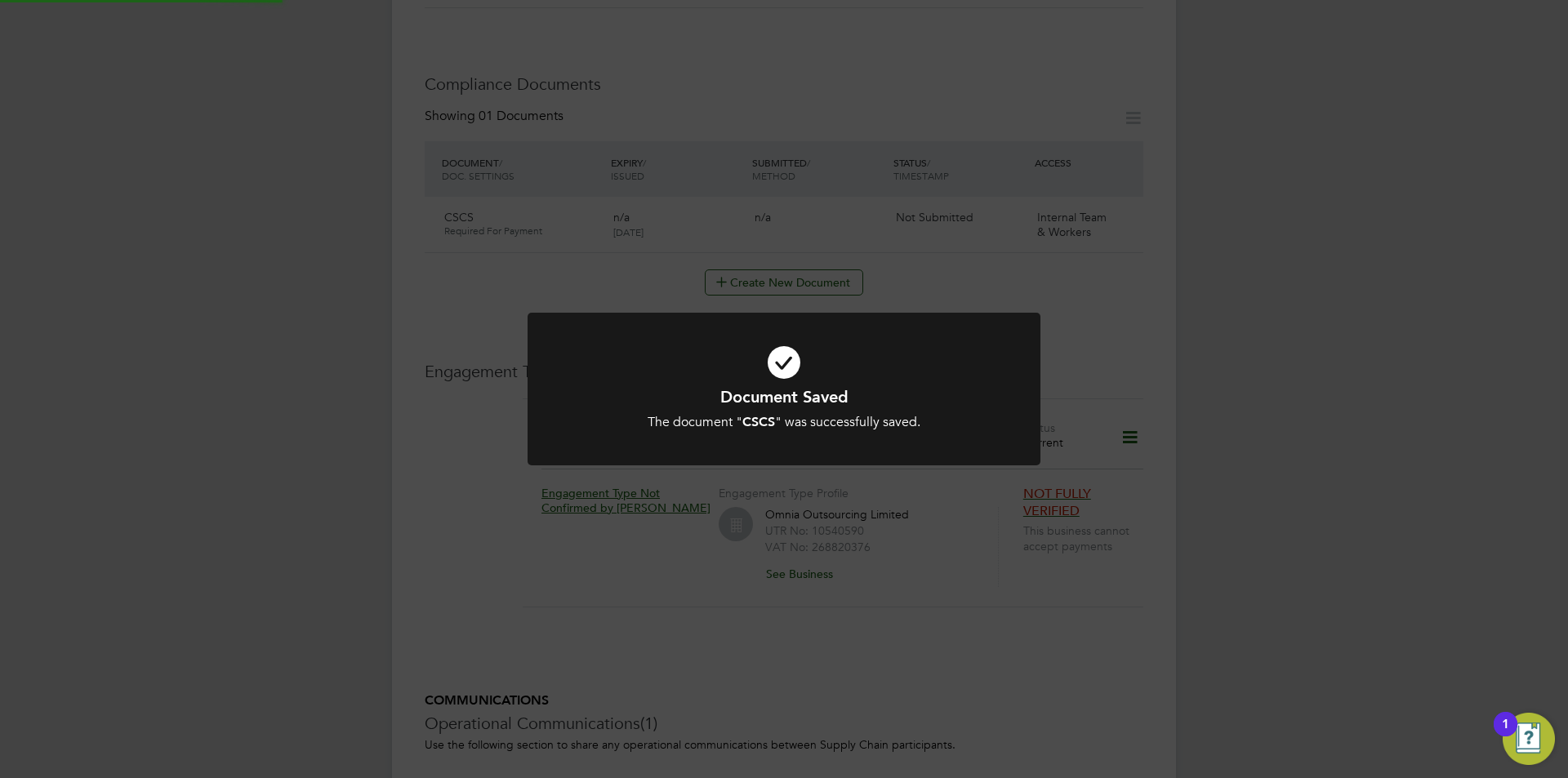
click at [1292, 491] on div "Document Saved The document " CSCS " was successfully saved. Cancel Okay" at bounding box center [784, 389] width 1568 height 778
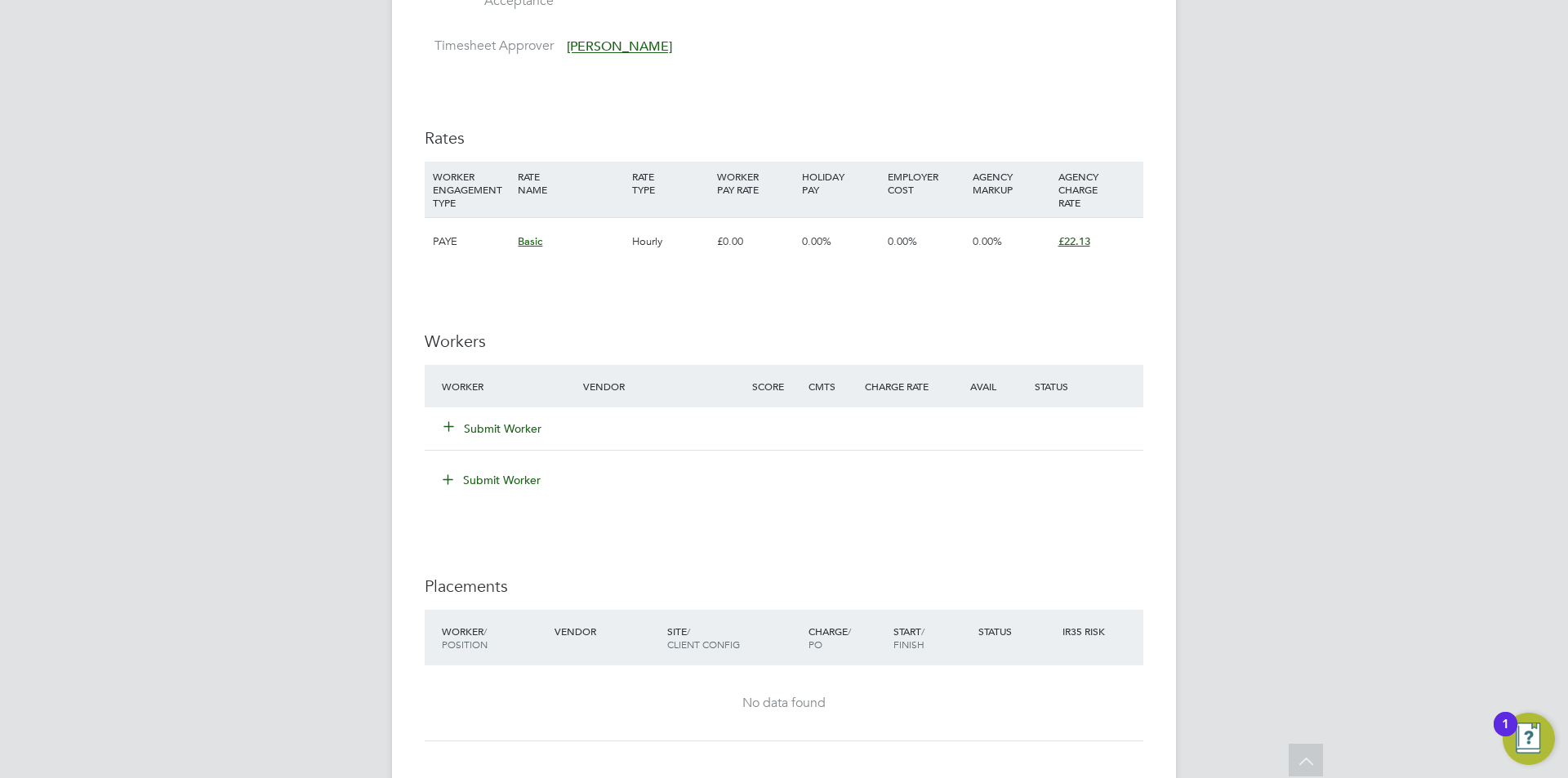
click at [495, 430] on button "Submit Worker" at bounding box center [493, 428] width 98 height 16
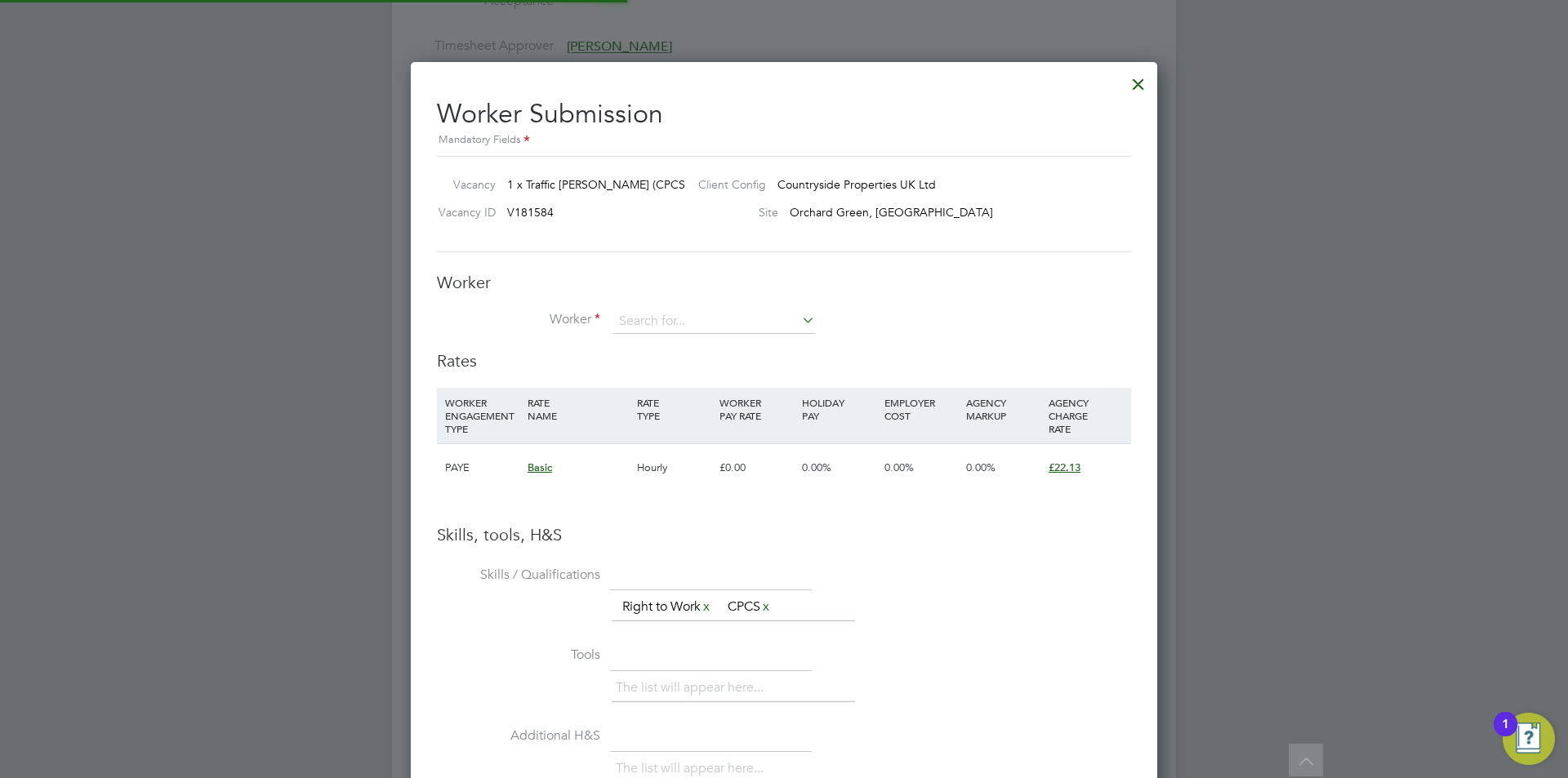
scroll to position [8, 8]
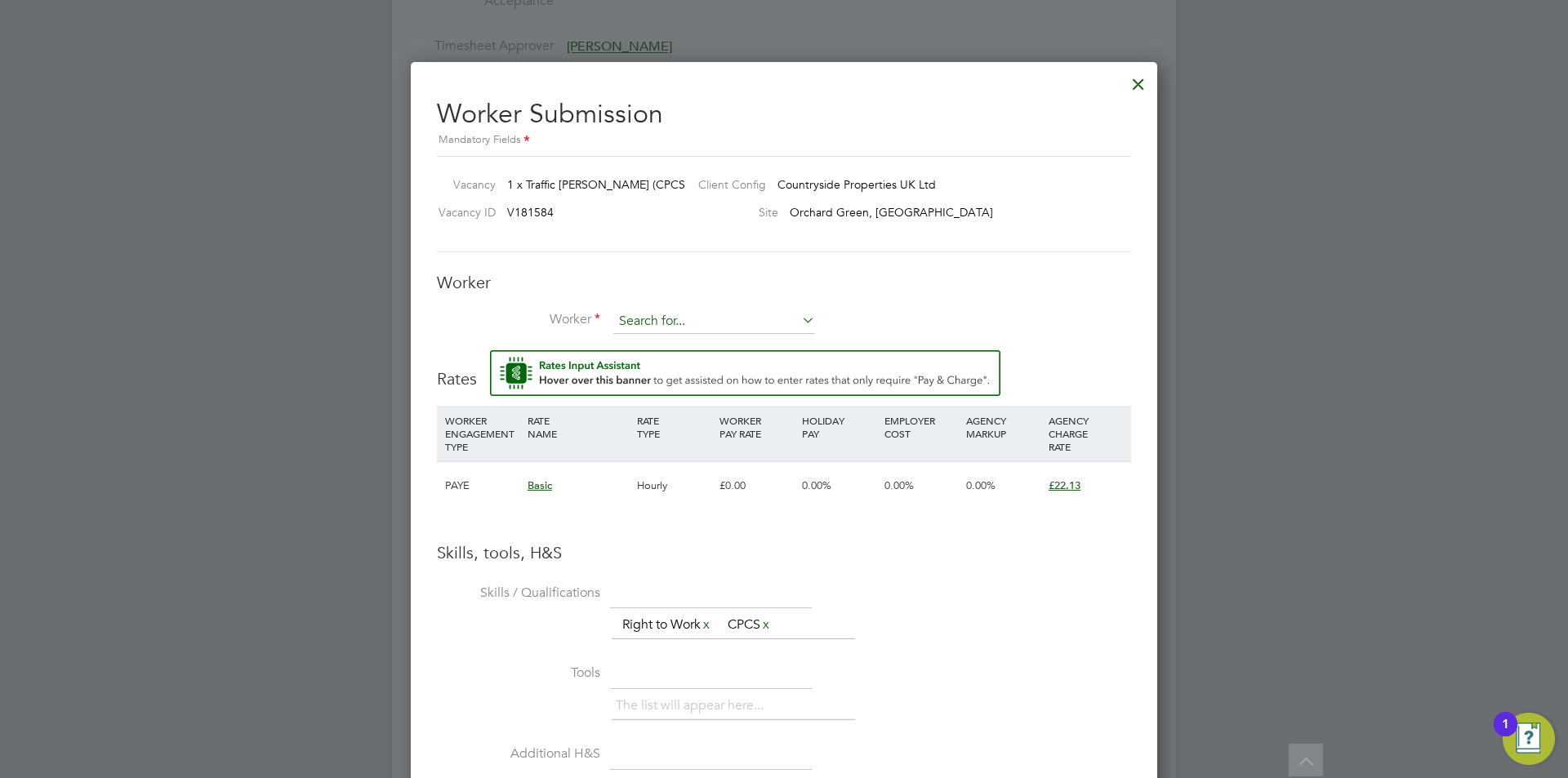
click at [665, 325] on input at bounding box center [715, 321] width 202 height 25
click at [683, 346] on li "Delro y Salmon (405)" at bounding box center [714, 345] width 203 height 22
type input "Delroy Salmon (405)"
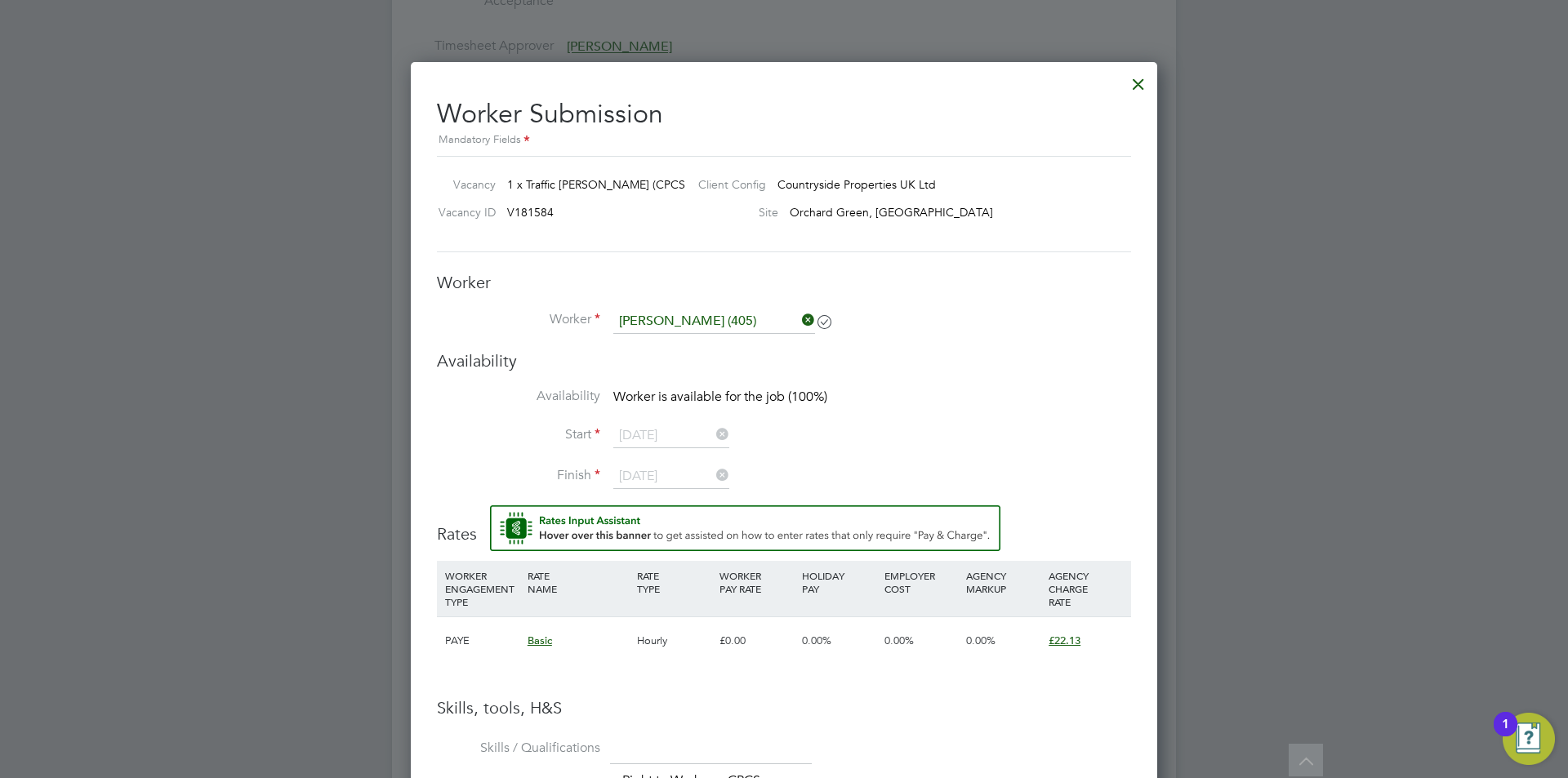
scroll to position [1407, 747]
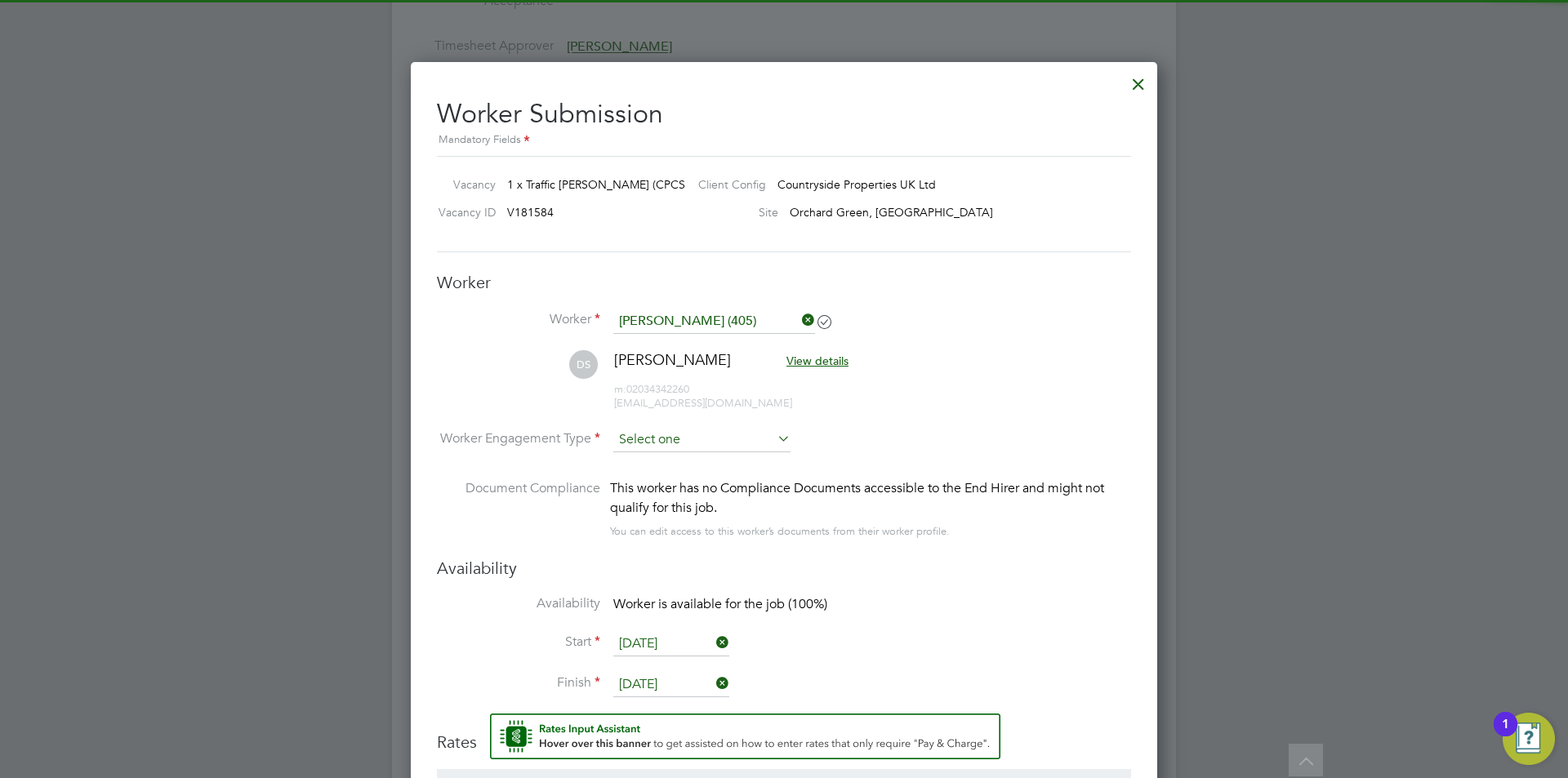
click at [690, 447] on input at bounding box center [702, 440] width 177 height 25
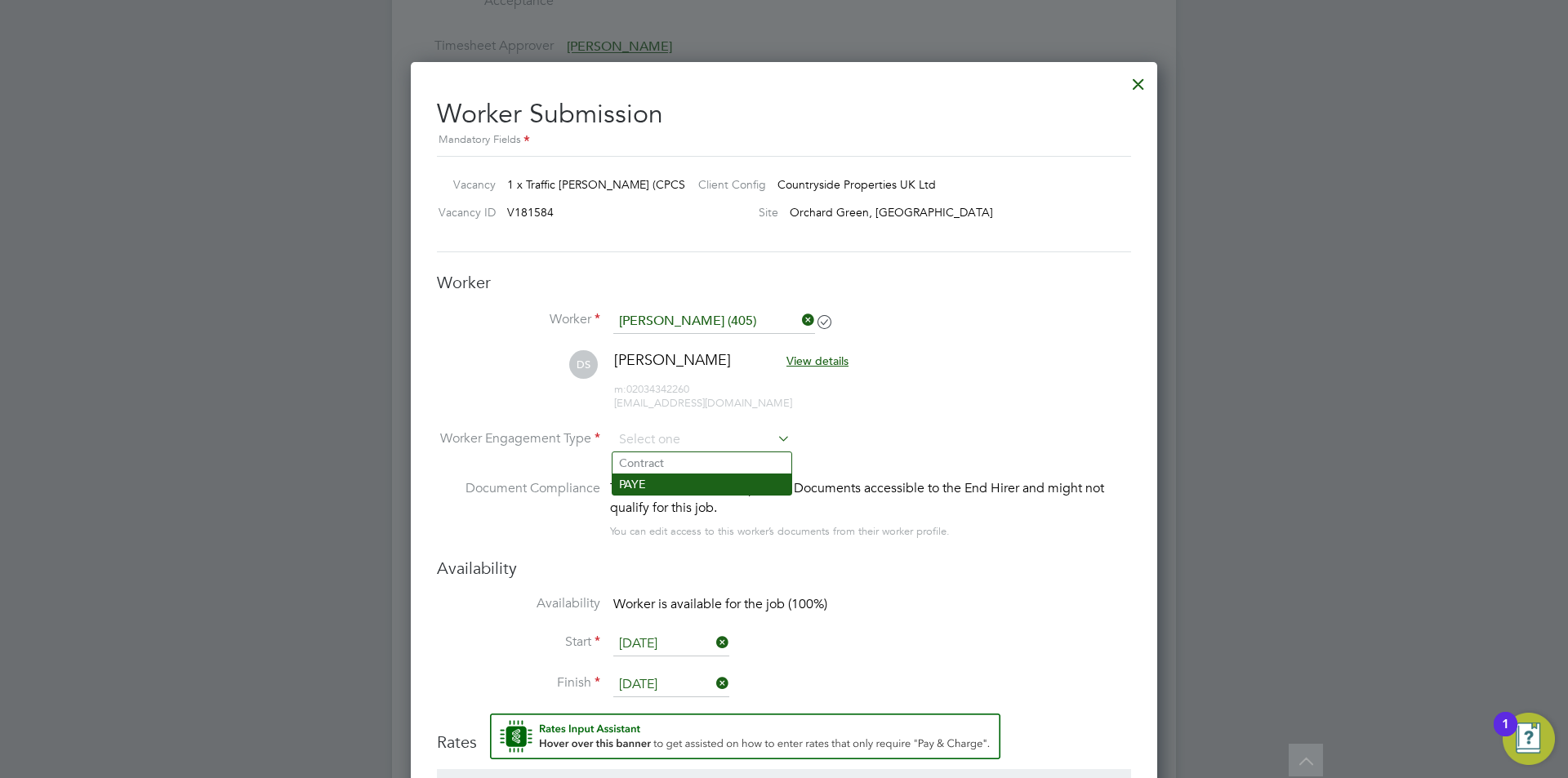
click at [680, 495] on li "PAYE" at bounding box center [702, 484] width 178 height 21
type input "PAYE"
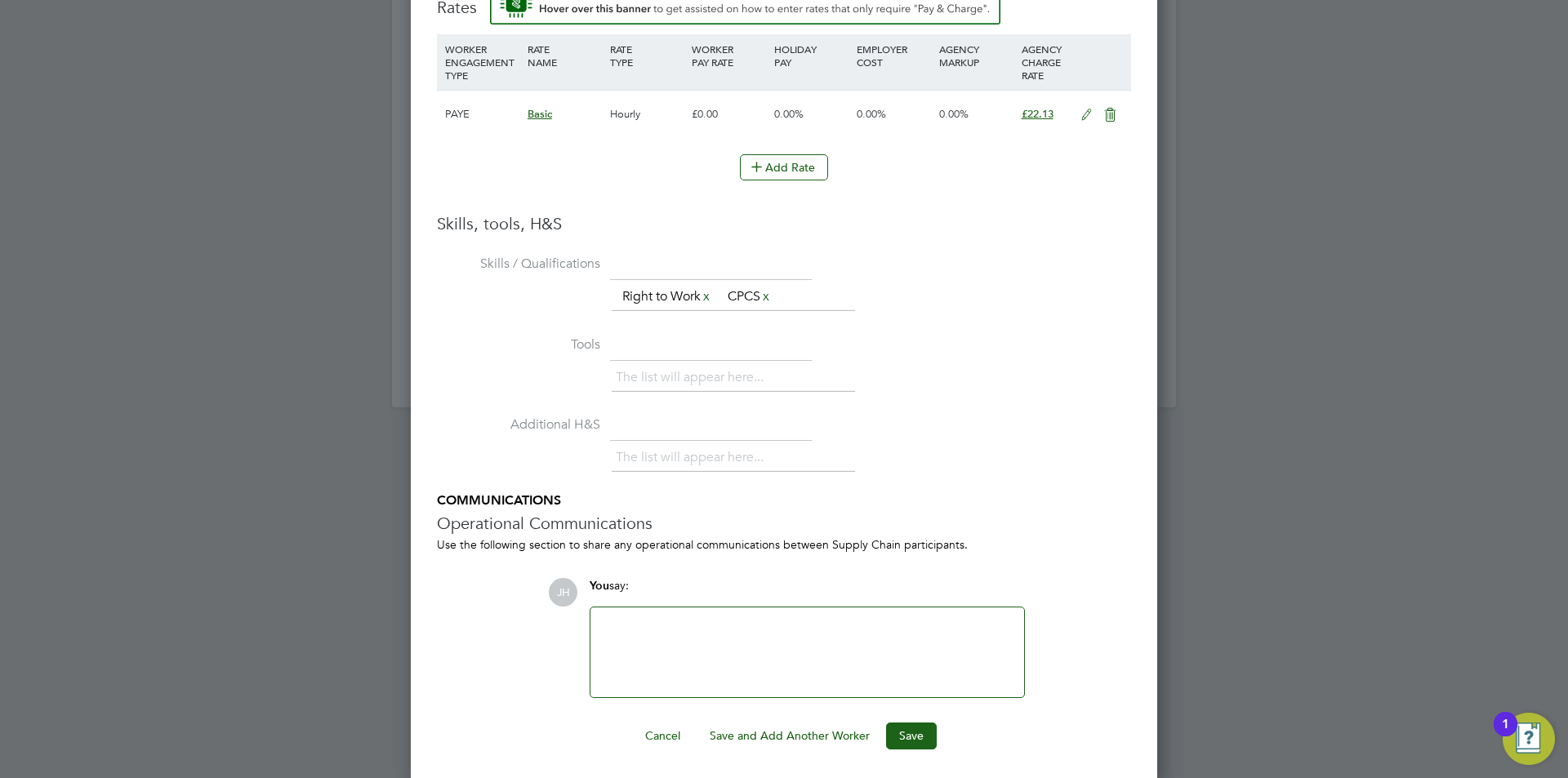
click at [903, 719] on ng-form "Worker Worker Delroy Salmon (405) DS Delroy Salmon View details m: 02034342260 …" at bounding box center [784, 144] width 695 height 1213
click at [903, 726] on button "Save" at bounding box center [911, 735] width 51 height 26
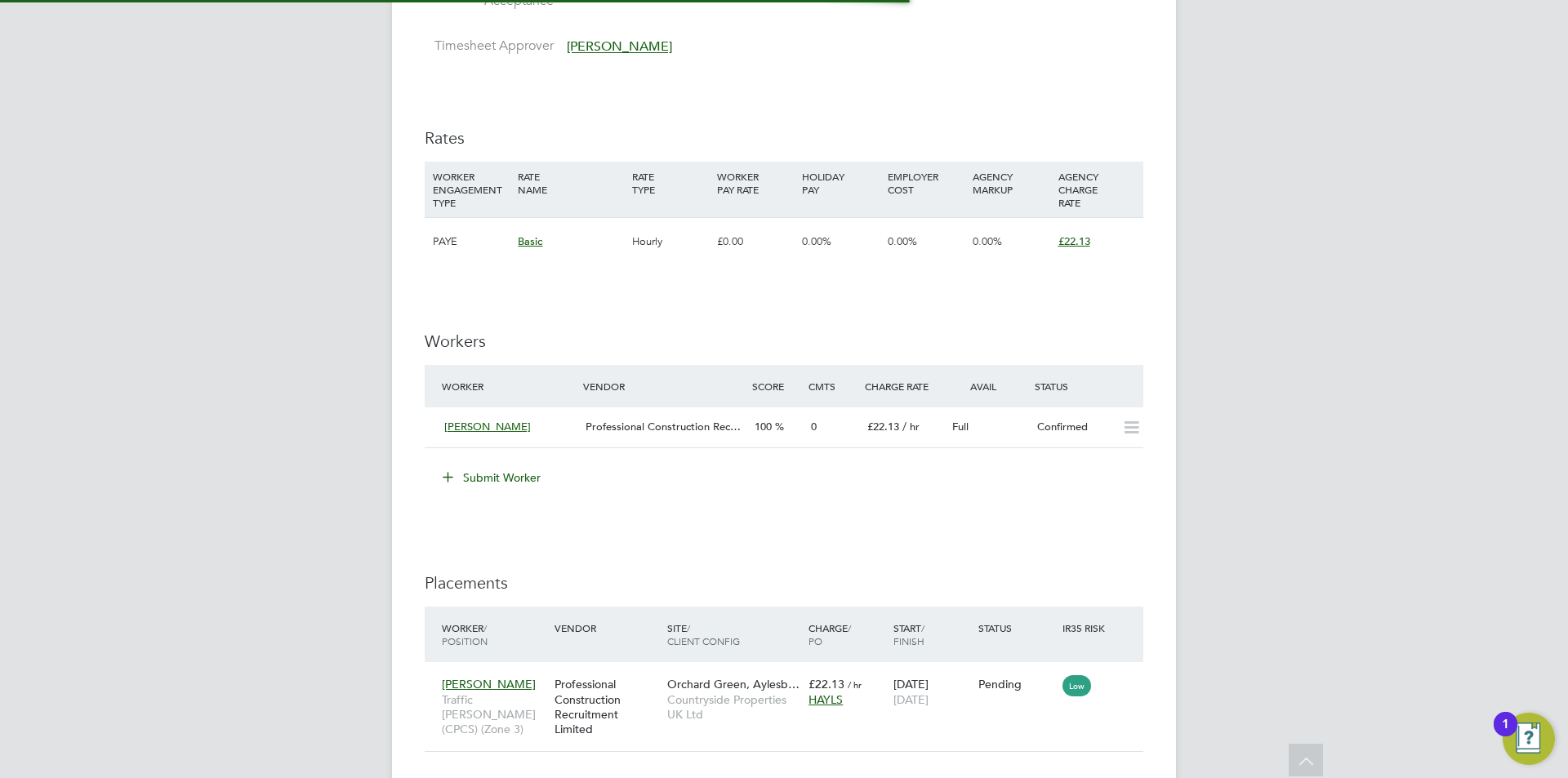
click at [1343, 412] on div "JH Jess Hogan Notifications 20 Applications: Network Team Members Businesses Si…" at bounding box center [784, 93] width 1568 height 2169
click at [1127, 687] on icon at bounding box center [1123, 685] width 16 height 20
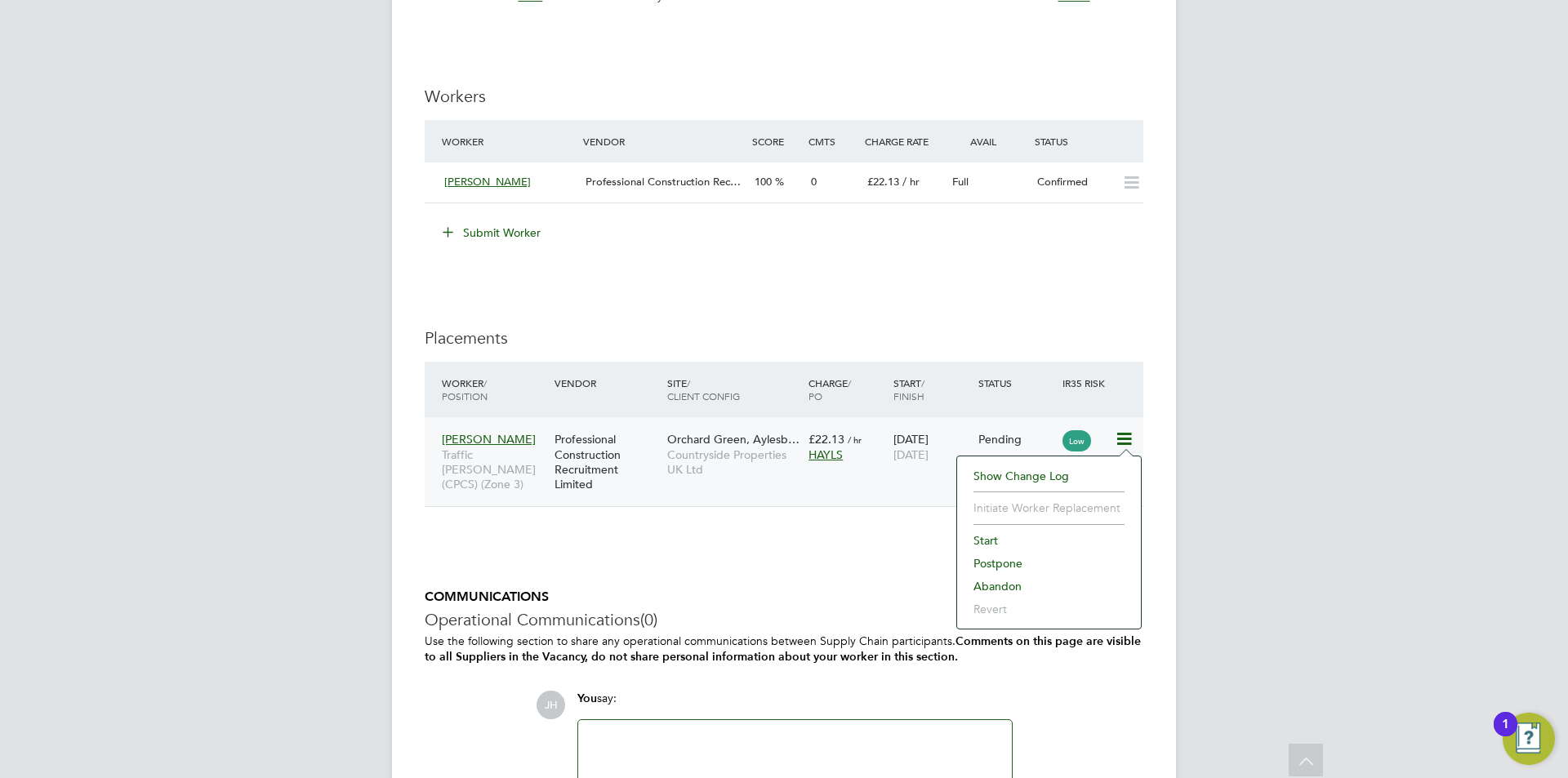
click at [1031, 537] on li "Start" at bounding box center [1049, 540] width 168 height 23
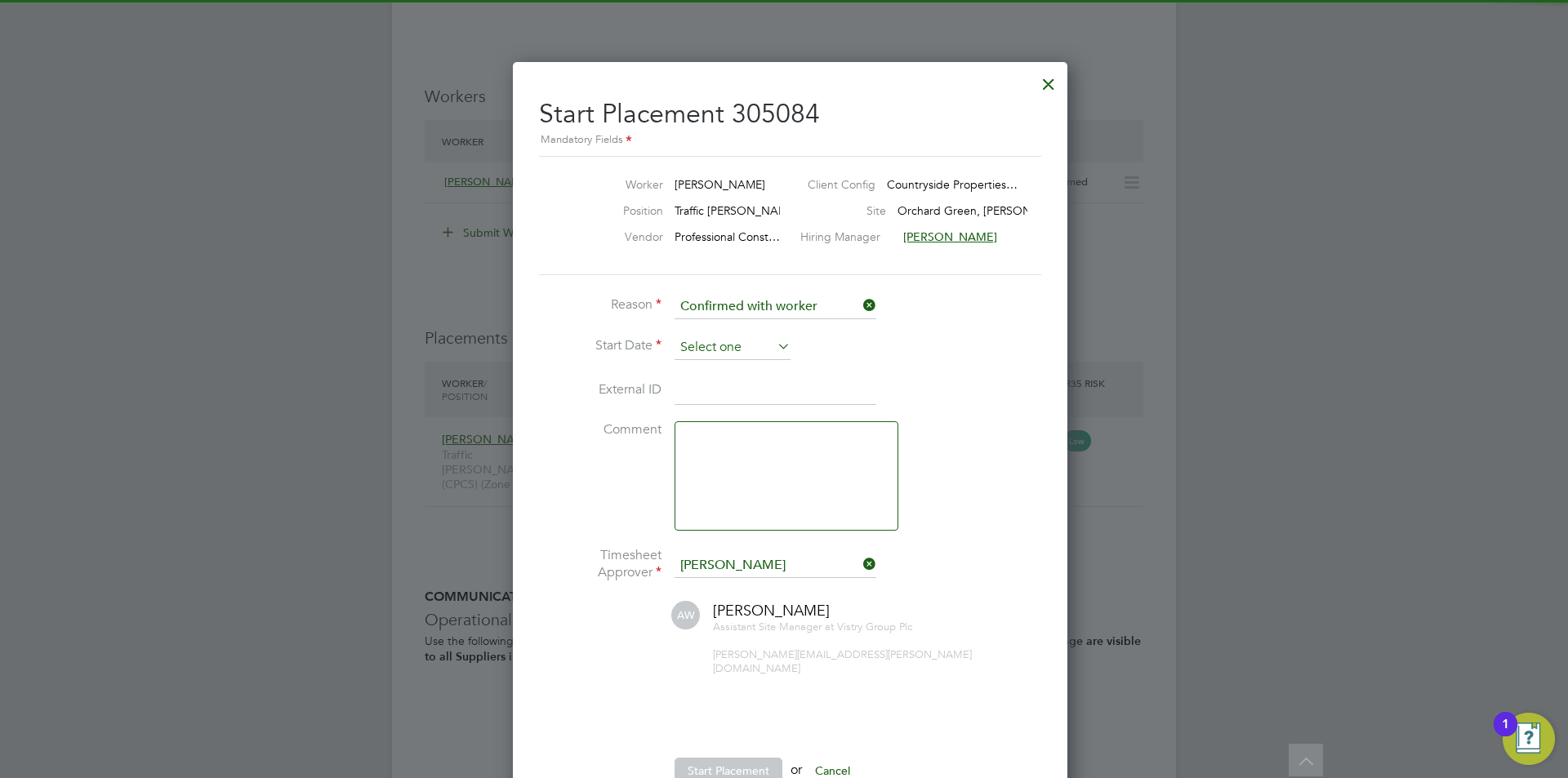
click at [714, 359] on input at bounding box center [732, 348] width 116 height 25
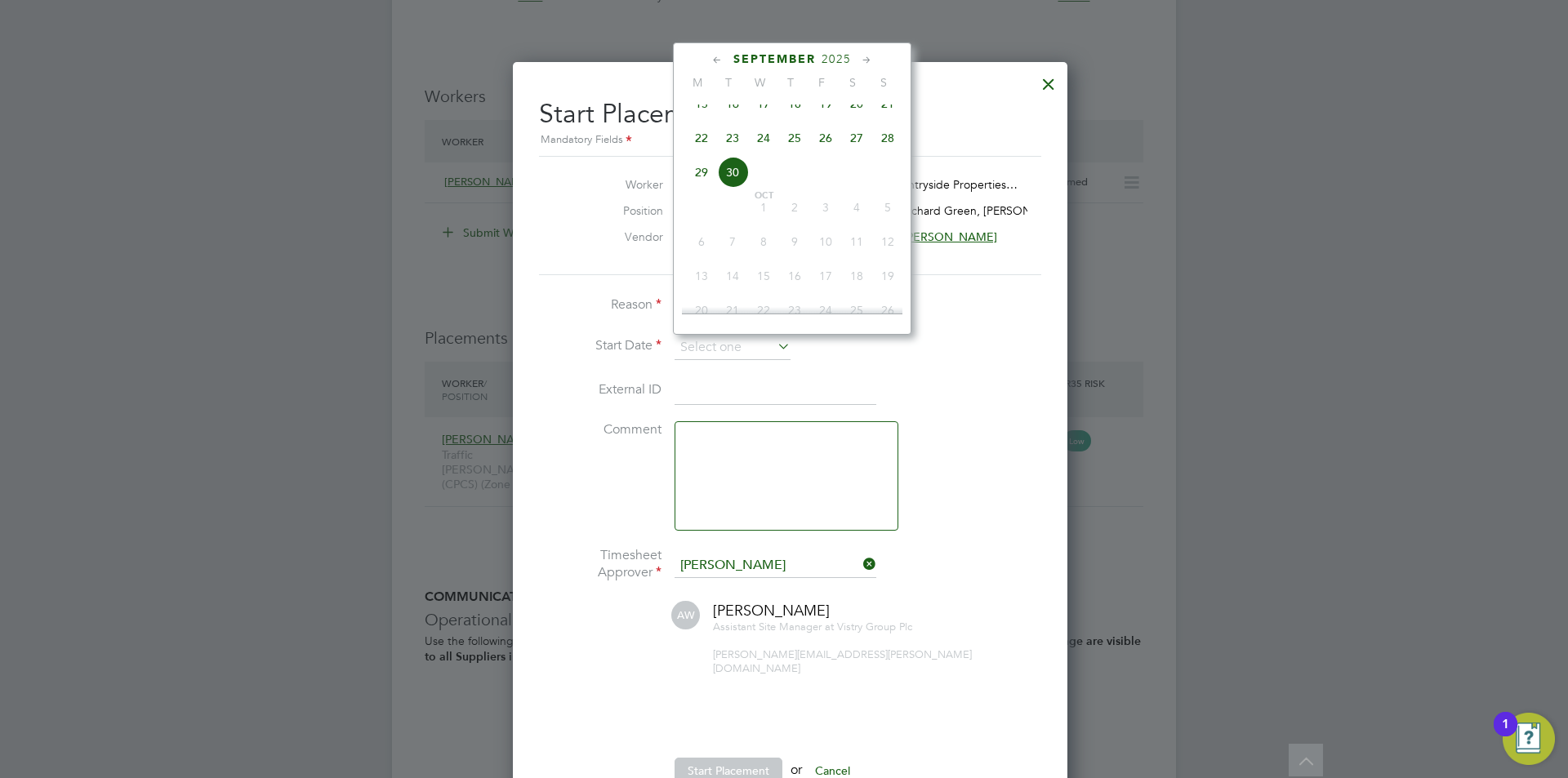
click at [702, 154] on span "22" at bounding box center [701, 138] width 31 height 31
type input "22 Sep 2025"
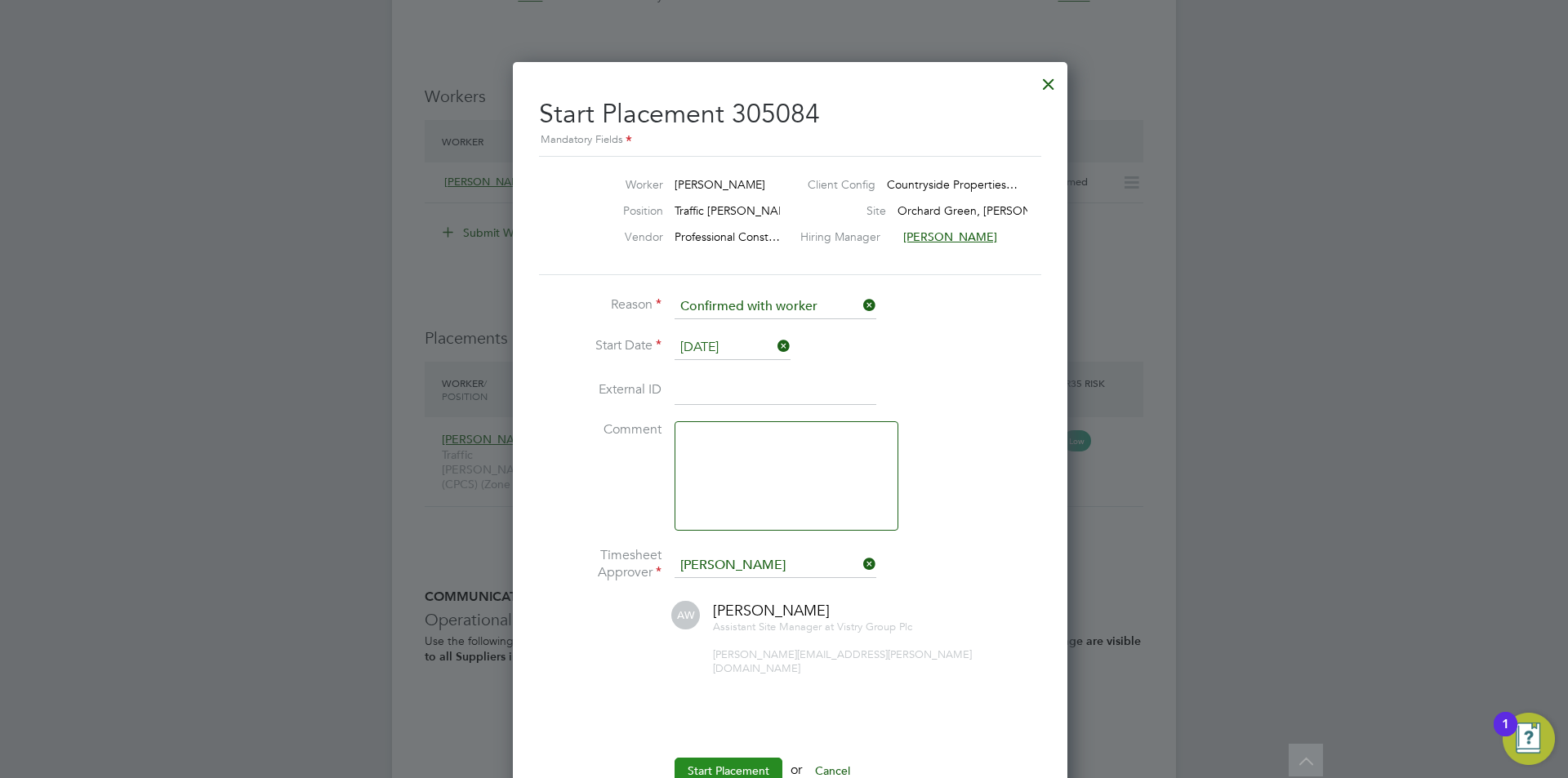
click at [742, 758] on button "Start Placement" at bounding box center [728, 771] width 108 height 26
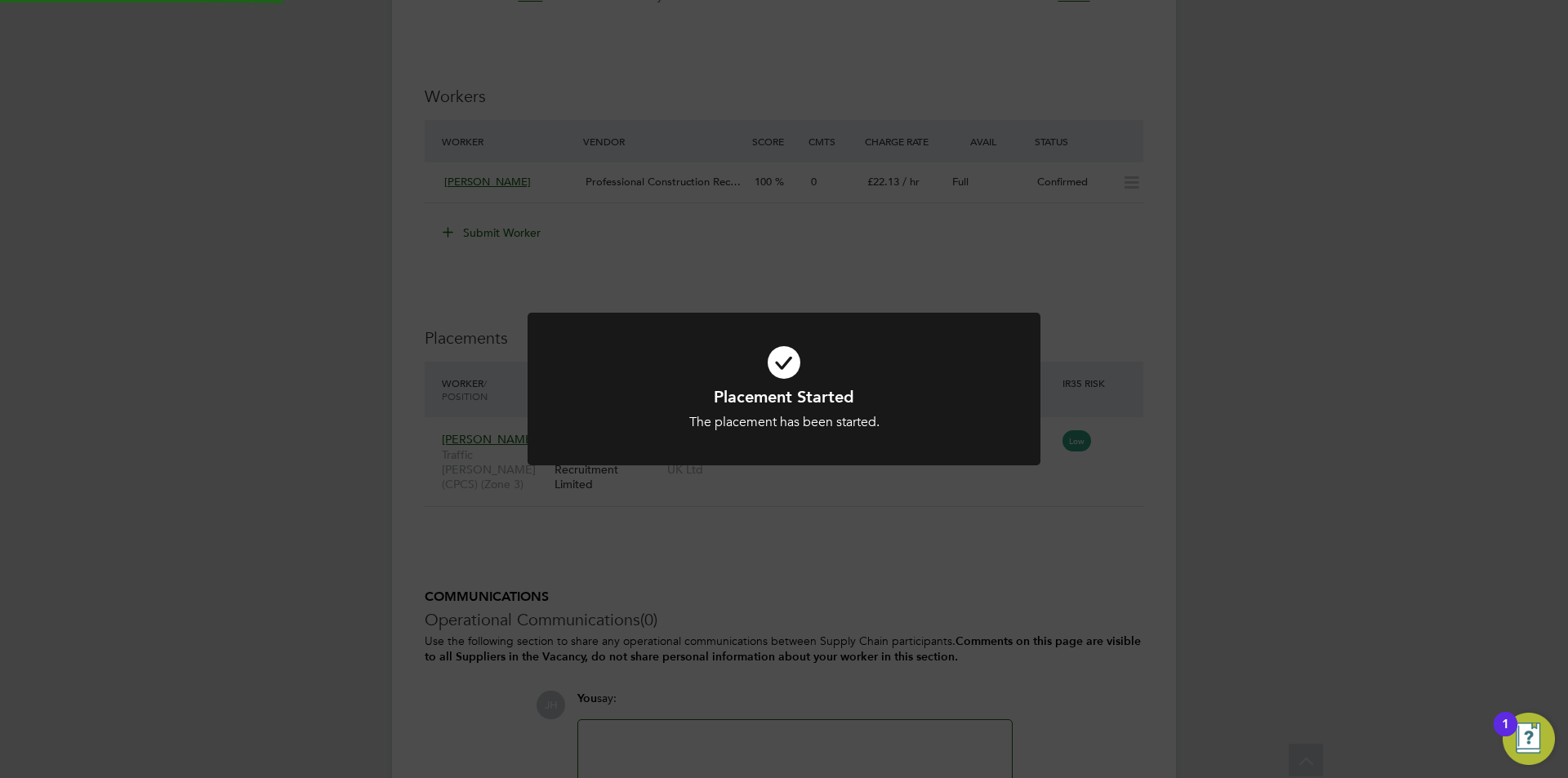
click at [1236, 541] on div "Placement Started The placement has been started. Cancel Okay" at bounding box center [784, 389] width 1568 height 778
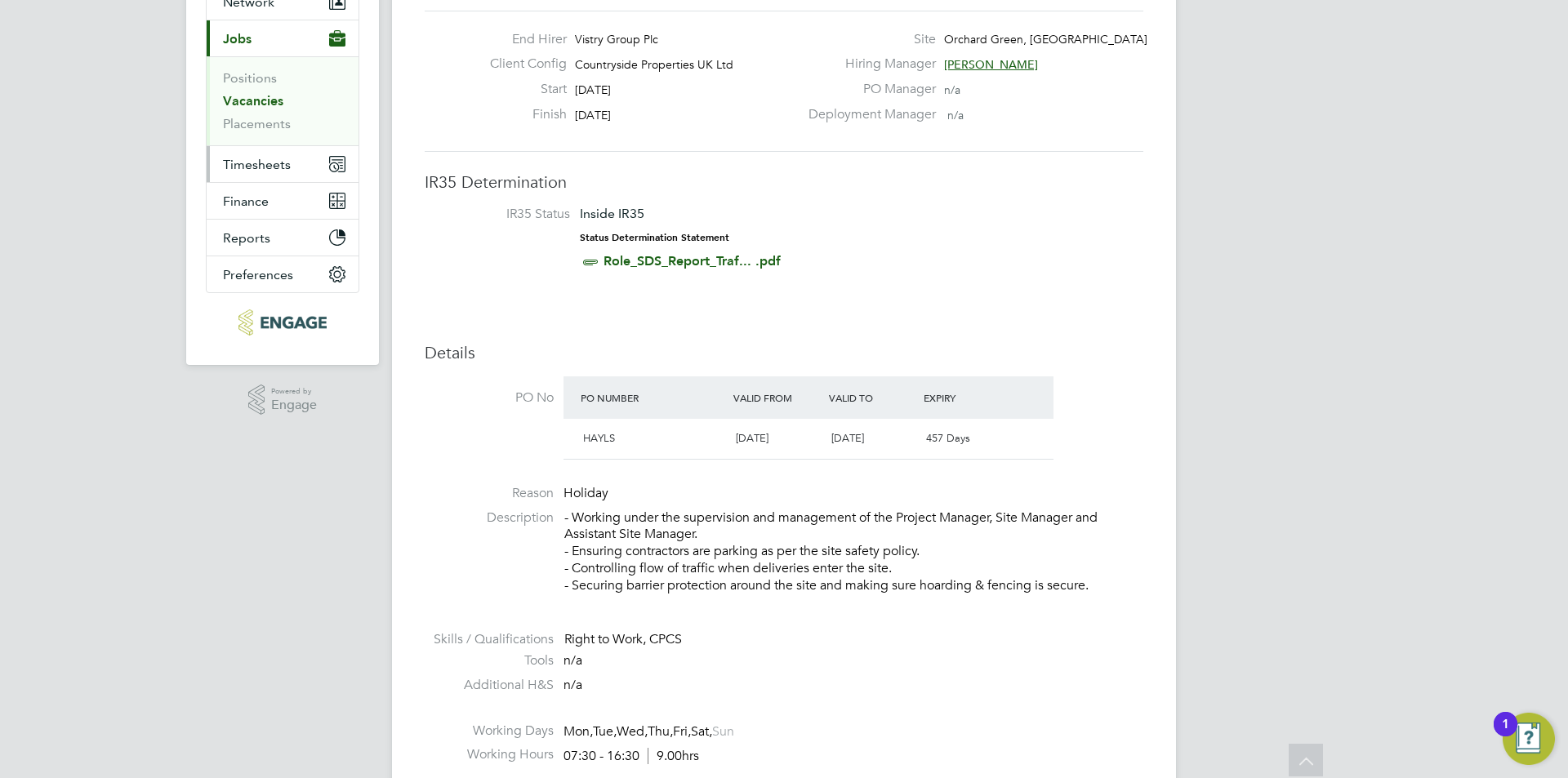
click at [279, 160] on span "Timesheets" at bounding box center [257, 165] width 67 height 16
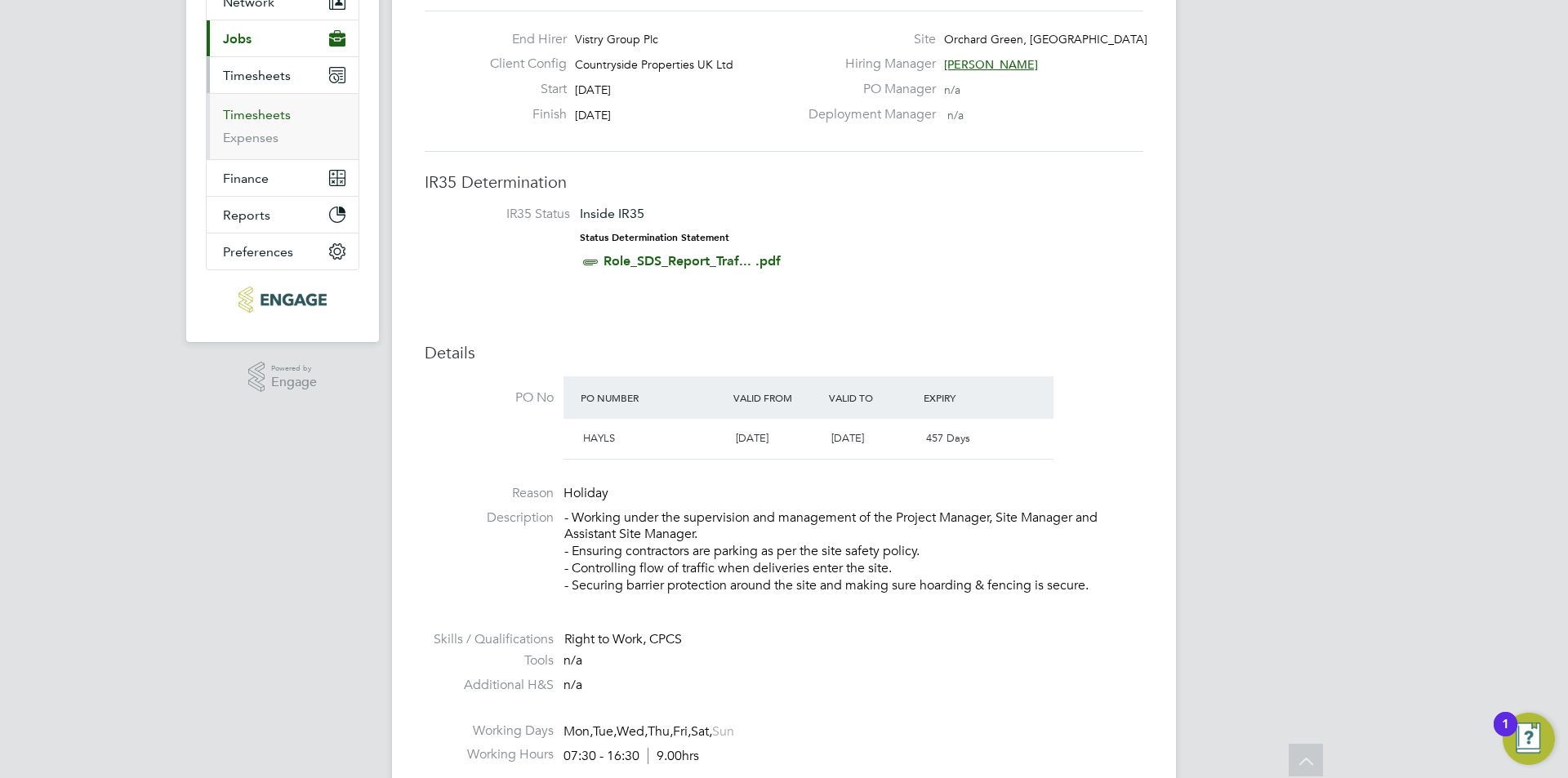
click at [258, 119] on link "Timesheets" at bounding box center [257, 115] width 67 height 16
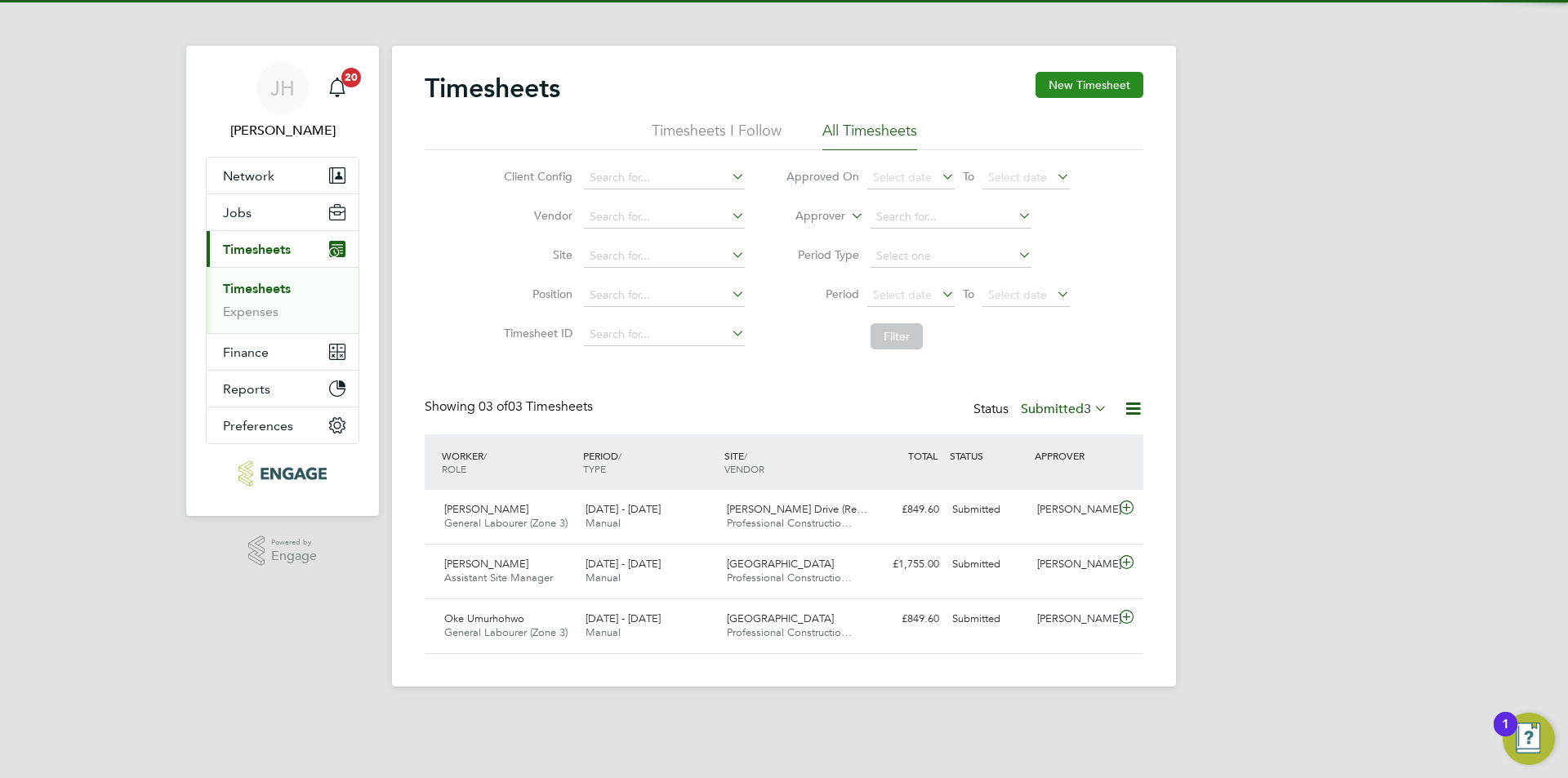
click at [1108, 89] on button "New Timesheet" at bounding box center [1089, 85] width 108 height 26
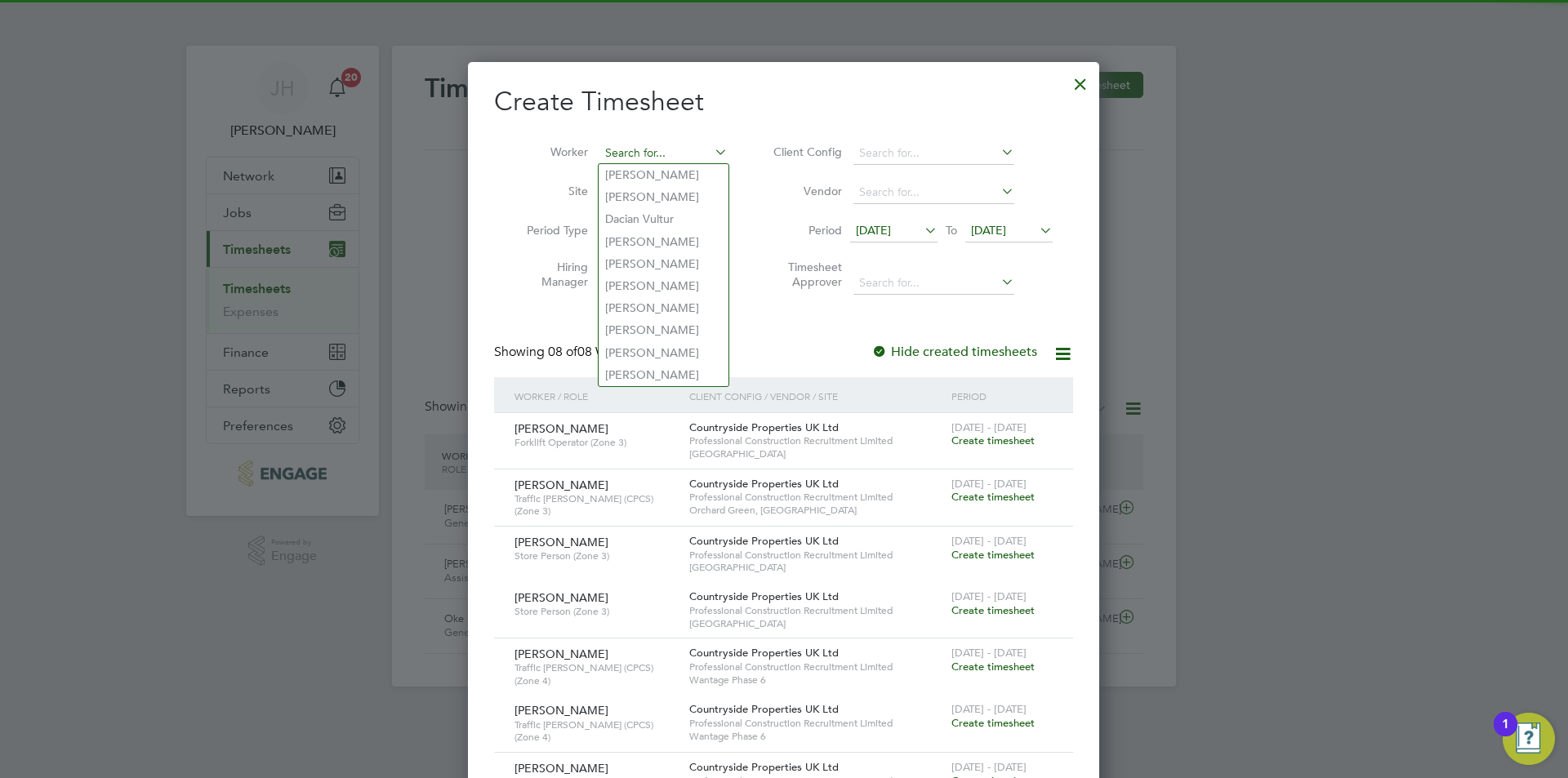
click at [683, 156] on input at bounding box center [663, 153] width 128 height 23
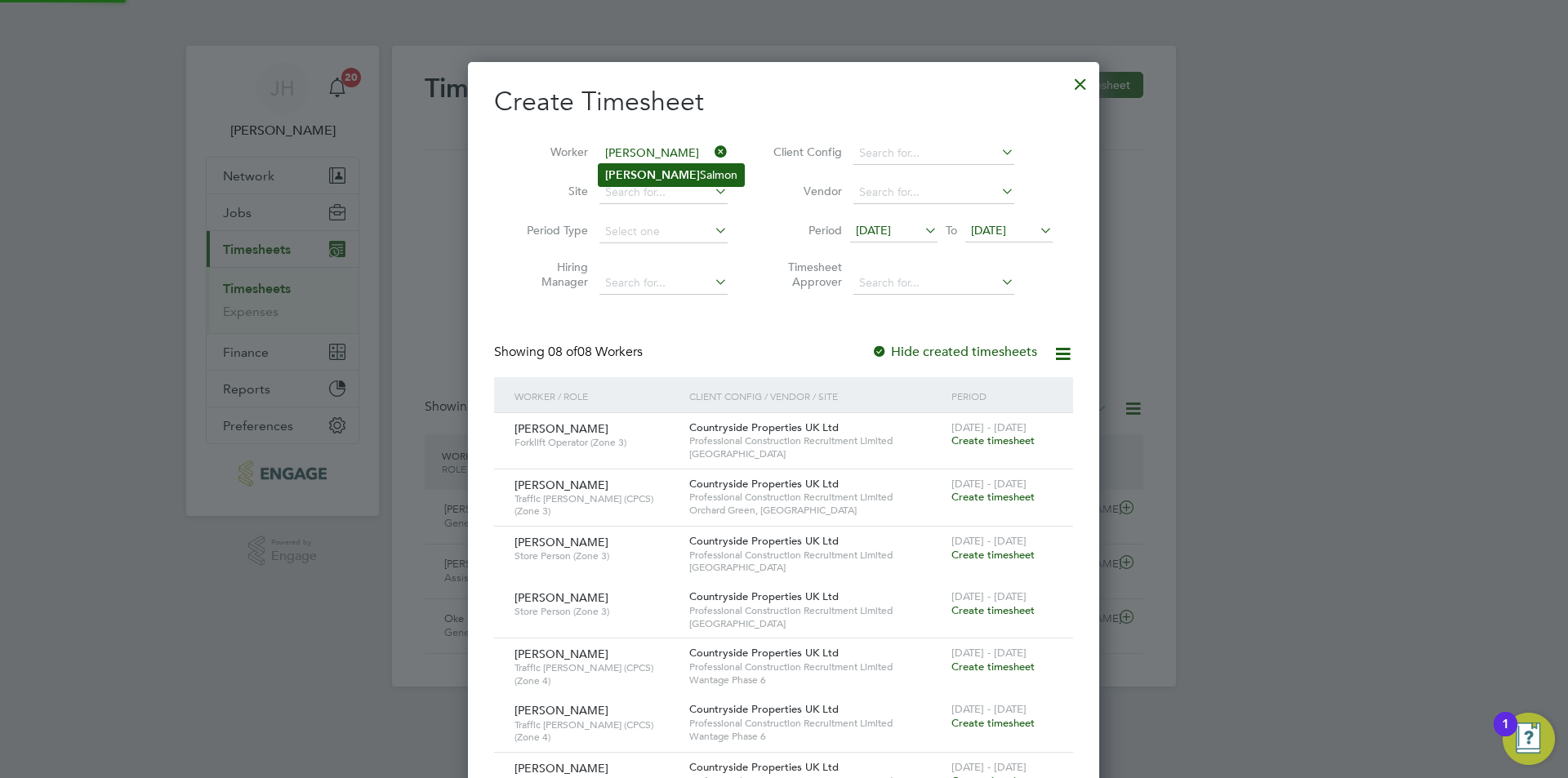
click at [684, 173] on li "Delroy Salmon" at bounding box center [671, 175] width 146 height 22
type input "[PERSON_NAME]"
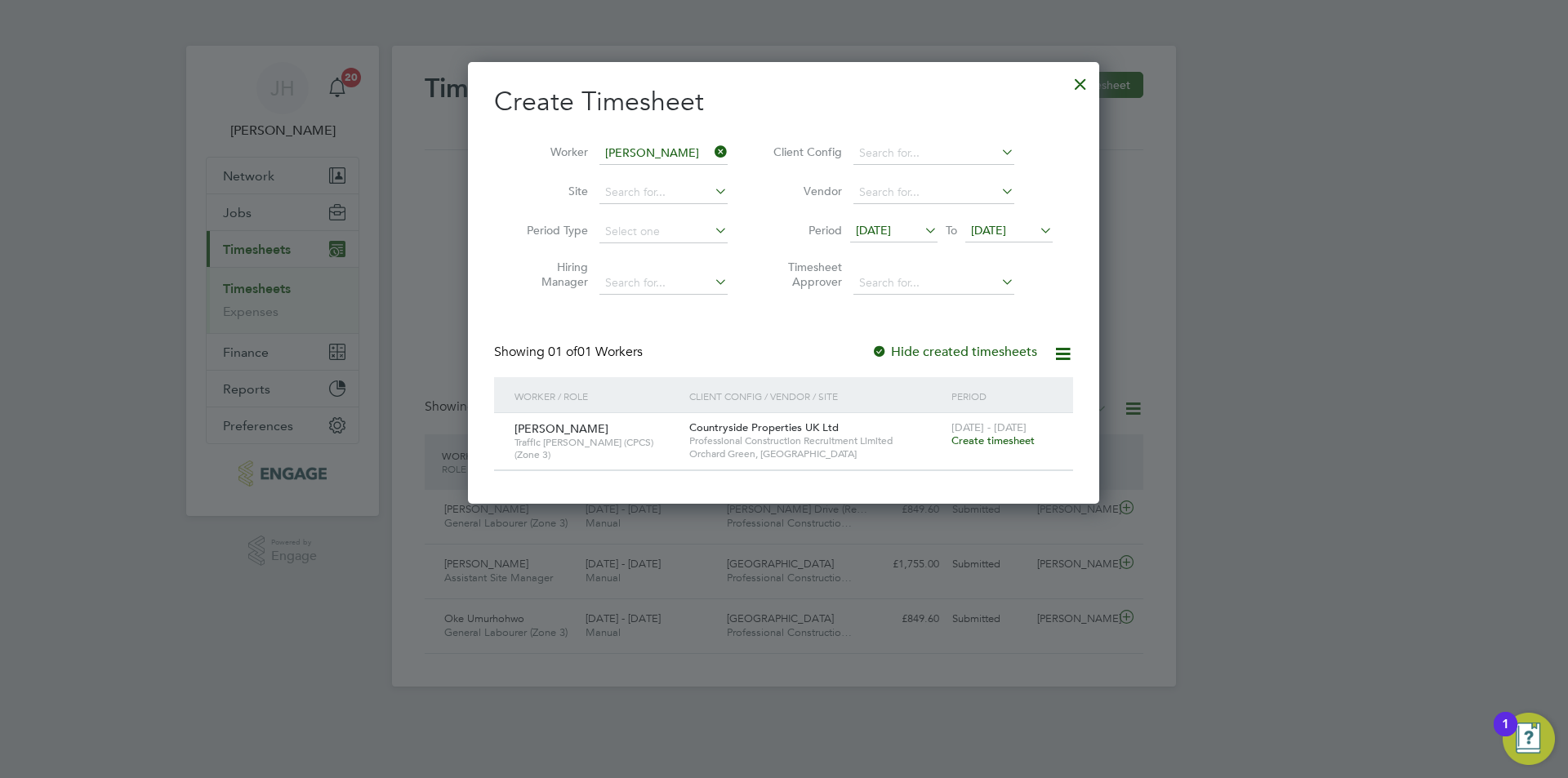
click at [979, 441] on span "Create timesheet" at bounding box center [993, 441] width 83 height 14
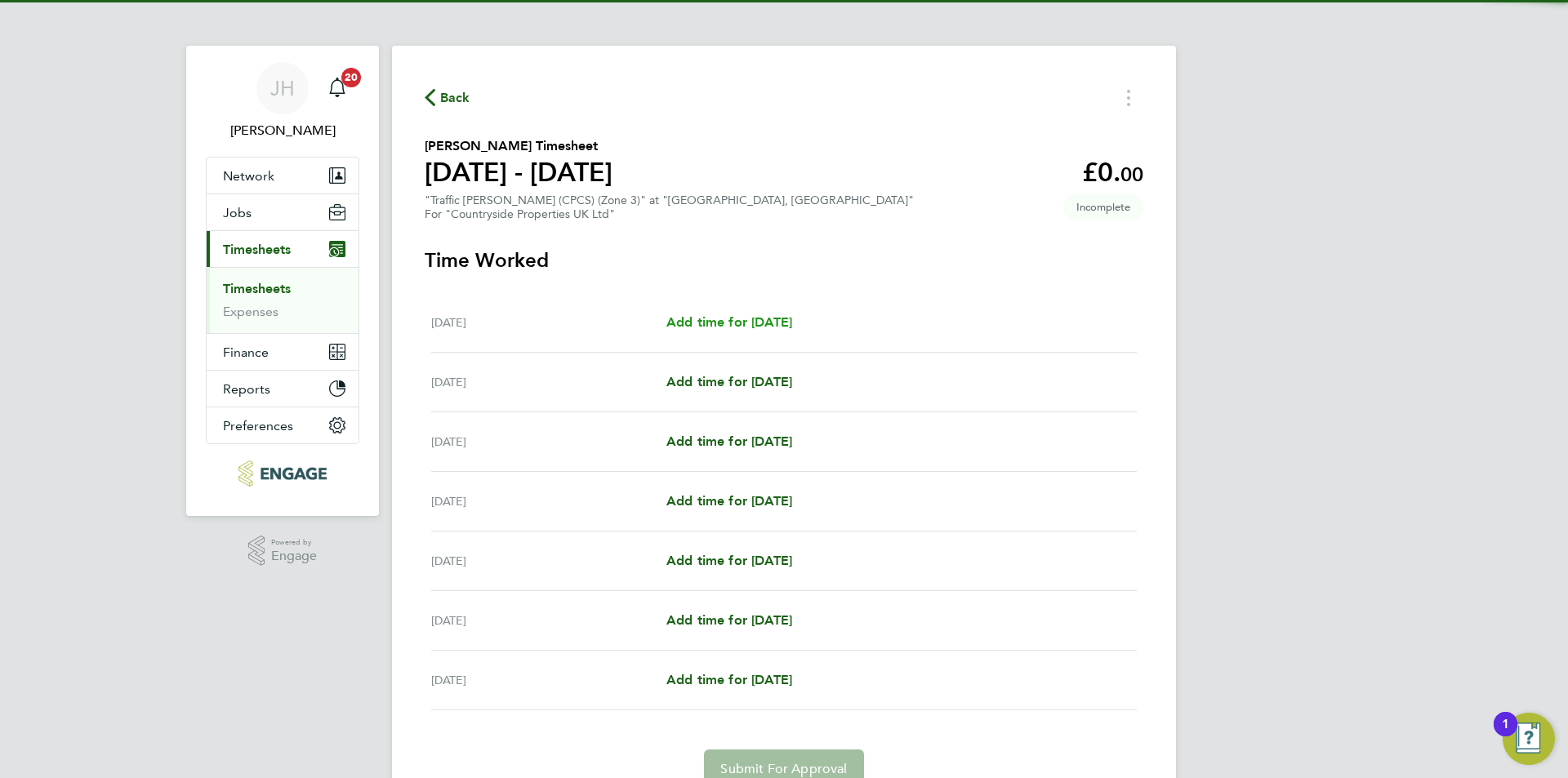
click at [669, 315] on span "Add time for Mon 22 Sep" at bounding box center [729, 322] width 126 height 16
select select "30"
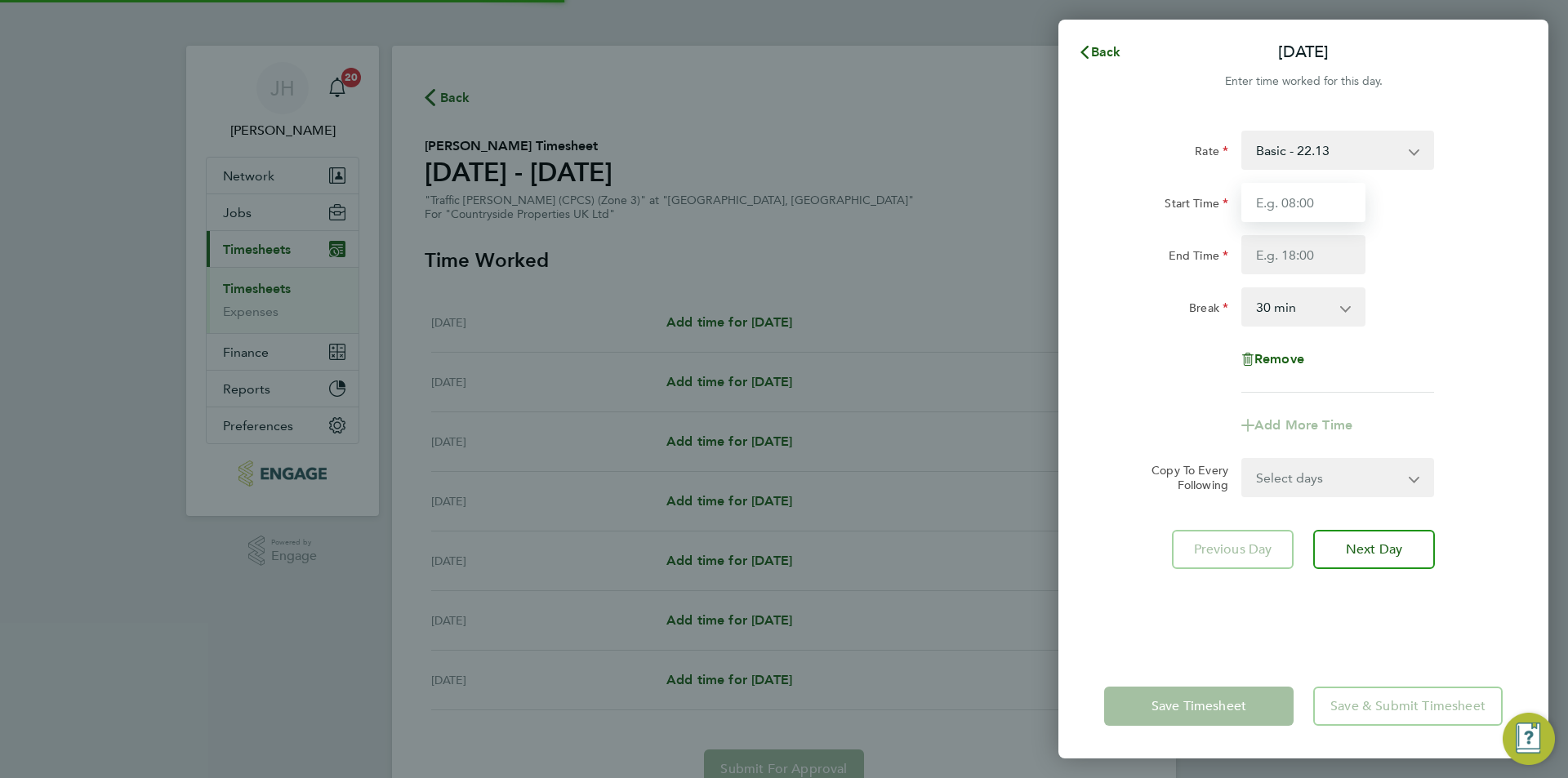
click at [1274, 188] on input "Start Time" at bounding box center [1303, 203] width 124 height 40
type input "07:30"
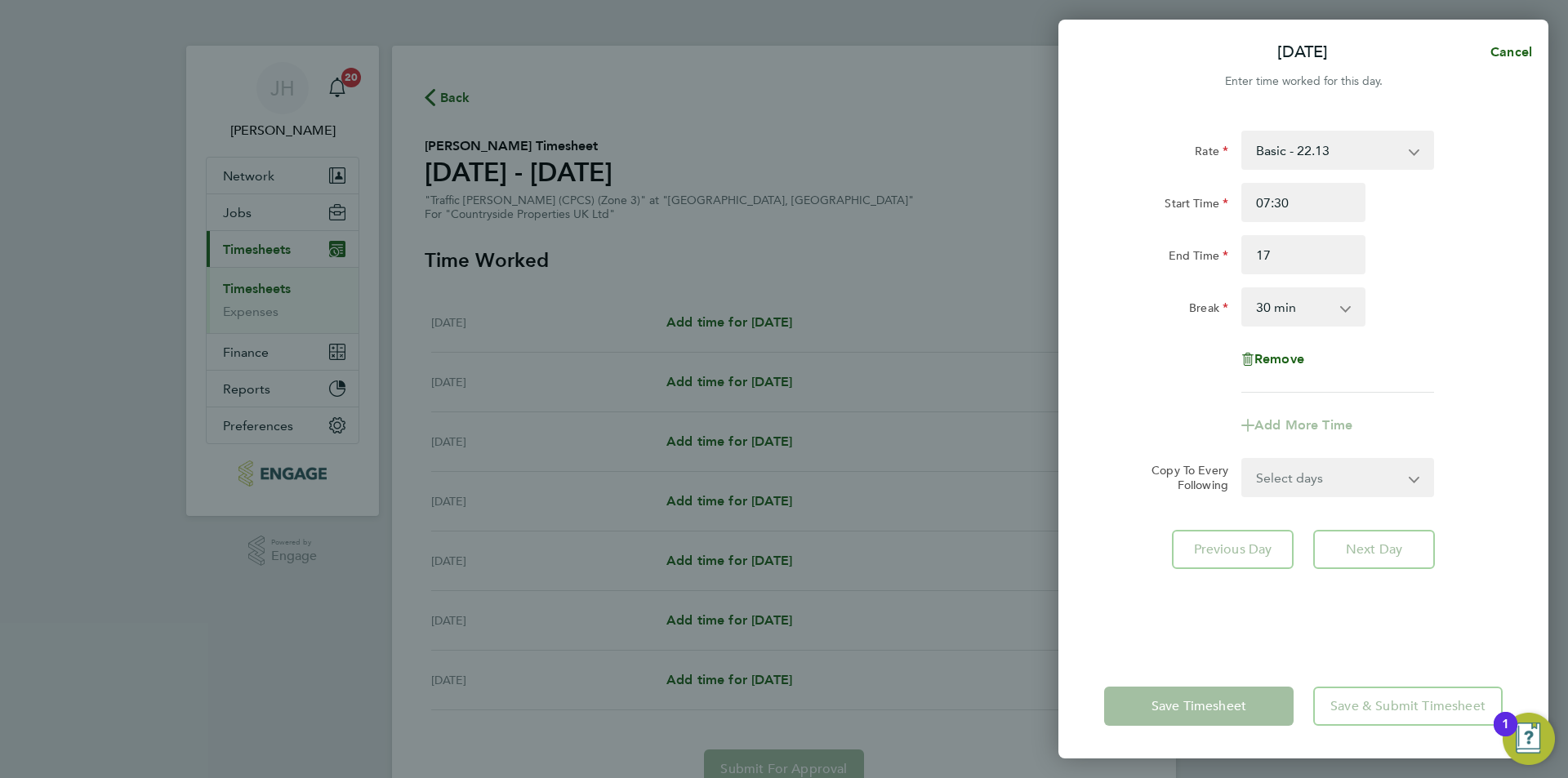
type input "17:00"
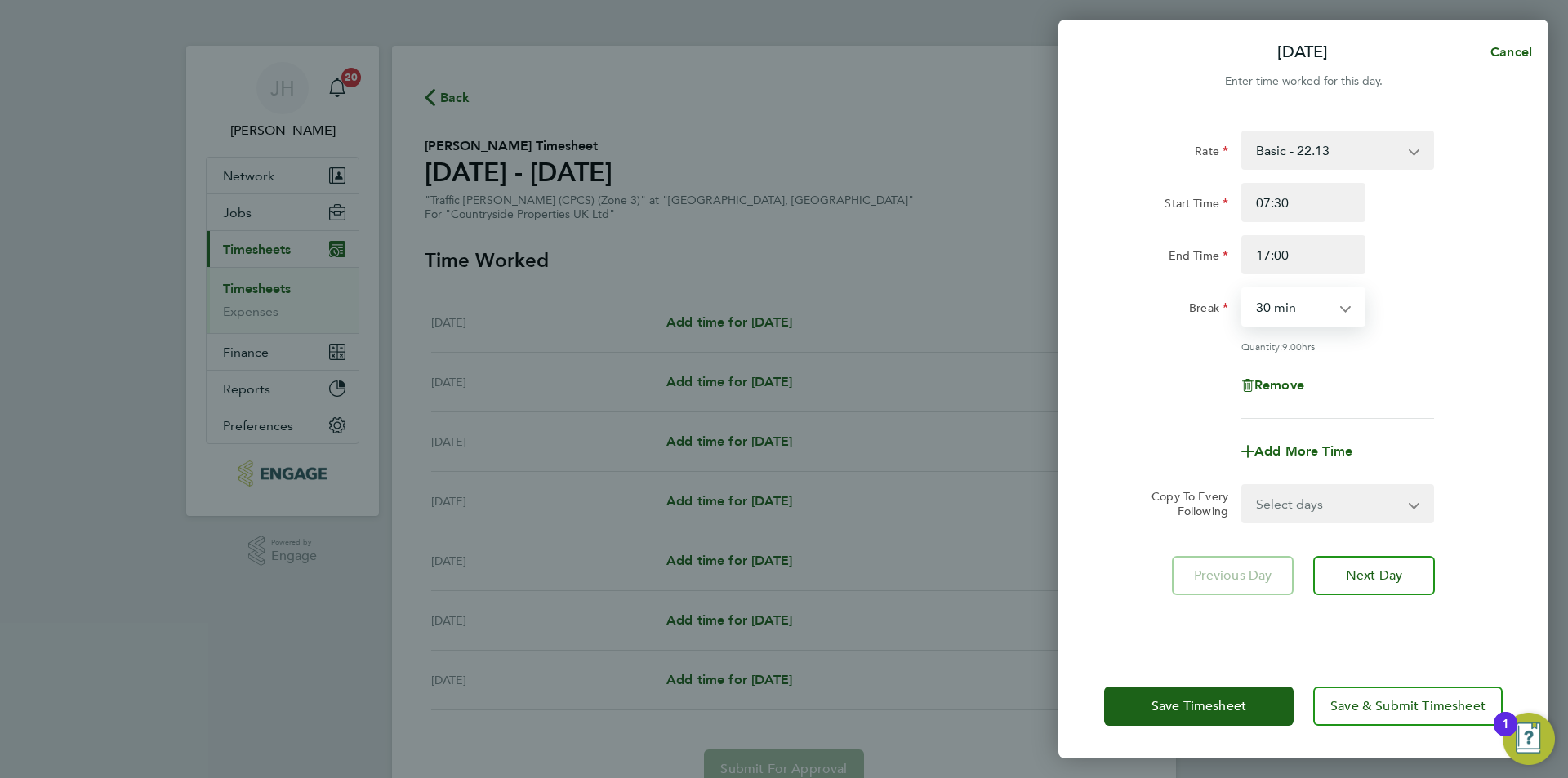
drag, startPoint x: 1316, startPoint y: 496, endPoint x: 1318, endPoint y: 505, distance: 9.2
click at [1316, 496] on select "Select days Day Weekday (Mon-Fri) Weekend (Sat-Sun) Tuesday Wednesday Thursday …" at bounding box center [1328, 503] width 171 height 36
select select "WEEKDAY"
click at [1243, 486] on select "Select days Day Weekday (Mon-Fri) Weekend (Sat-Sun) Tuesday Wednesday Thursday …" at bounding box center [1328, 503] width 171 height 36
select select "2025-09-28"
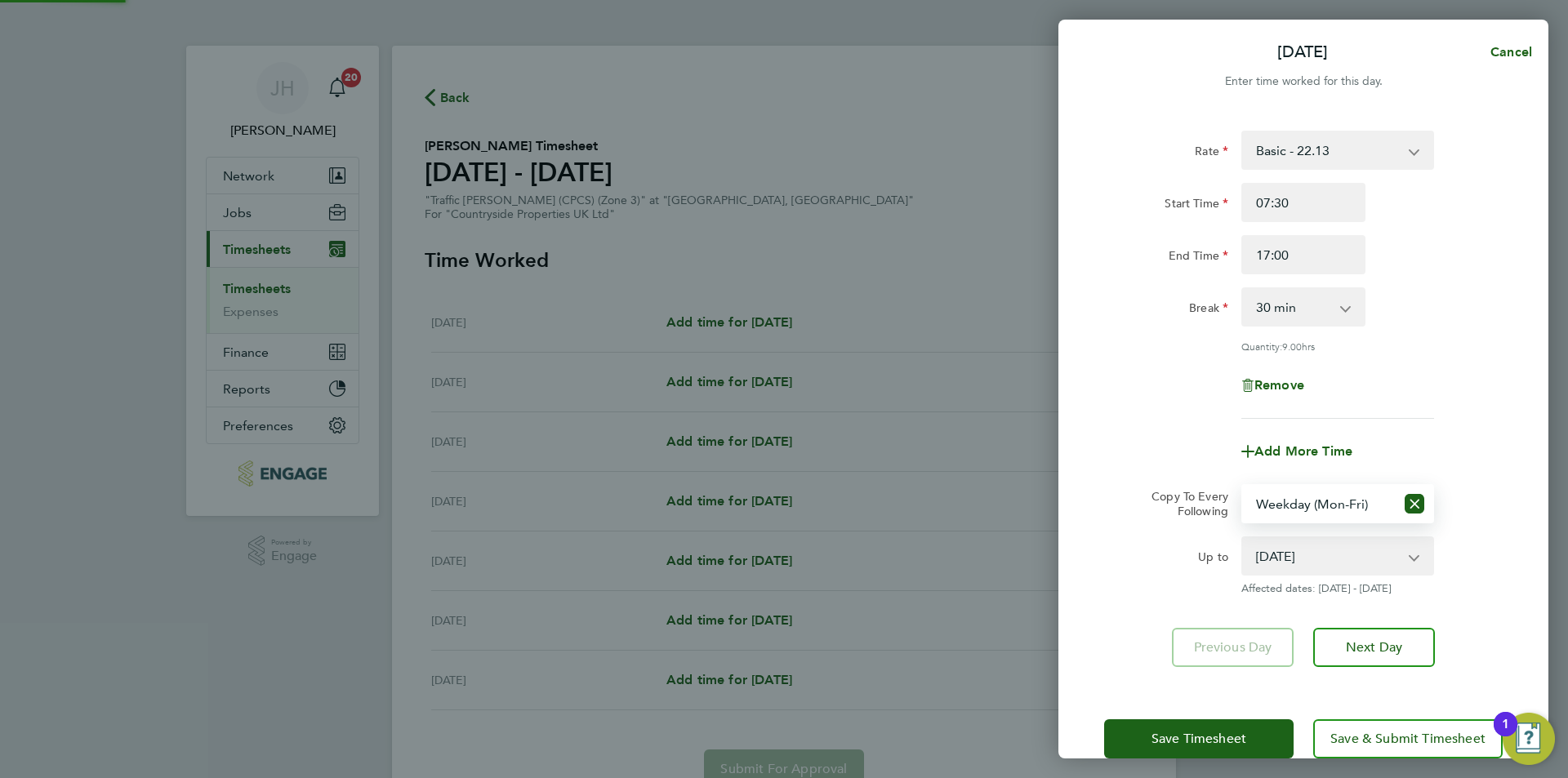
click at [1219, 711] on div "Save Timesheet Save & Submit Timesheet" at bounding box center [1303, 738] width 490 height 104
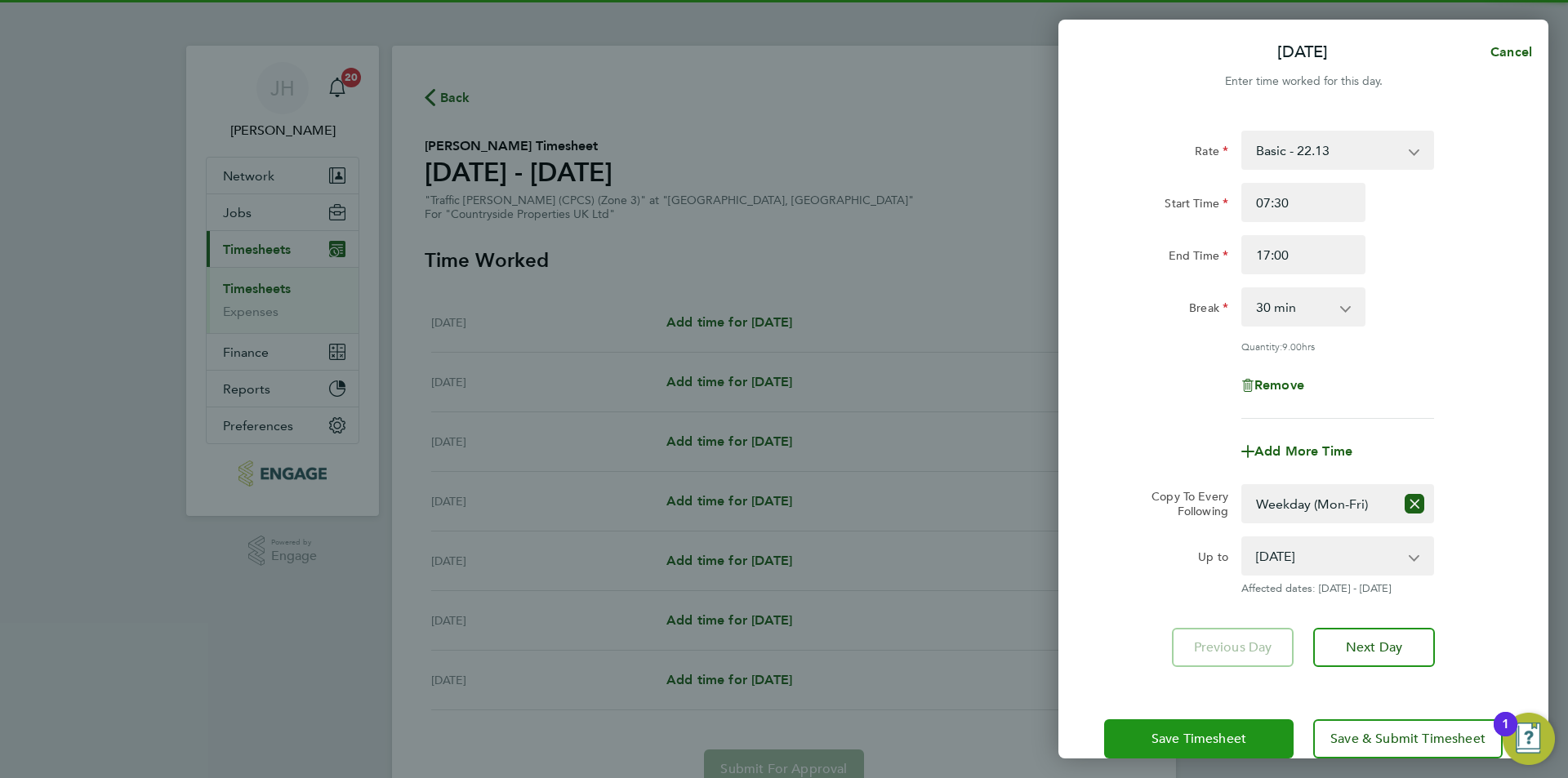
click at [1216, 740] on span "Save Timesheet" at bounding box center [1199, 739] width 95 height 16
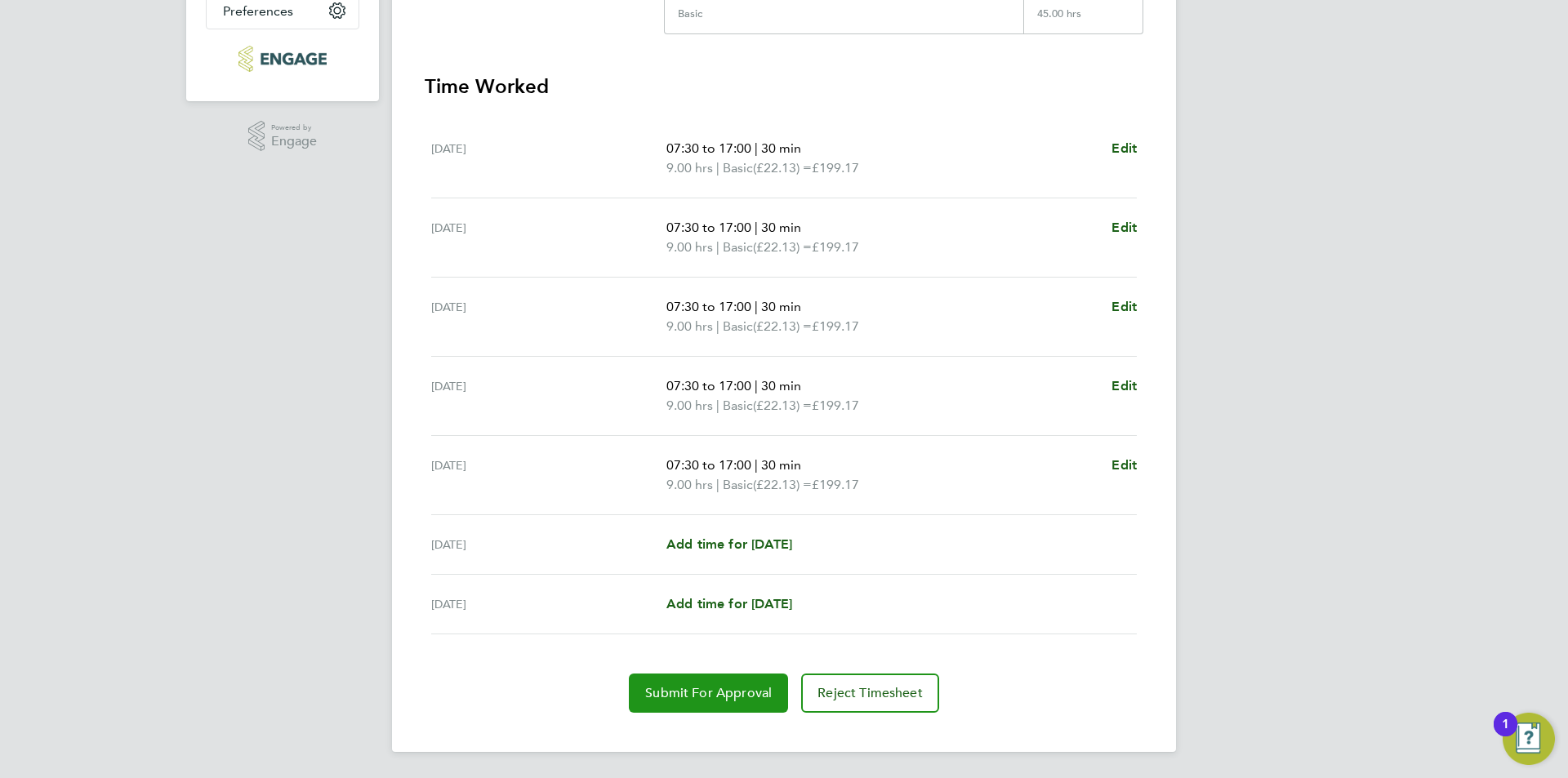
click at [723, 686] on span "Submit For Approval" at bounding box center [709, 693] width 127 height 16
click at [1108, 515] on div "Sat 27 Sep Add time for Sat 27 Sep Add time for Sat 27 Sep" at bounding box center [784, 545] width 706 height 59
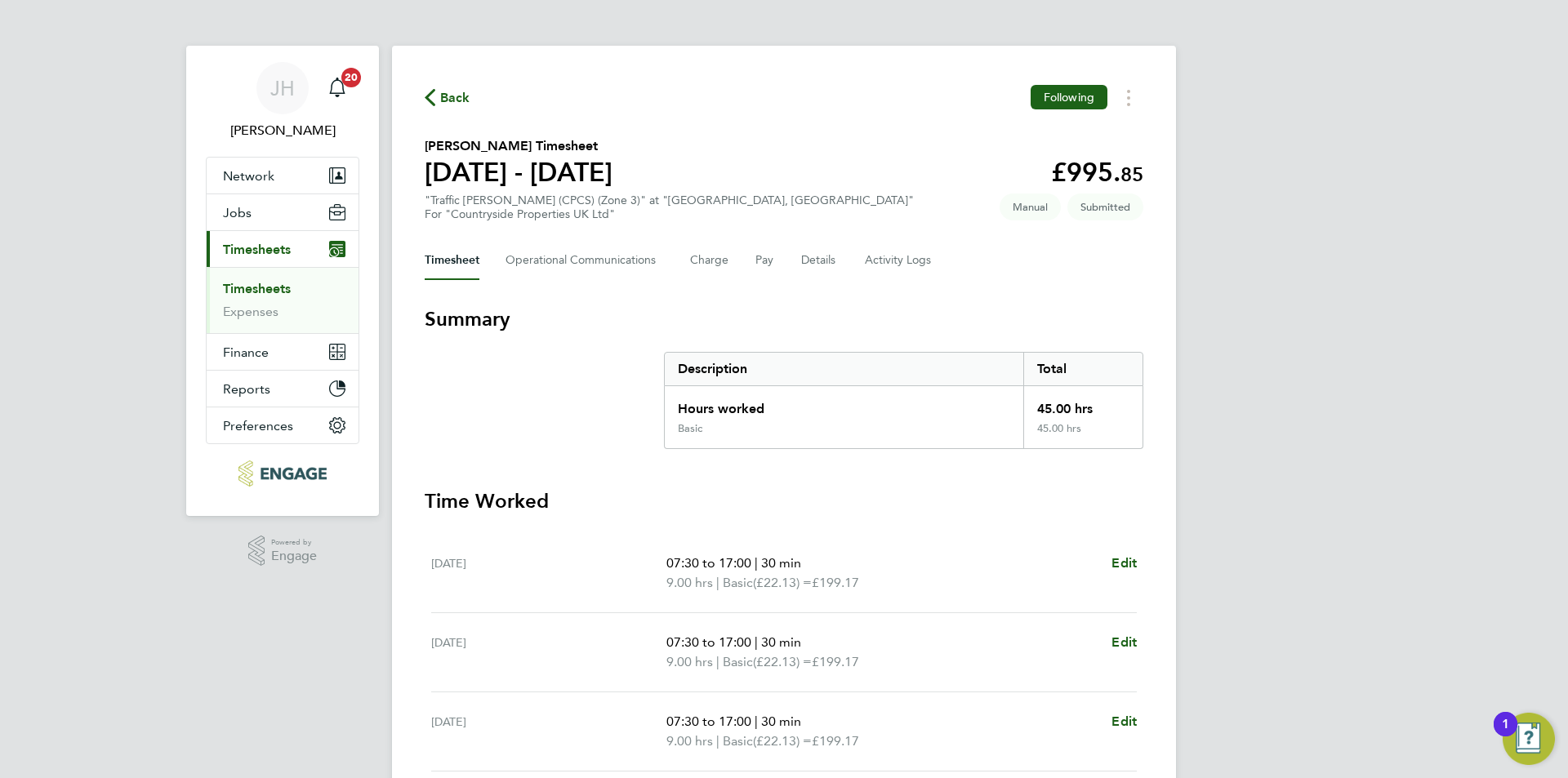
click at [451, 100] on span "Back" at bounding box center [455, 98] width 30 height 20
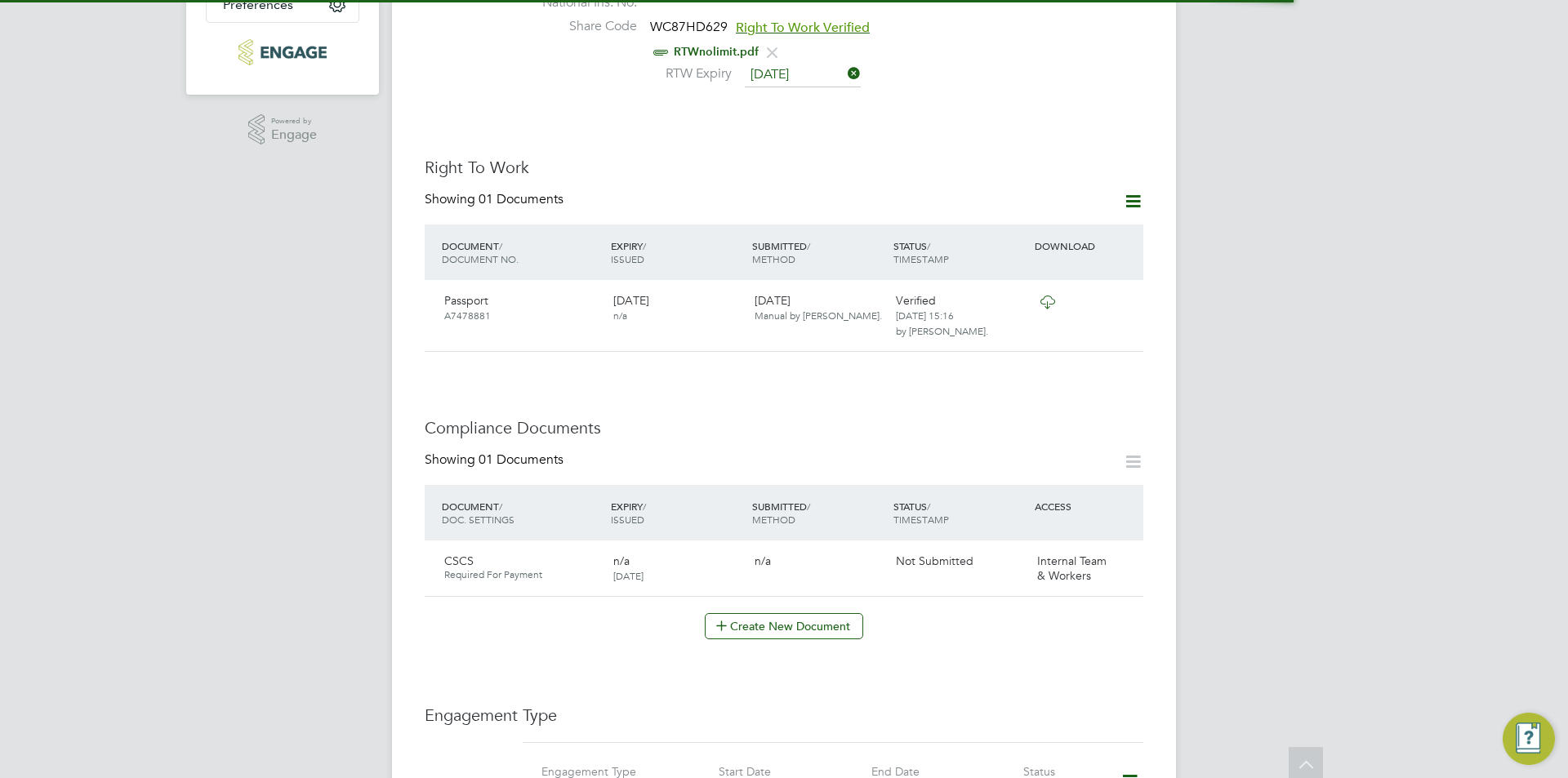
scroll to position [899, 0]
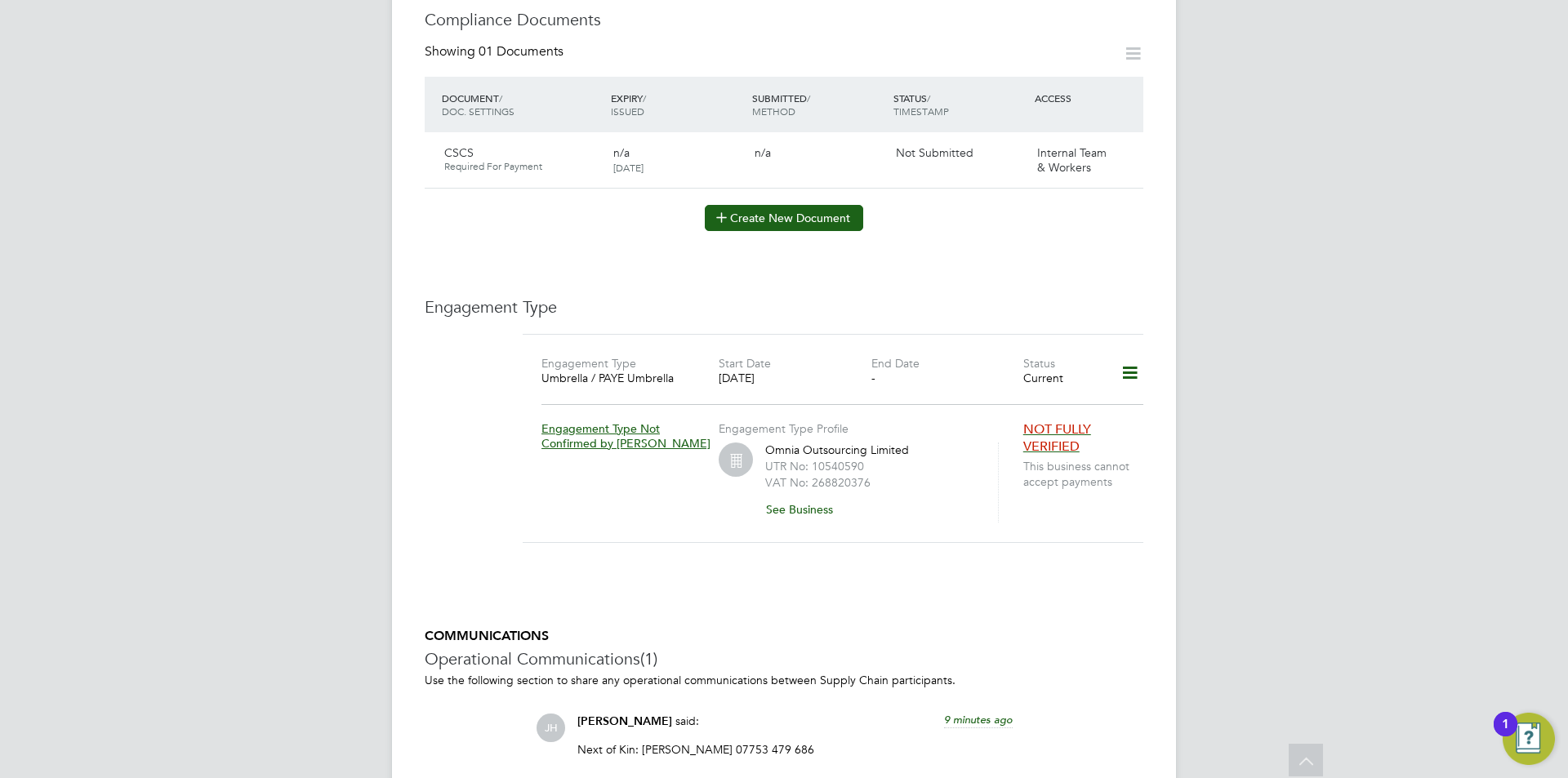
click at [806, 205] on button "Create New Document" at bounding box center [784, 218] width 159 height 26
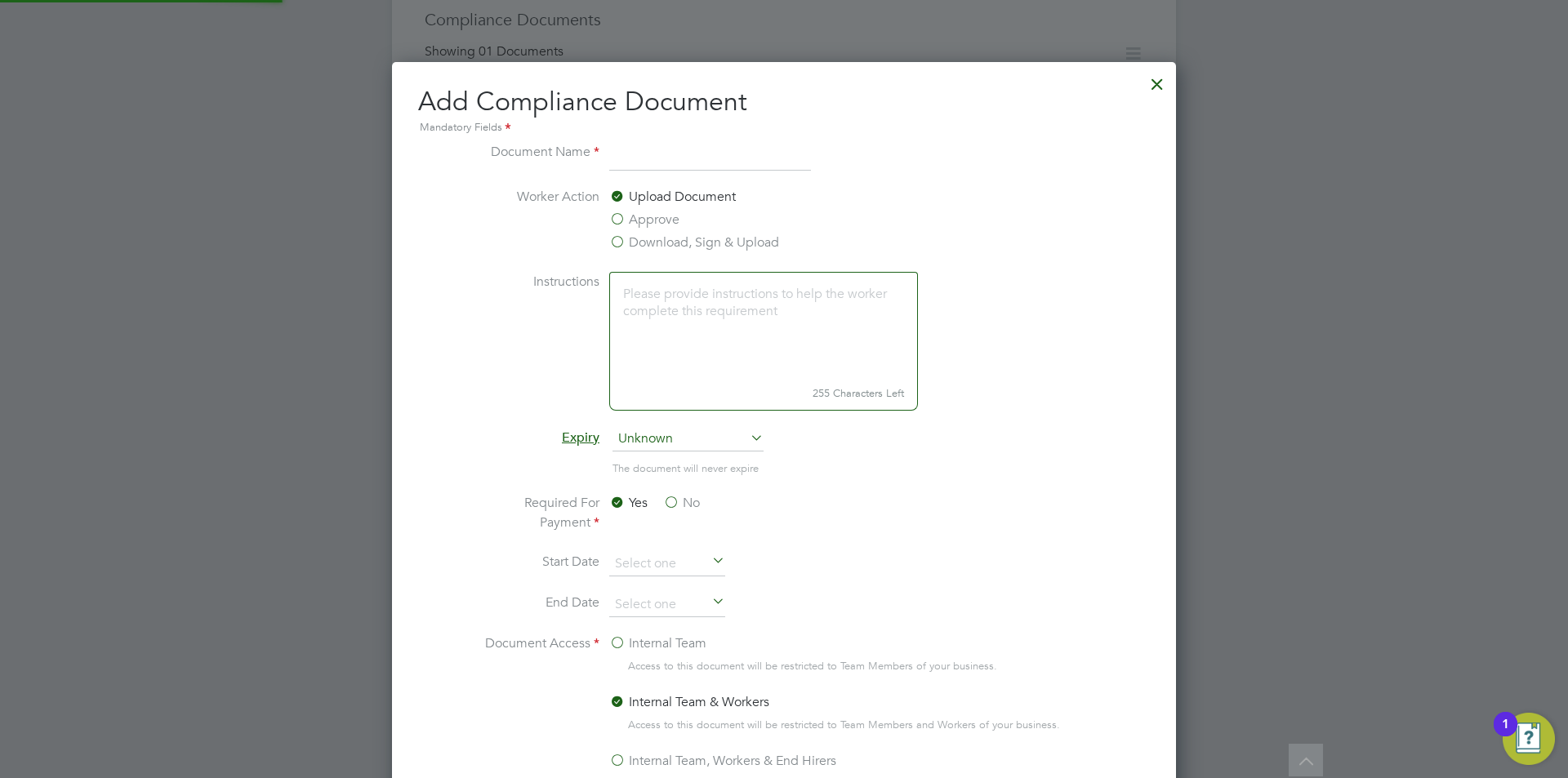
scroll to position [857, 785]
type input "TM Ticket"
click at [658, 221] on label "Approve" at bounding box center [644, 220] width 70 height 20
click at [0, 0] on input "Approve" at bounding box center [0, 0] width 0 height 0
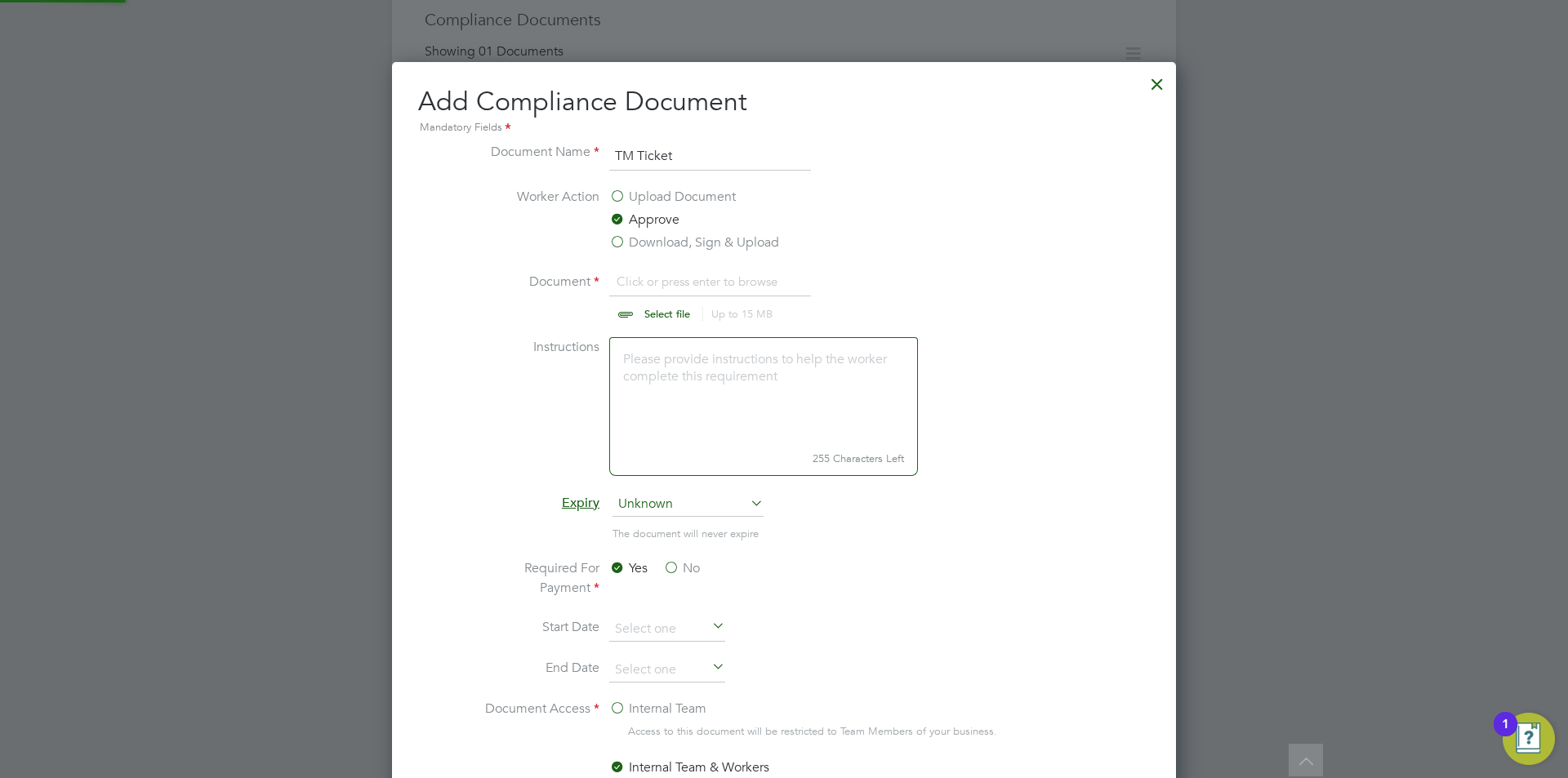
scroll to position [25, 202]
click at [669, 283] on input "file" at bounding box center [683, 295] width 257 height 49
type input "C:\fakepath\Traffic [PERSON_NAME] ticket.jpeg"
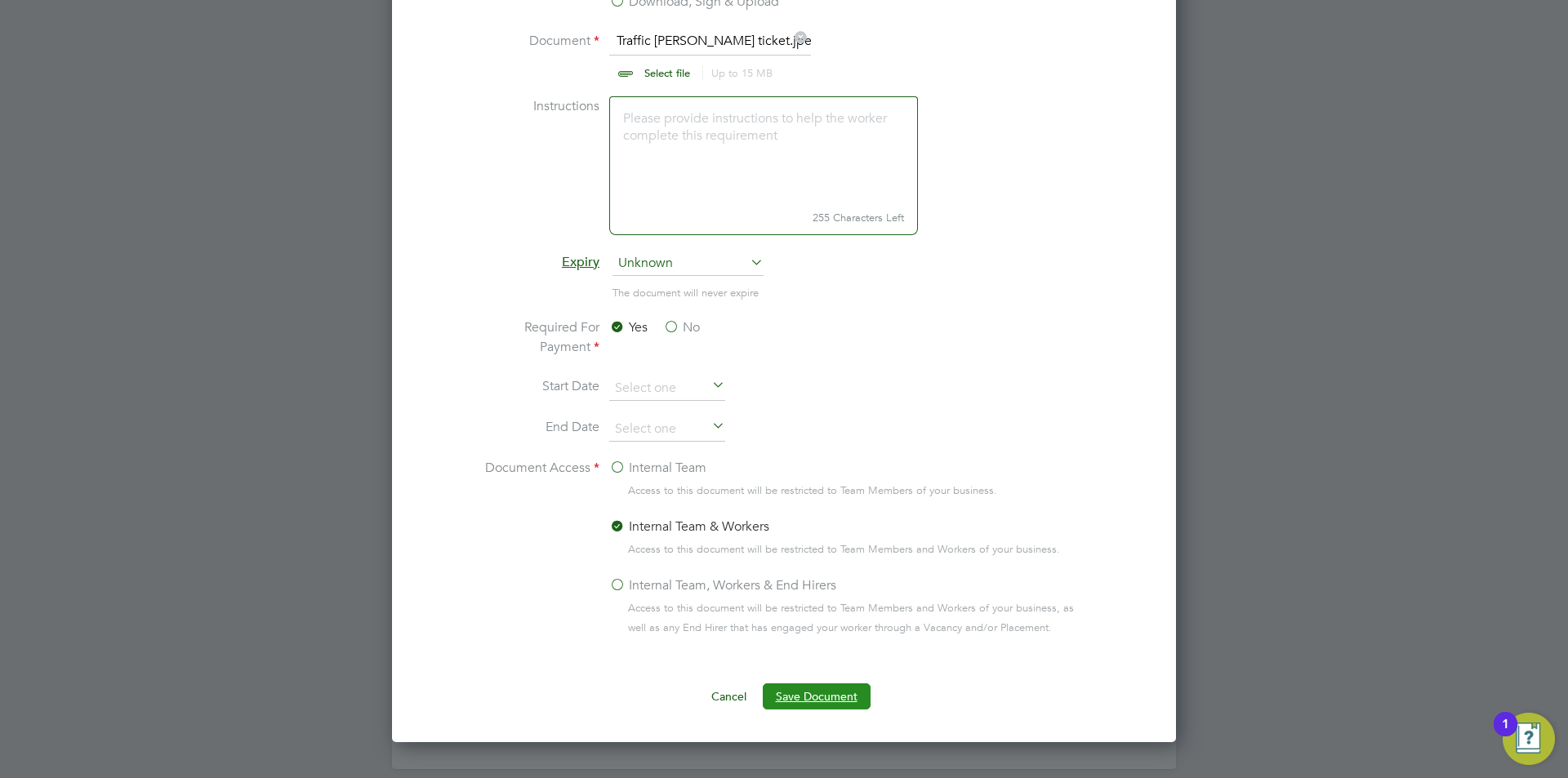
click at [825, 697] on button "Save Document" at bounding box center [817, 697] width 108 height 26
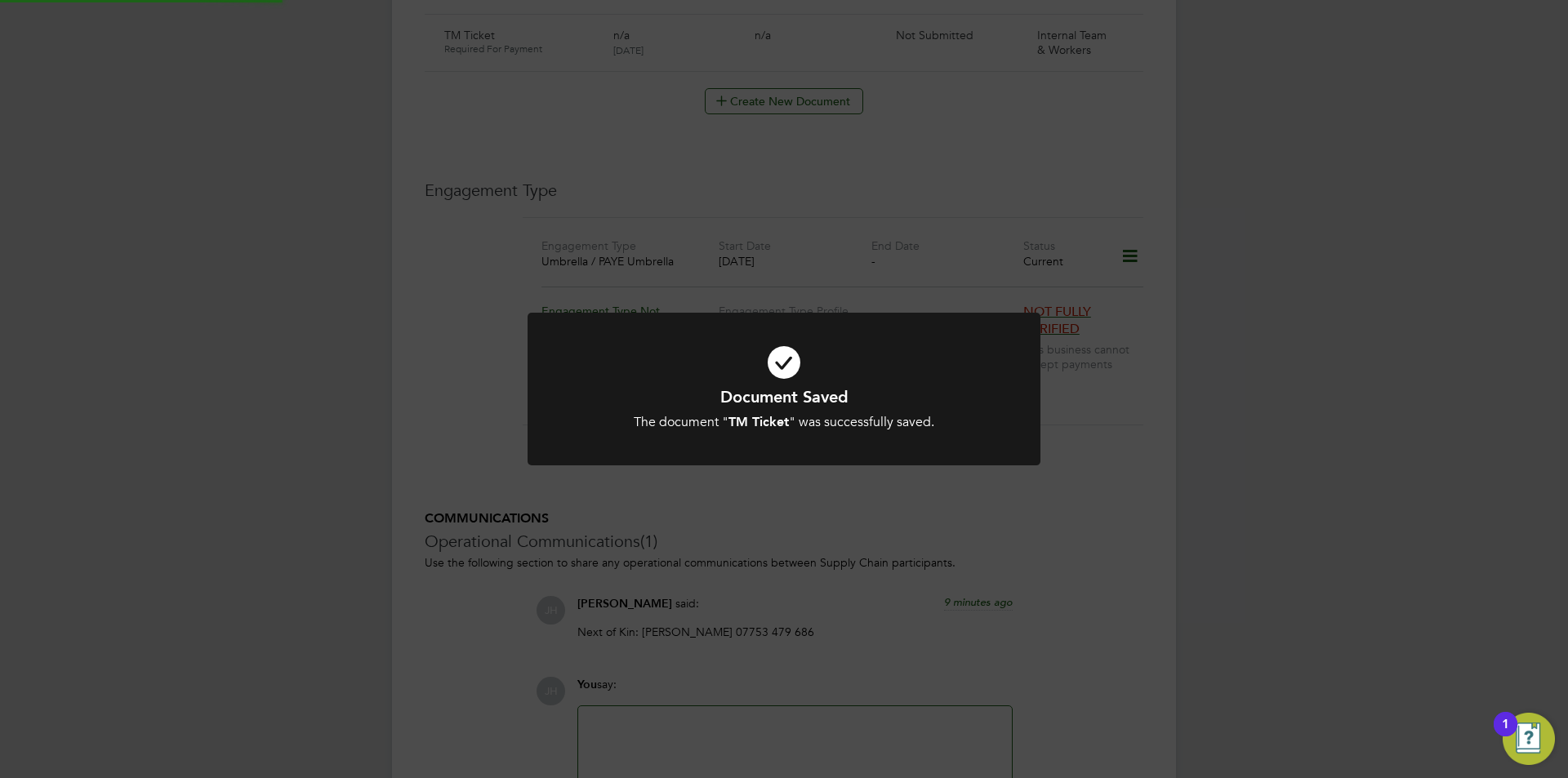
click at [1354, 499] on div "Document Saved The document " TM Ticket " was successfully saved. Cancel Okay" at bounding box center [784, 389] width 1568 height 778
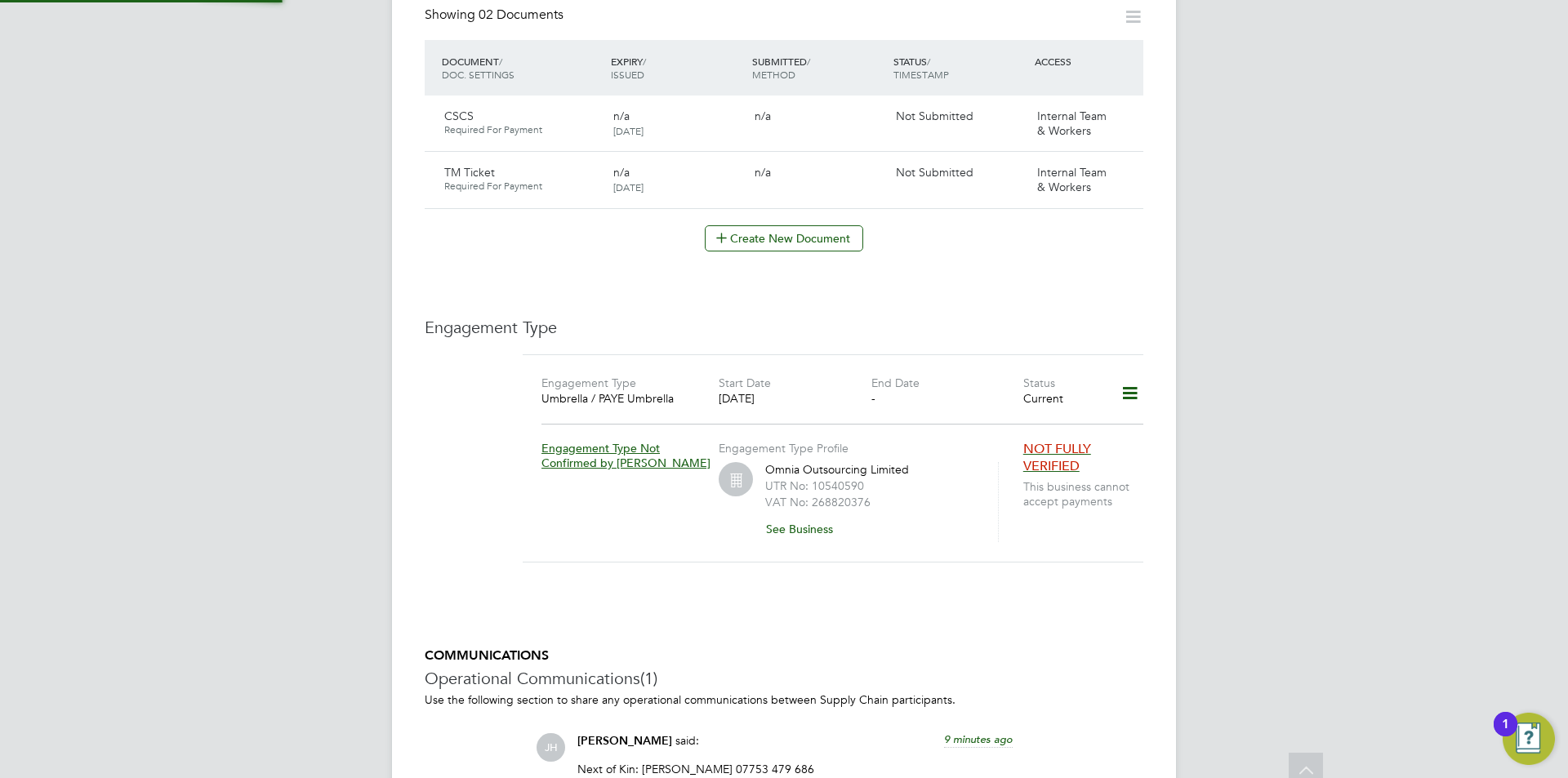
scroll to position [899, 0]
